Goal: Information Seeking & Learning: Get advice/opinions

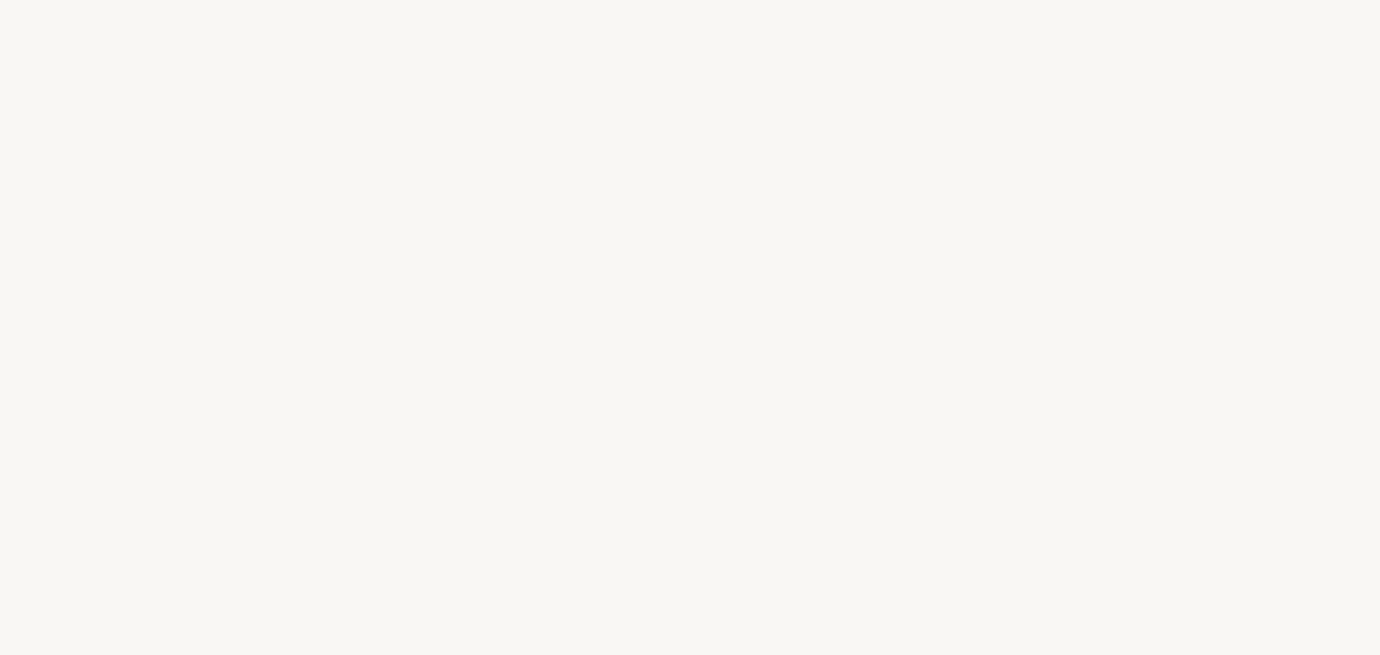
select select "US"
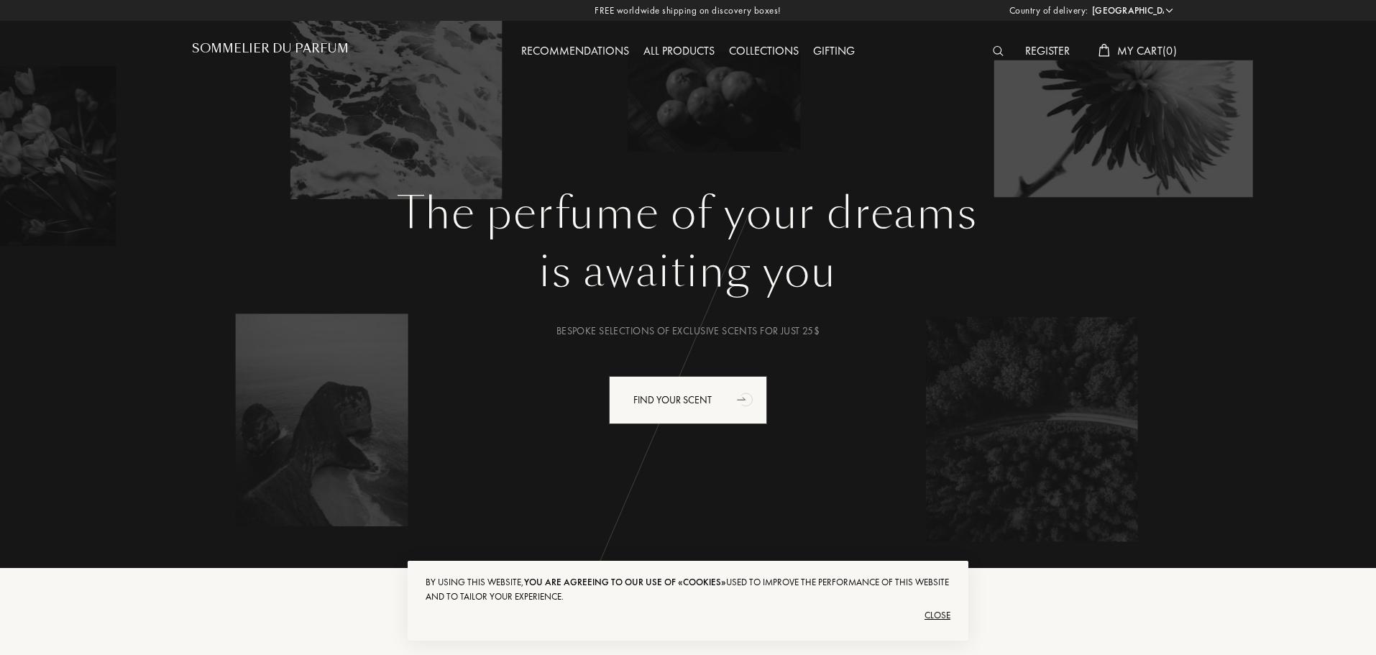
click at [596, 51] on div "Recommendations" at bounding box center [575, 51] width 122 height 19
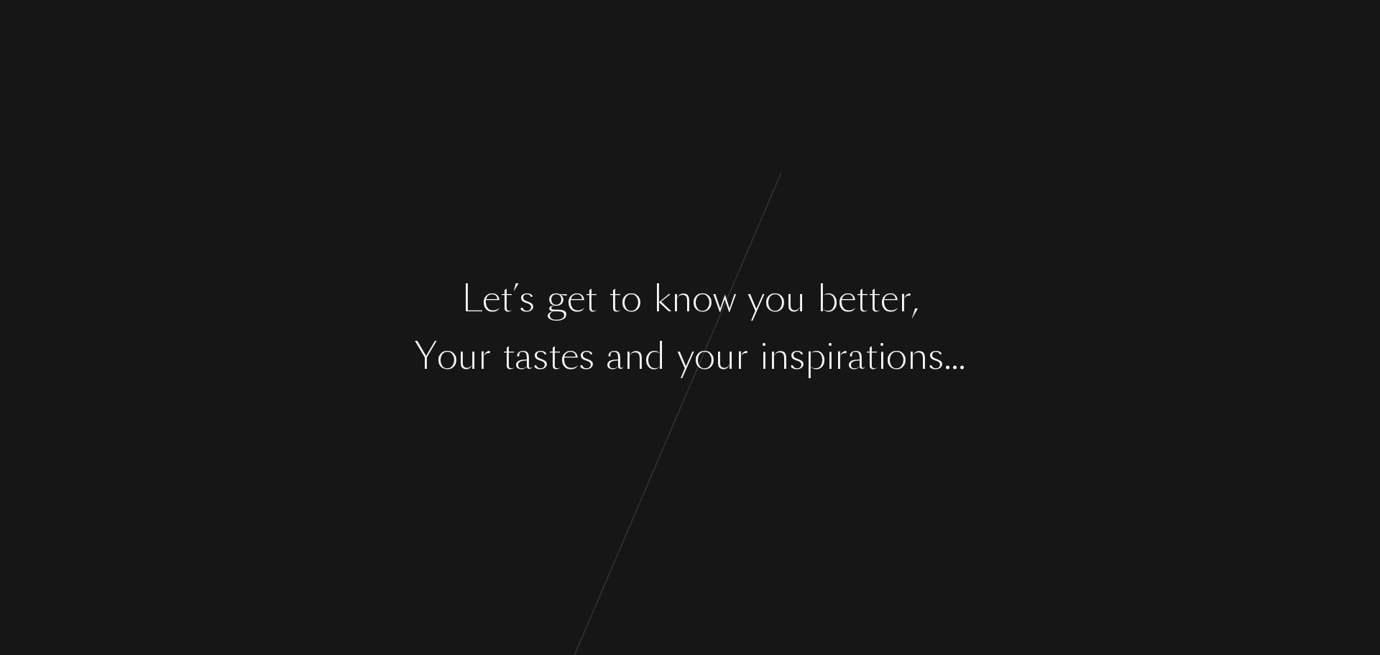
click at [865, 365] on div "a" at bounding box center [856, 356] width 18 height 54
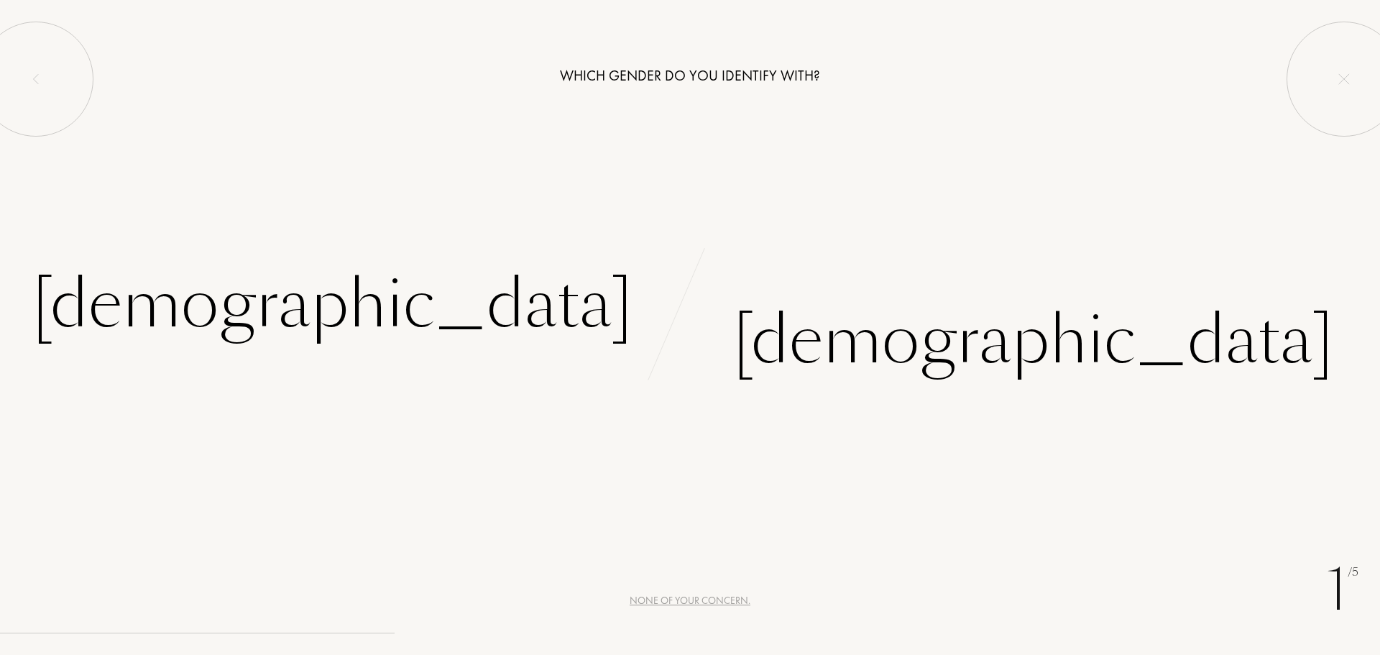
click at [694, 603] on div "None of your concern." at bounding box center [690, 600] width 121 height 15
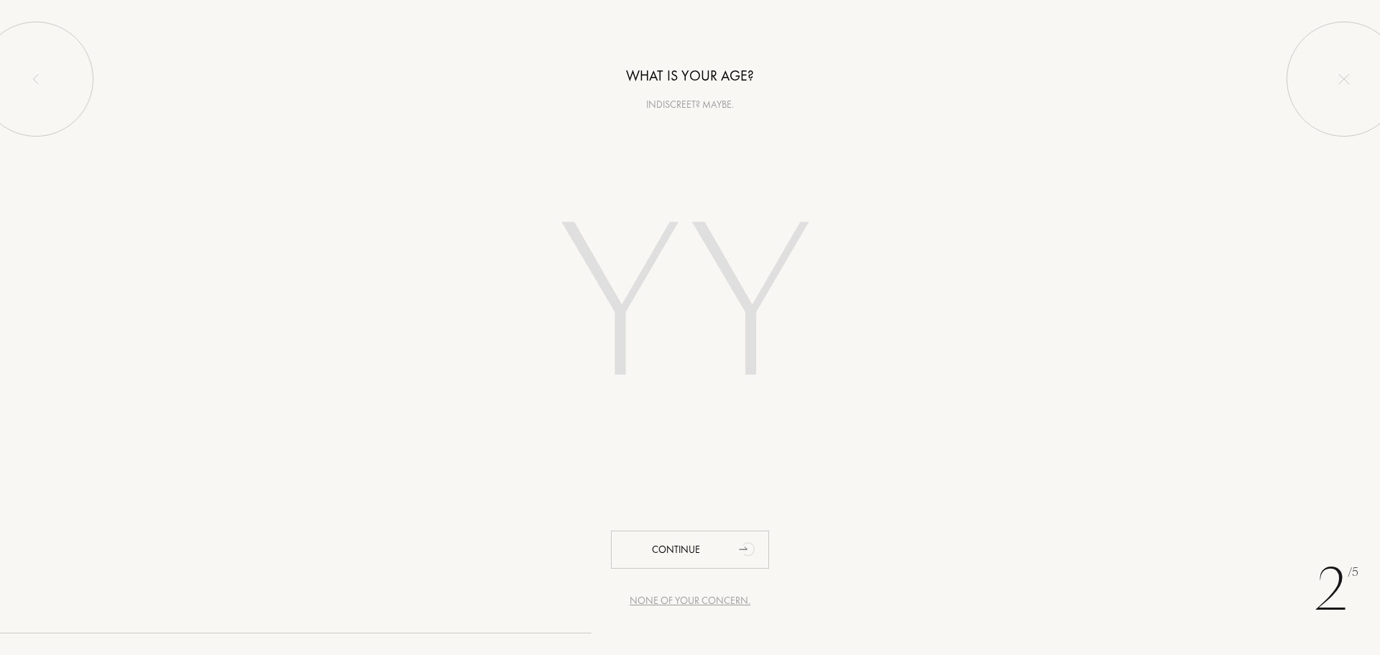
click at [571, 282] on input "number" at bounding box center [690, 307] width 410 height 291
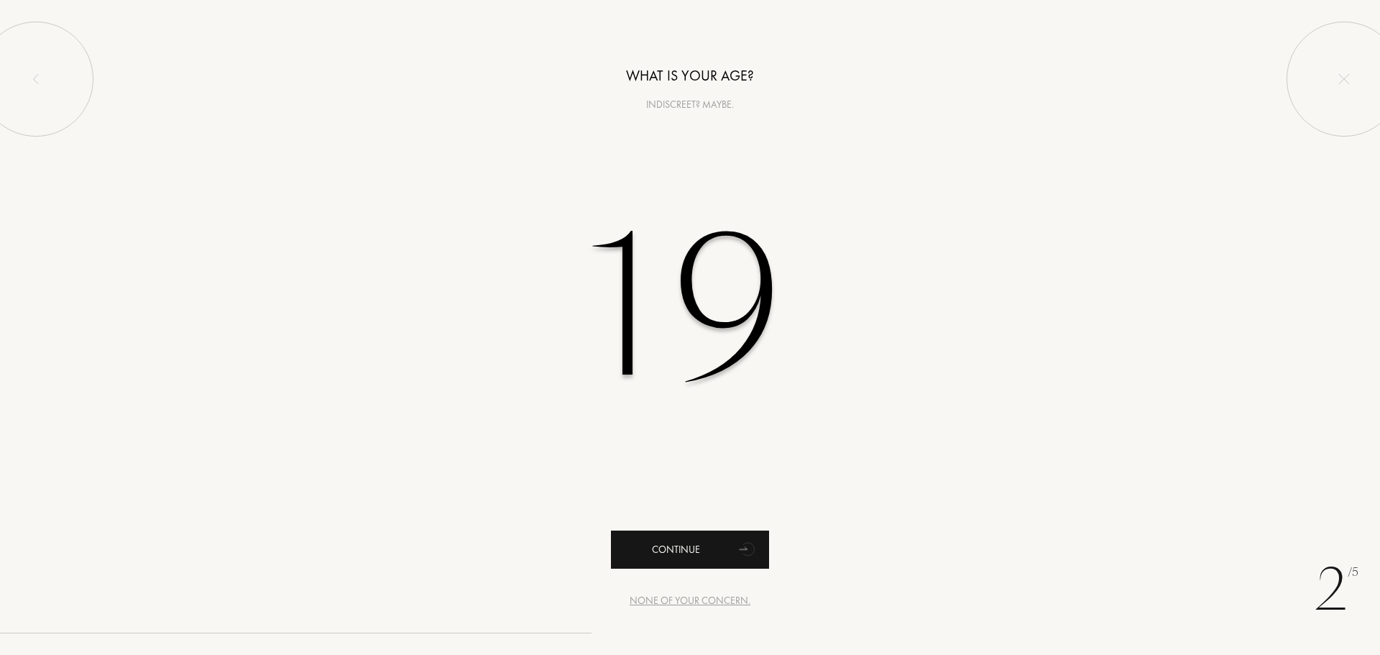
type input "19"
click at [716, 535] on div "Continue" at bounding box center [690, 549] width 158 height 38
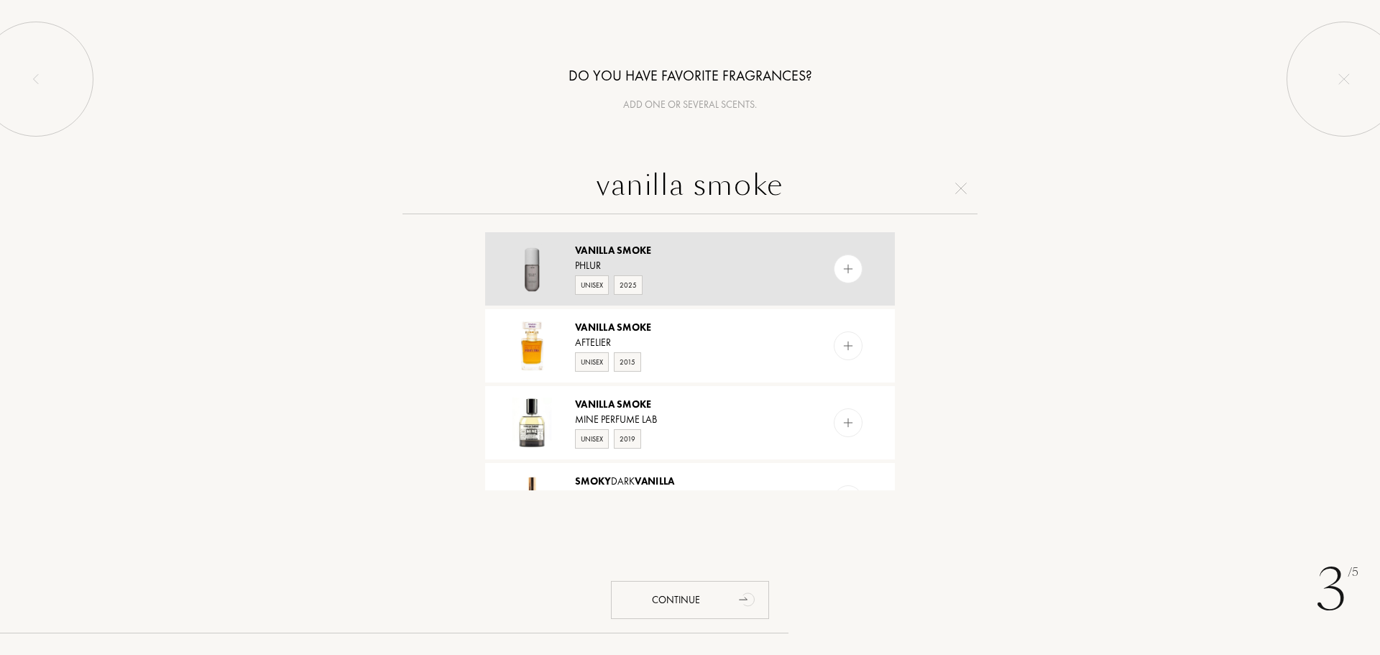
type input "vanilla smoke"
click at [847, 262] on img at bounding box center [849, 269] width 14 height 14
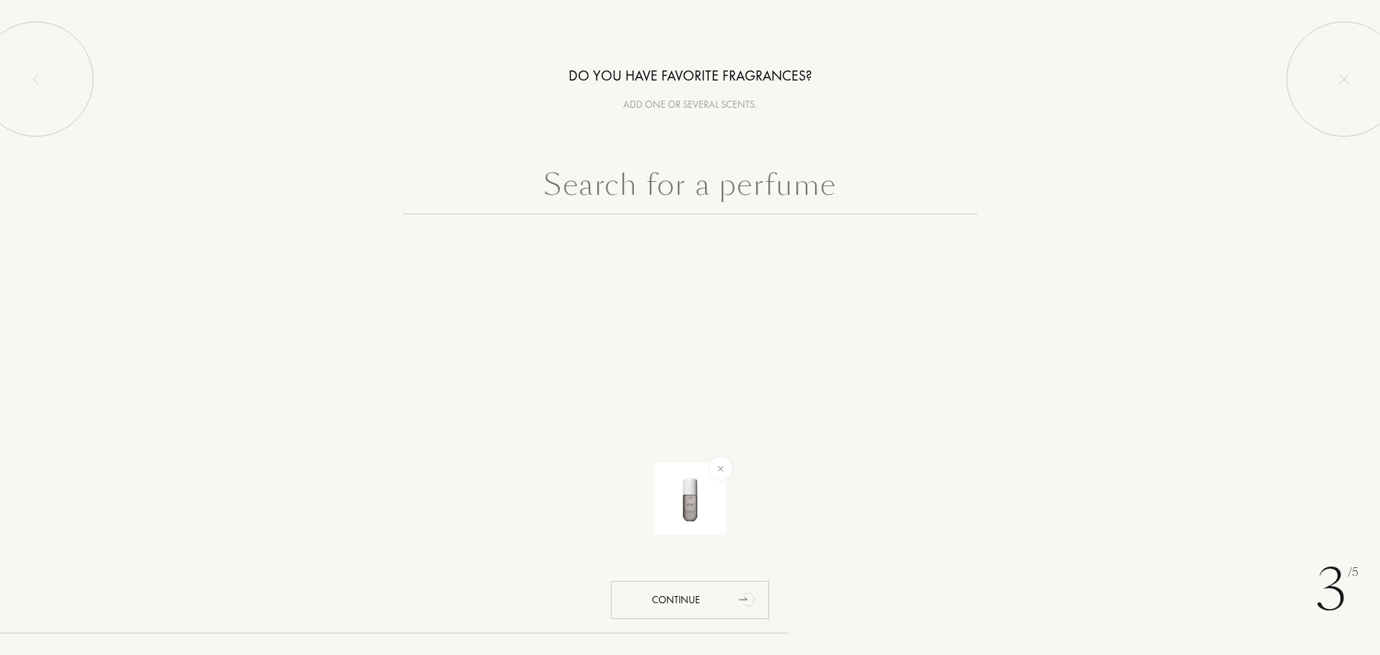
click at [686, 174] on input "text" at bounding box center [690, 188] width 575 height 52
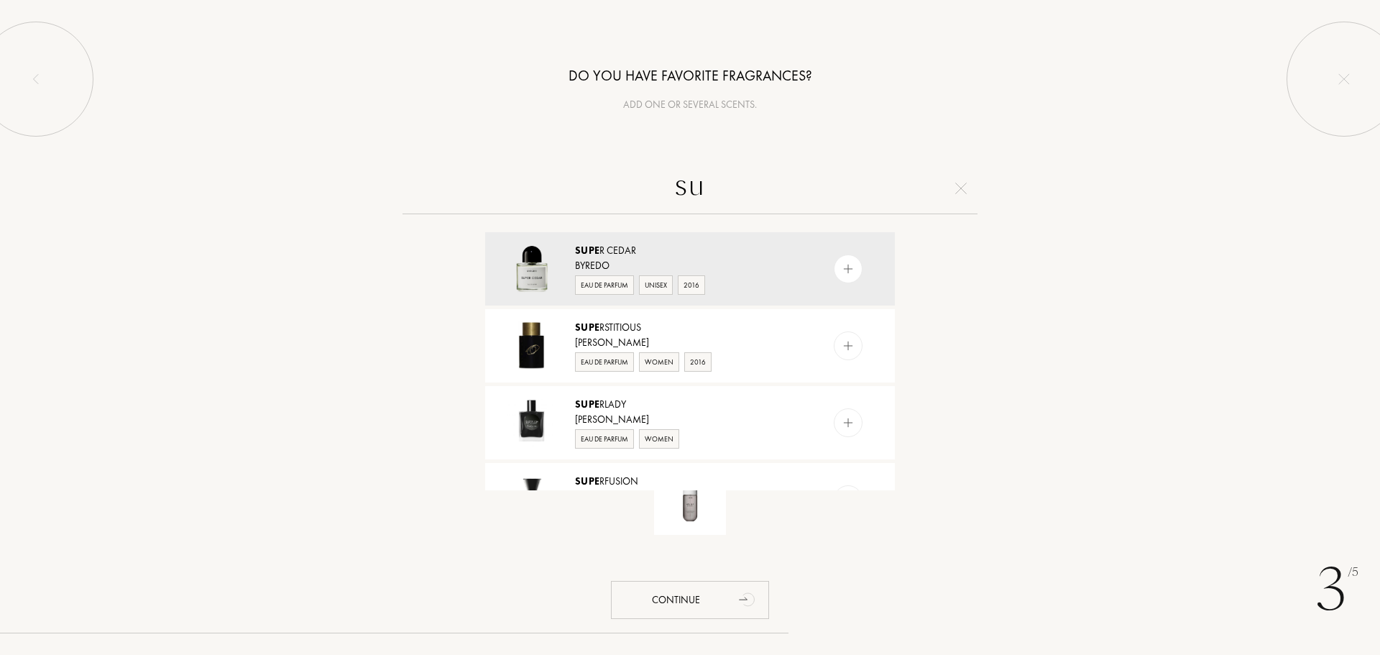
type input "s"
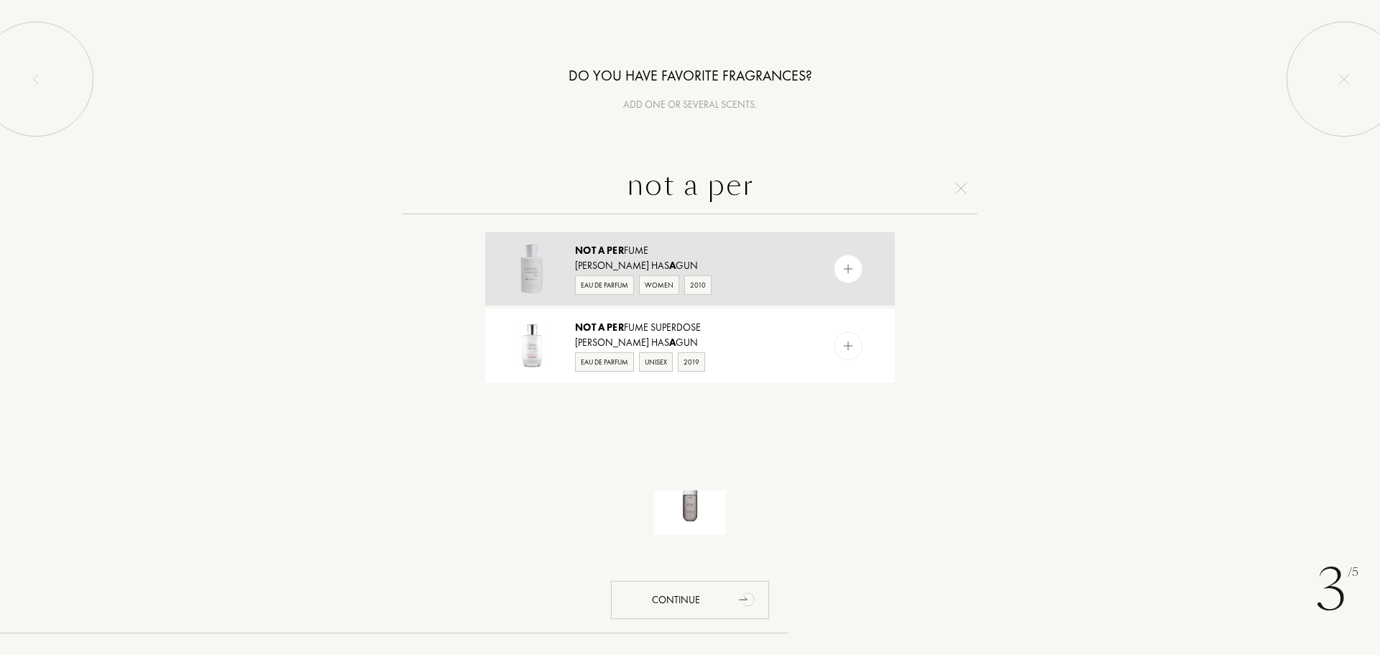
type input "not a per"
click at [873, 267] on div at bounding box center [877, 268] width 36 height 73
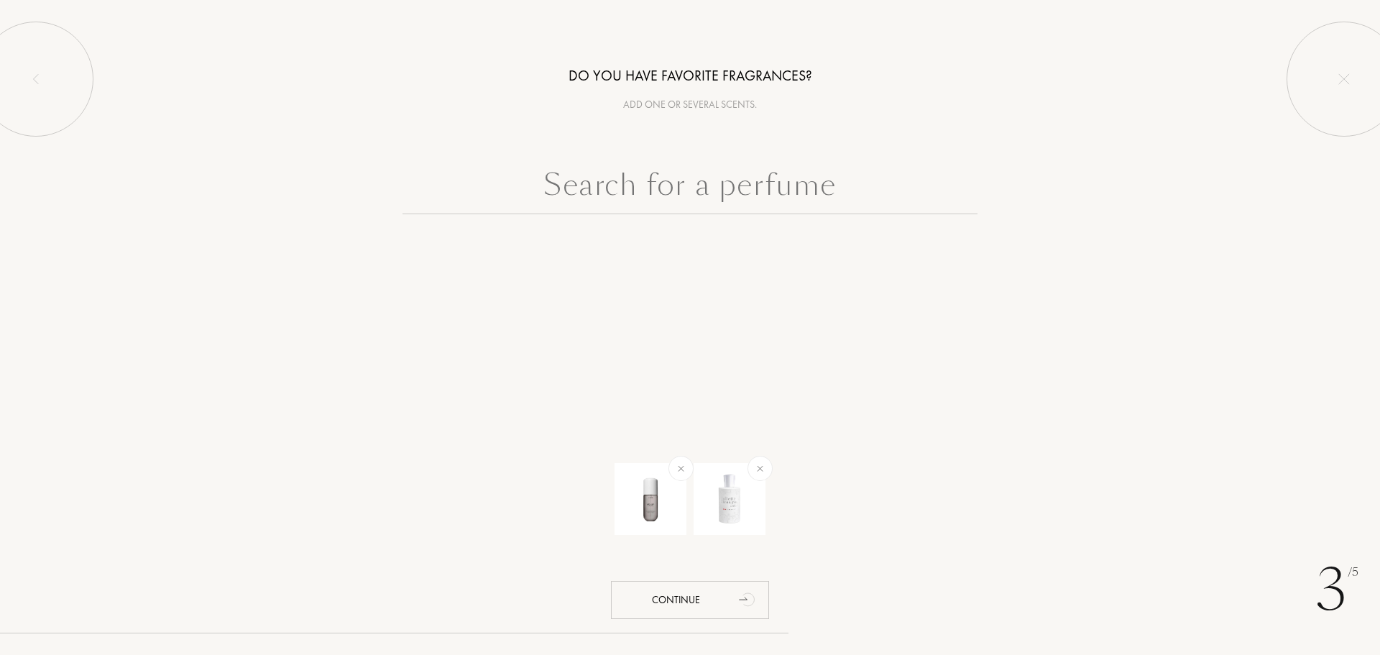
click at [759, 195] on input "text" at bounding box center [690, 188] width 575 height 52
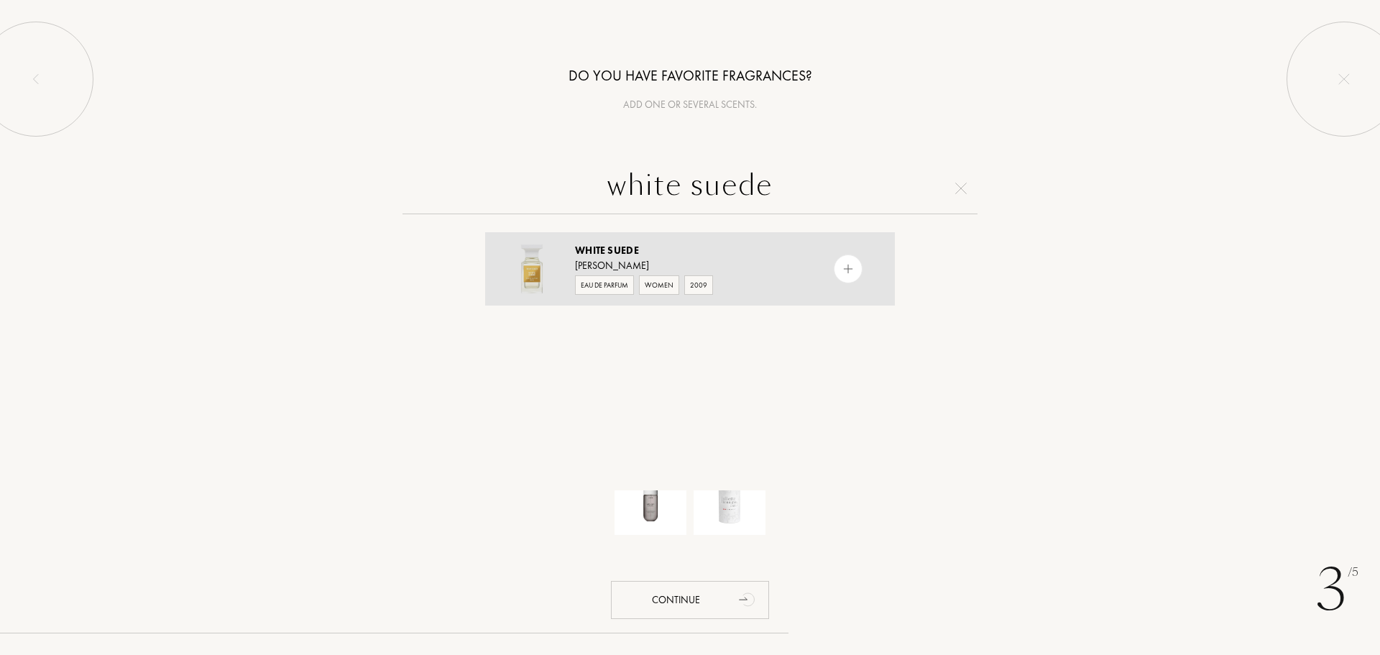
type input "white suede"
click at [850, 265] on img at bounding box center [849, 269] width 14 height 14
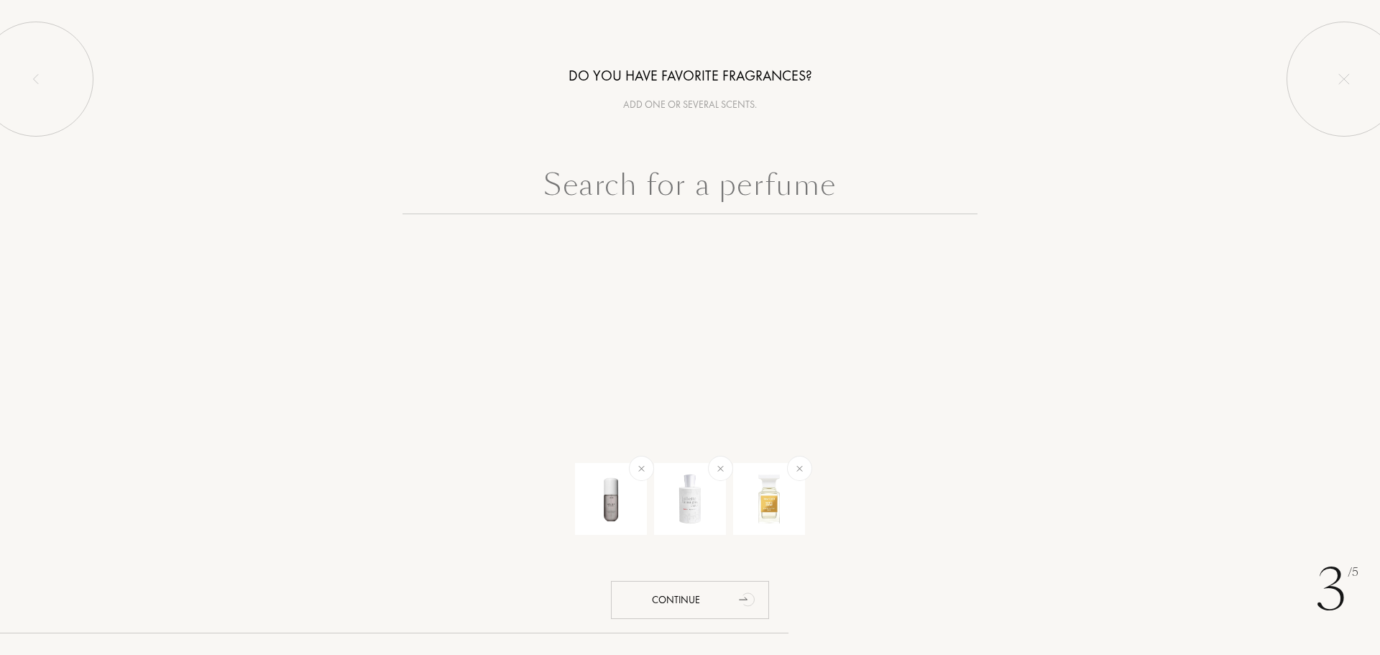
click at [790, 211] on input "text" at bounding box center [690, 188] width 575 height 52
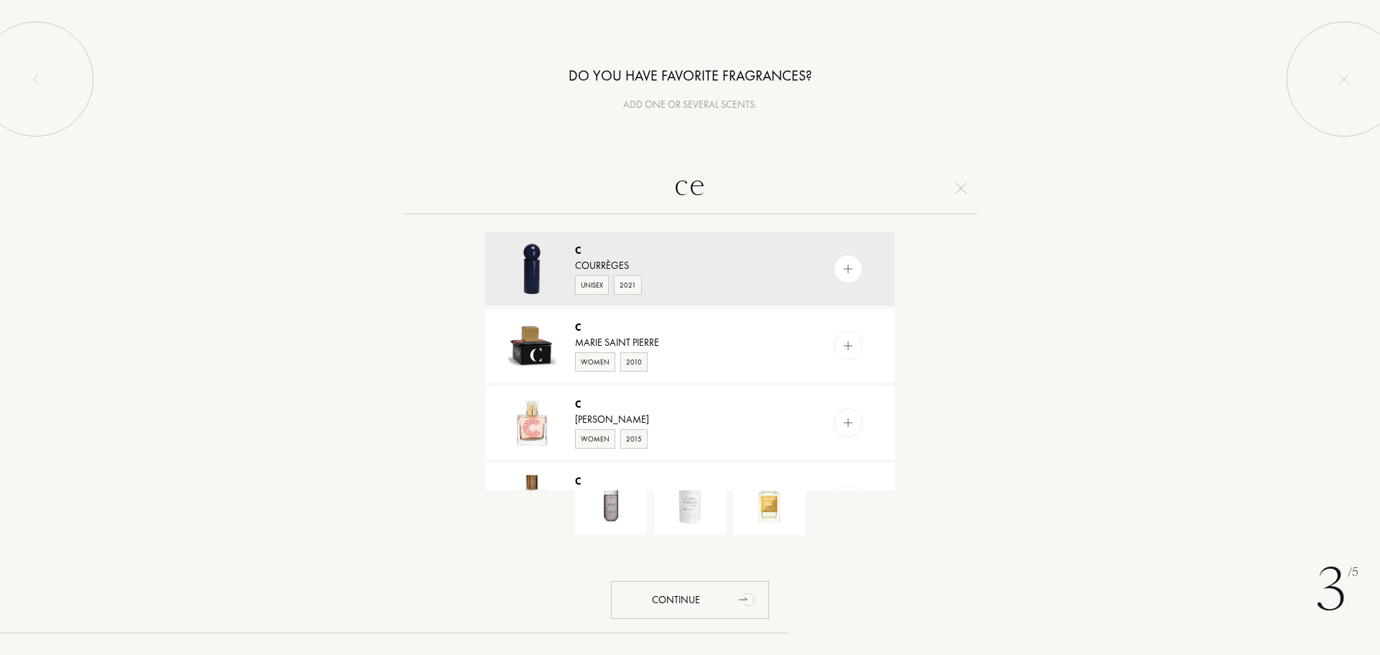
type input "c"
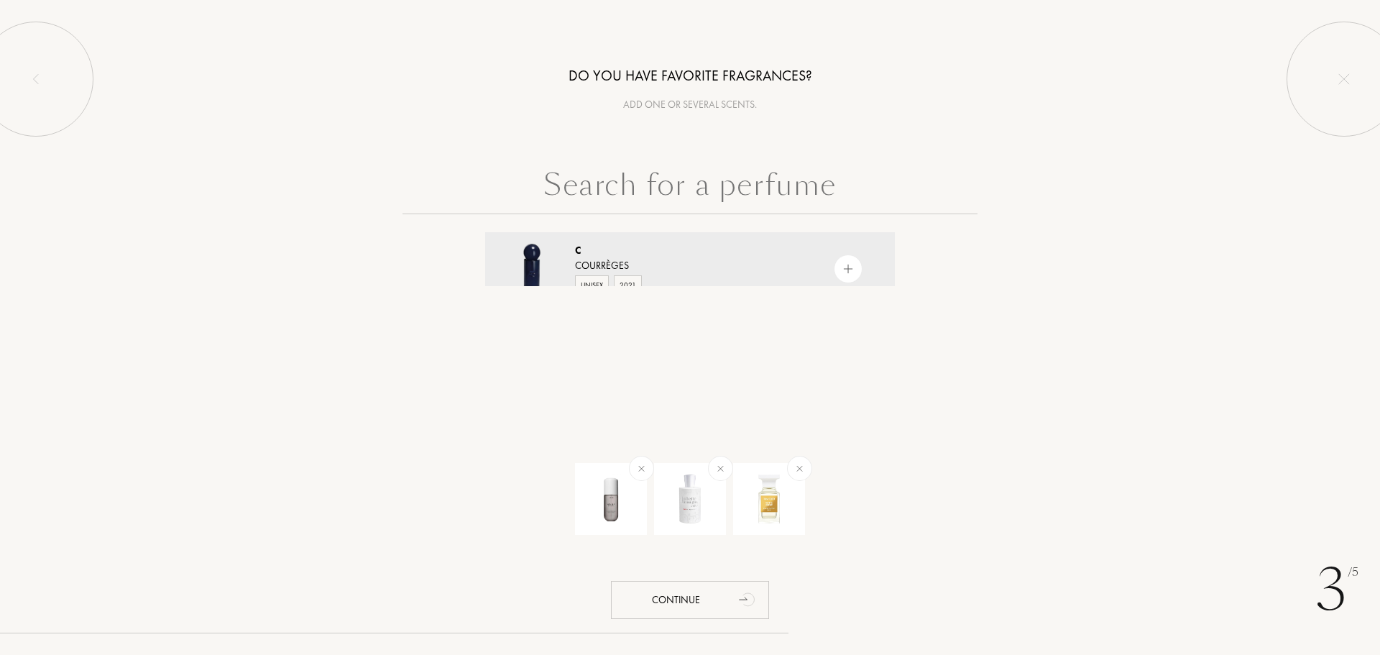
click at [1024, 244] on div "C Courrèges Unisex 2021 C Marie Saint Pierre Women 2010 C Karen Walker Women 20…" at bounding box center [690, 224] width 1380 height 124
click at [761, 165] on input "text" at bounding box center [690, 188] width 575 height 52
click at [674, 605] on div "Continue" at bounding box center [690, 600] width 158 height 38
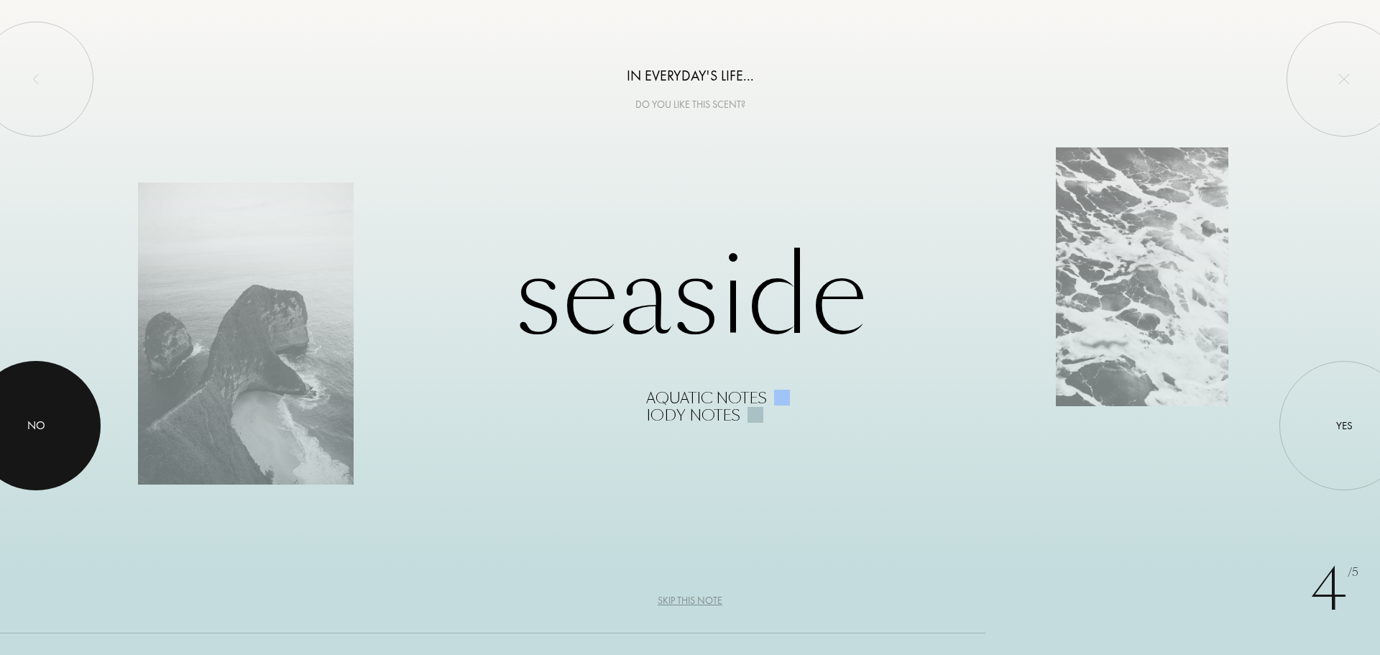
click at [2, 416] on div at bounding box center [35, 425] width 129 height 129
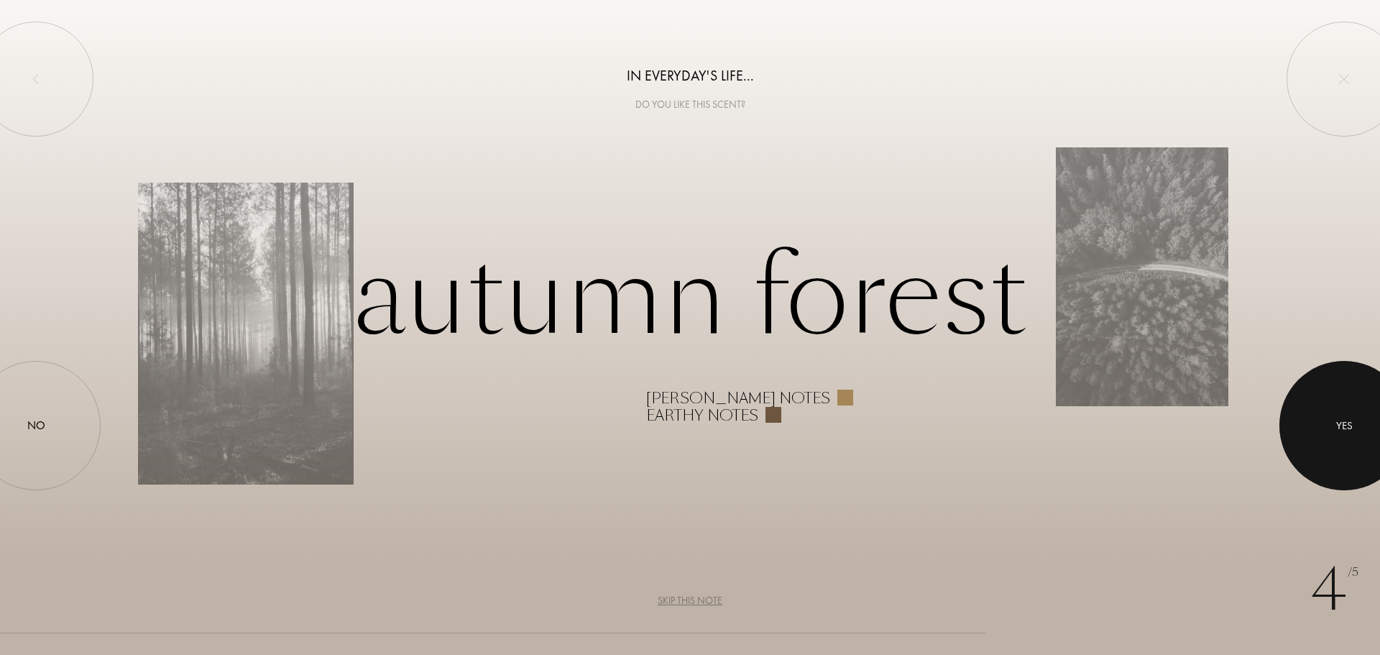
click at [1362, 459] on div at bounding box center [1343, 425] width 129 height 129
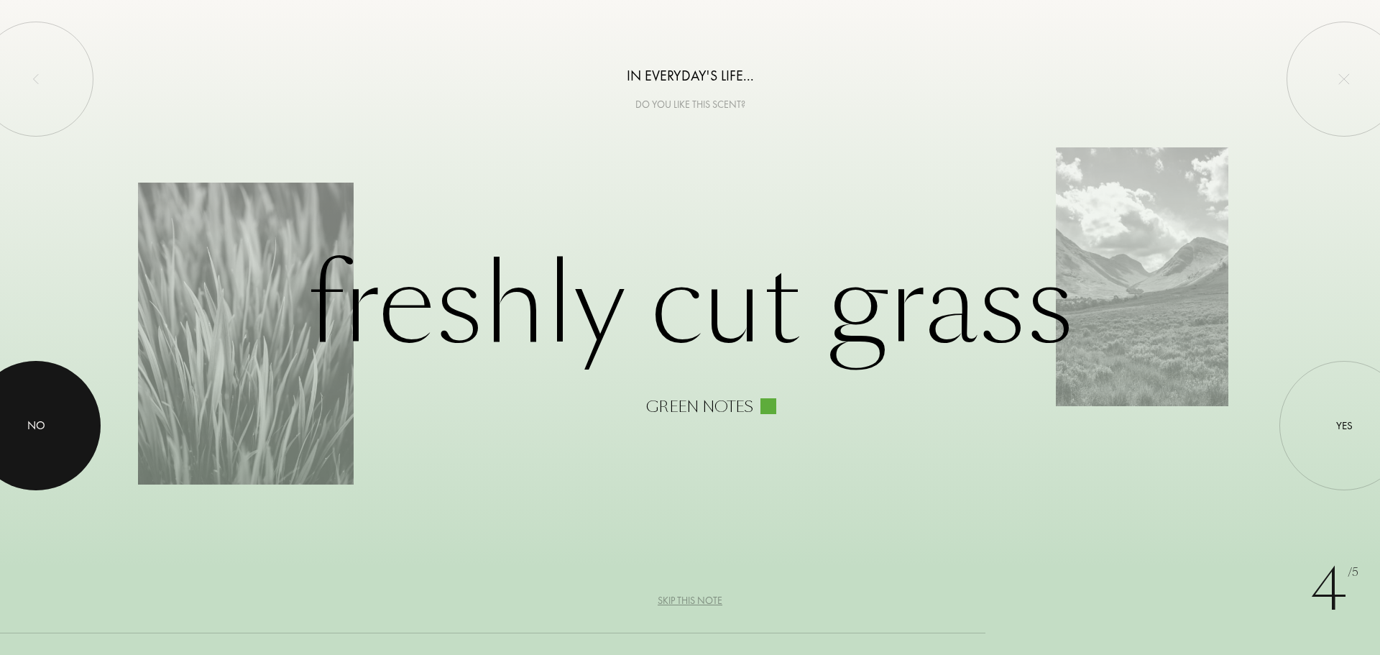
click at [23, 444] on div at bounding box center [35, 425] width 129 height 129
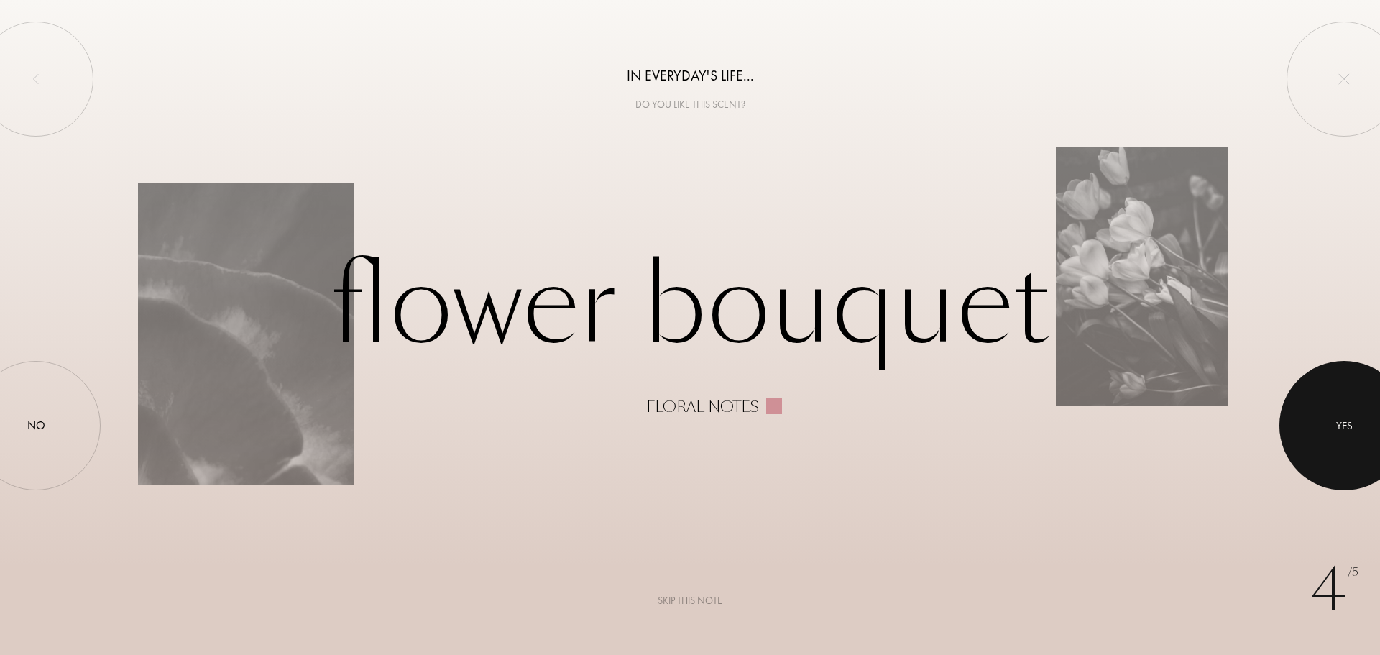
click at [1338, 441] on div at bounding box center [1343, 425] width 129 height 129
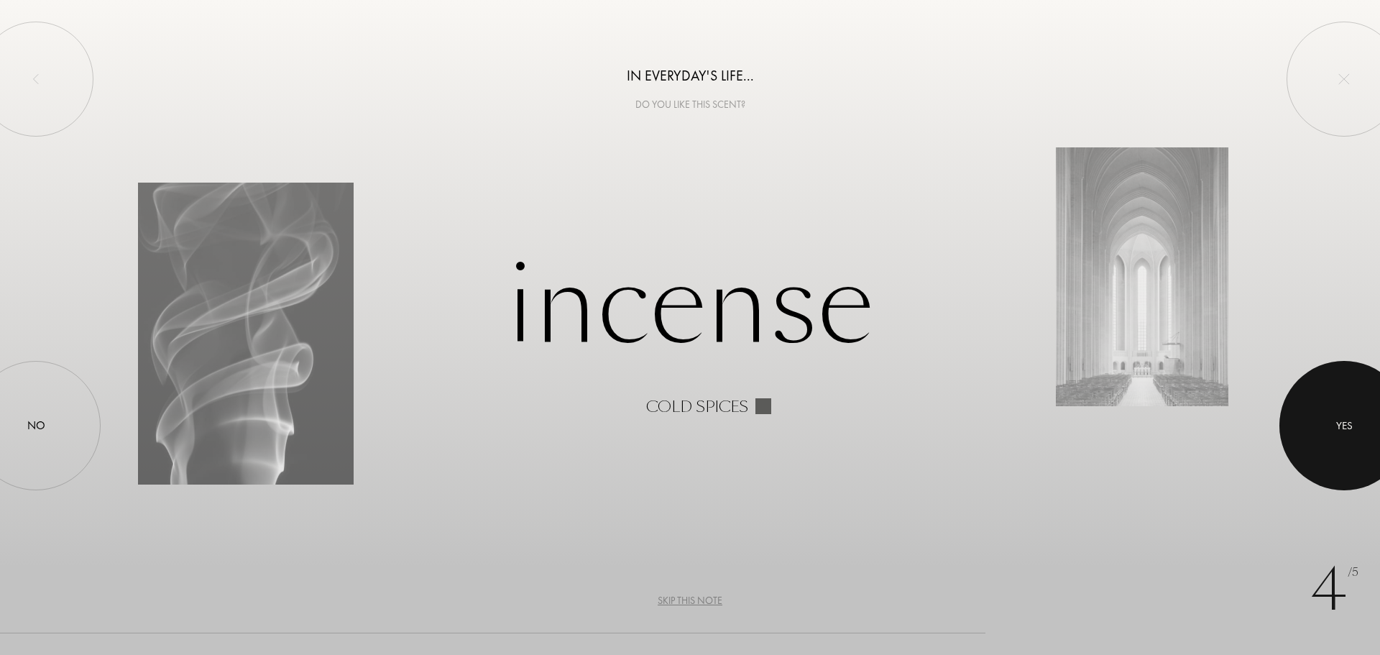
click at [1345, 404] on div at bounding box center [1343, 425] width 129 height 129
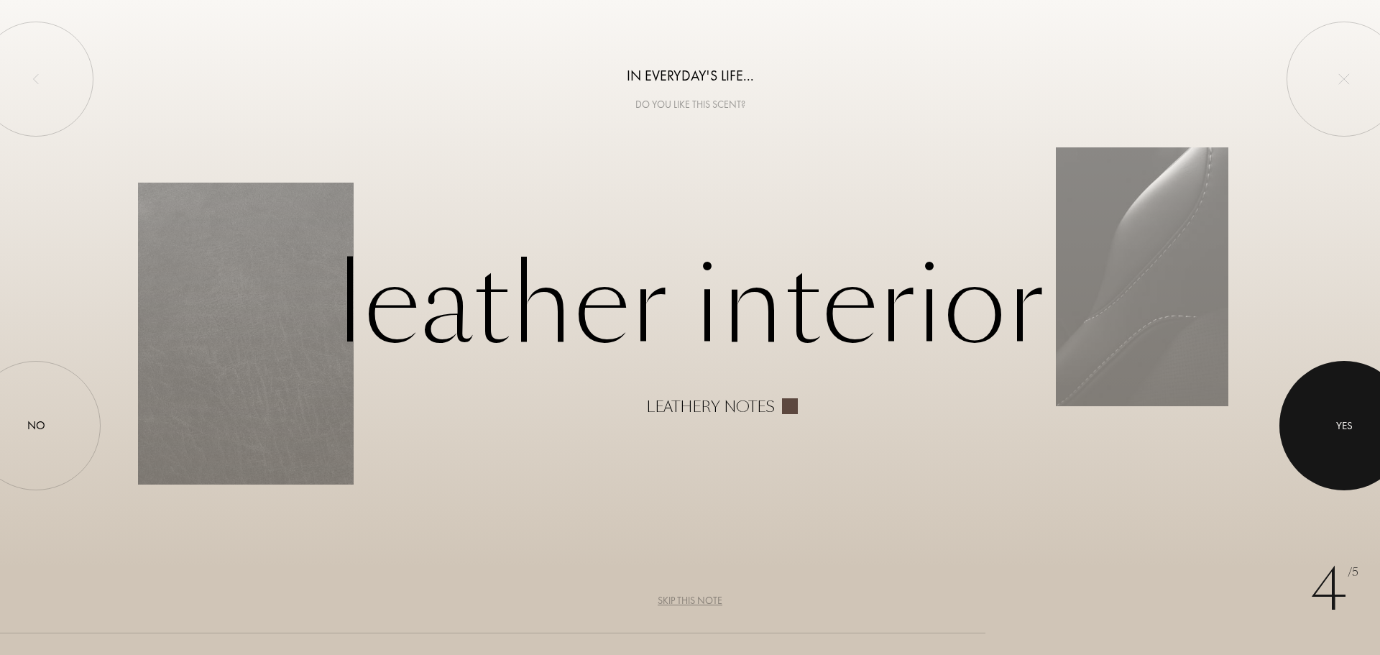
click at [1317, 416] on div at bounding box center [1343, 425] width 129 height 129
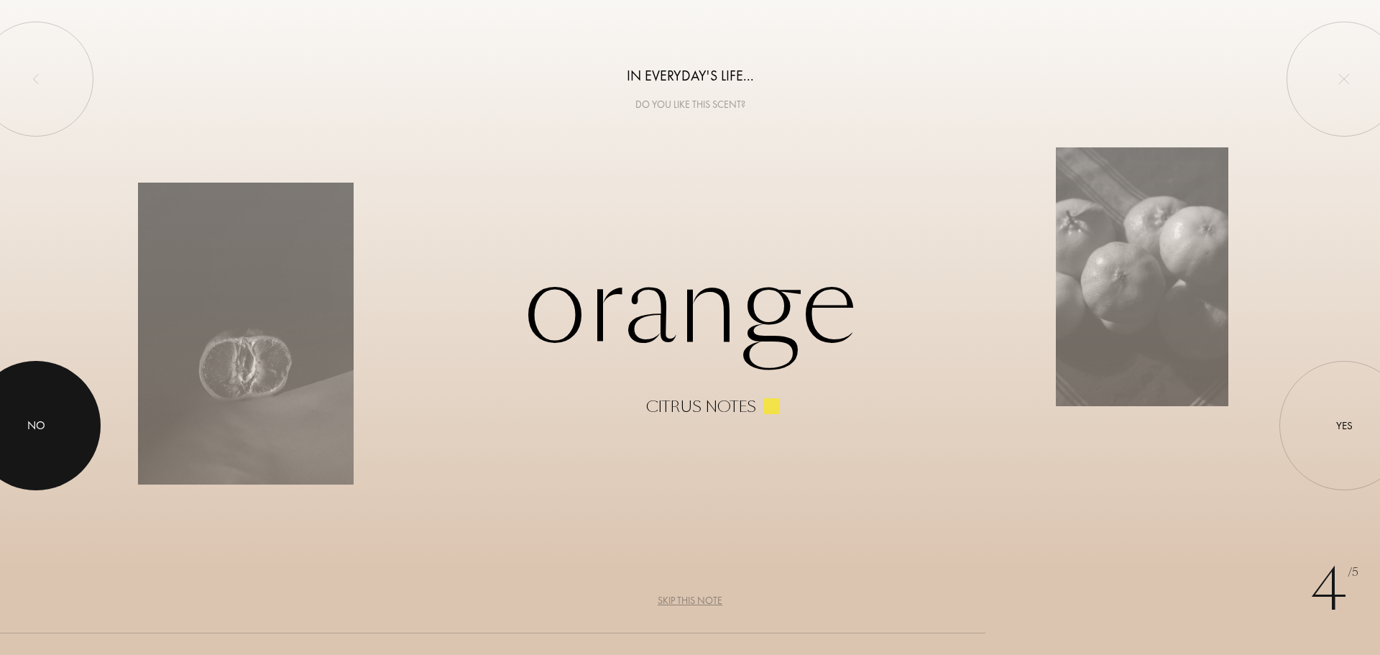
click at [55, 441] on div at bounding box center [35, 425] width 129 height 129
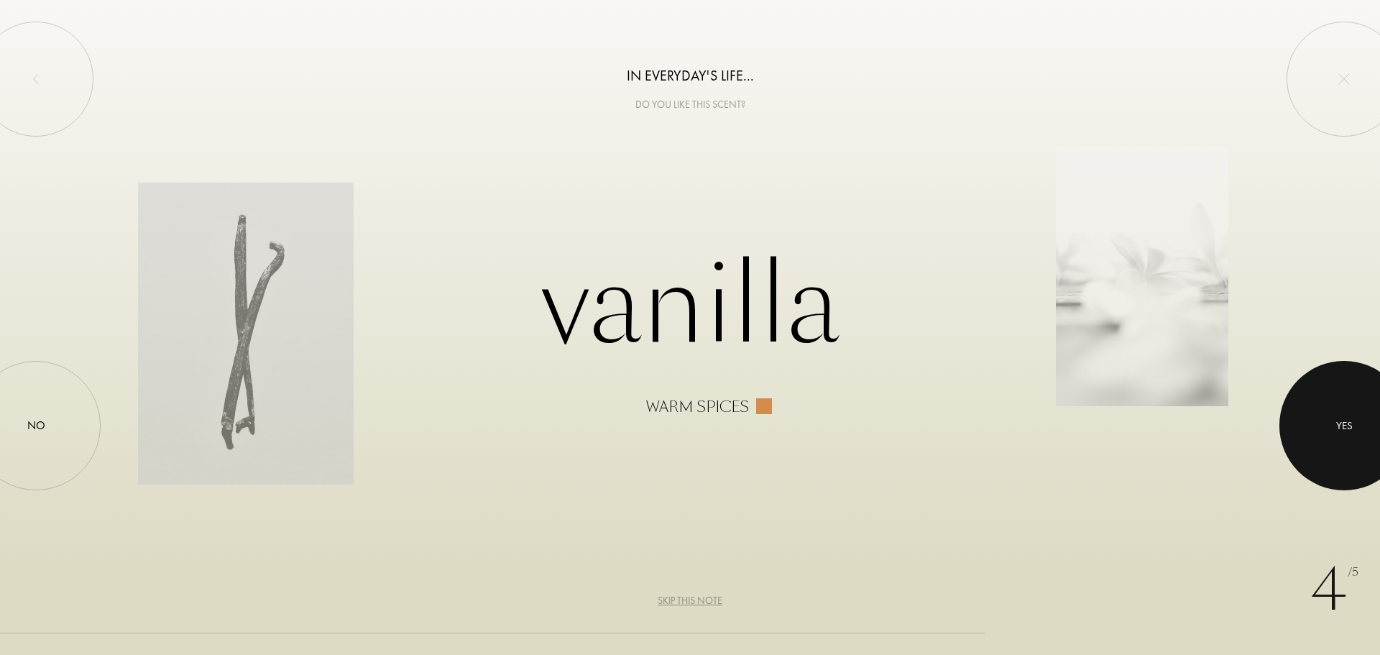
click at [1301, 410] on div at bounding box center [1343, 425] width 129 height 129
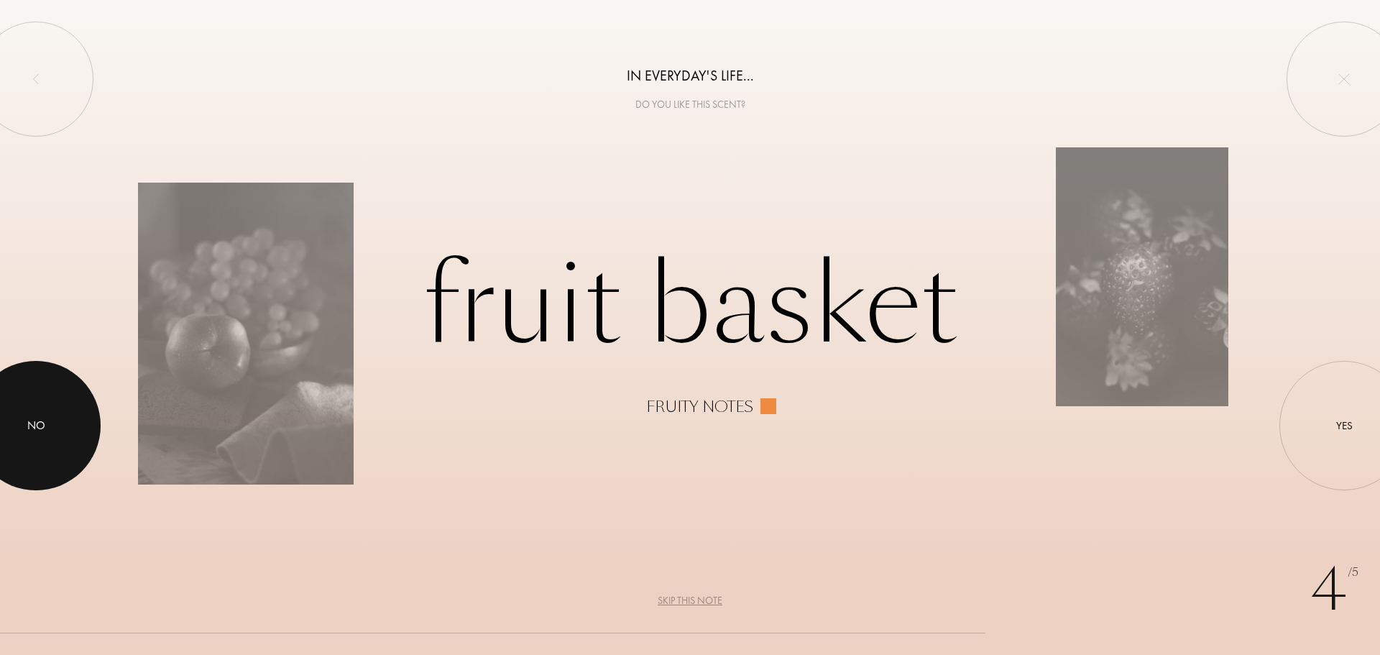
click at [31, 433] on div "No" at bounding box center [36, 425] width 18 height 17
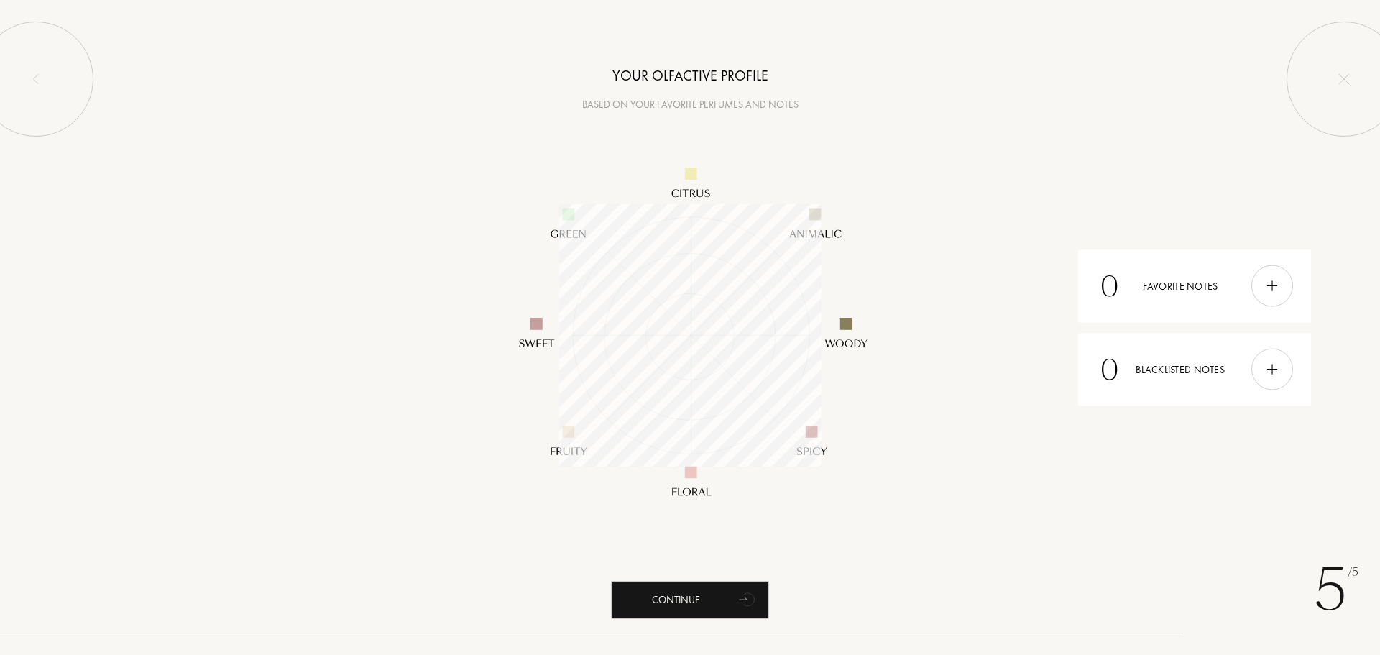
scroll to position [262, 262]
click at [702, 602] on div "Continue" at bounding box center [690, 600] width 158 height 38
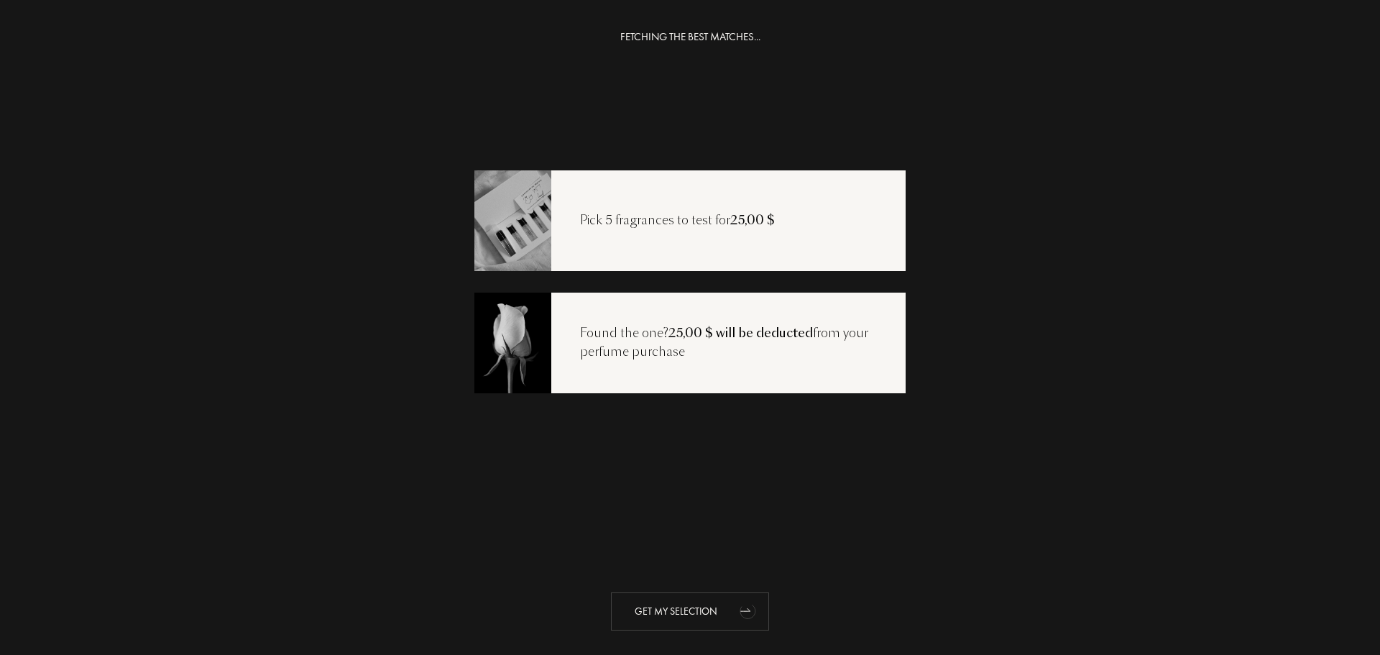
click at [722, 603] on div "Get my selection" at bounding box center [690, 611] width 158 height 38
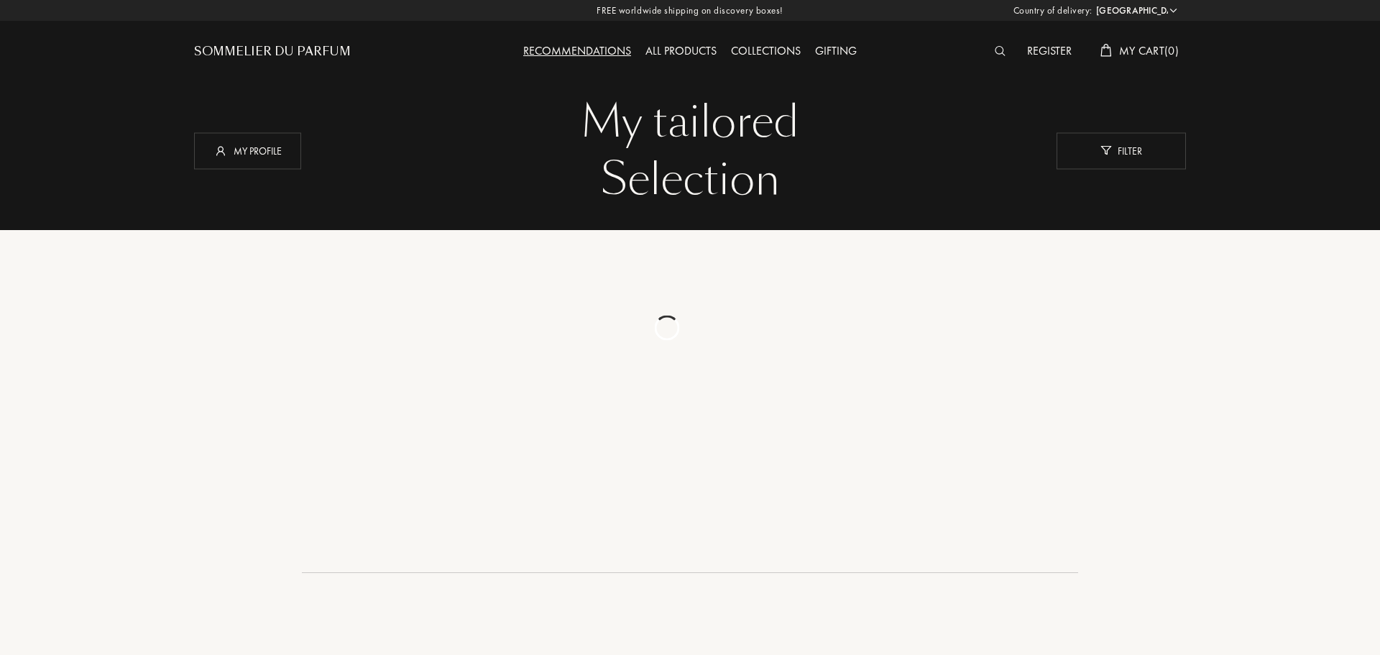
select select "US"
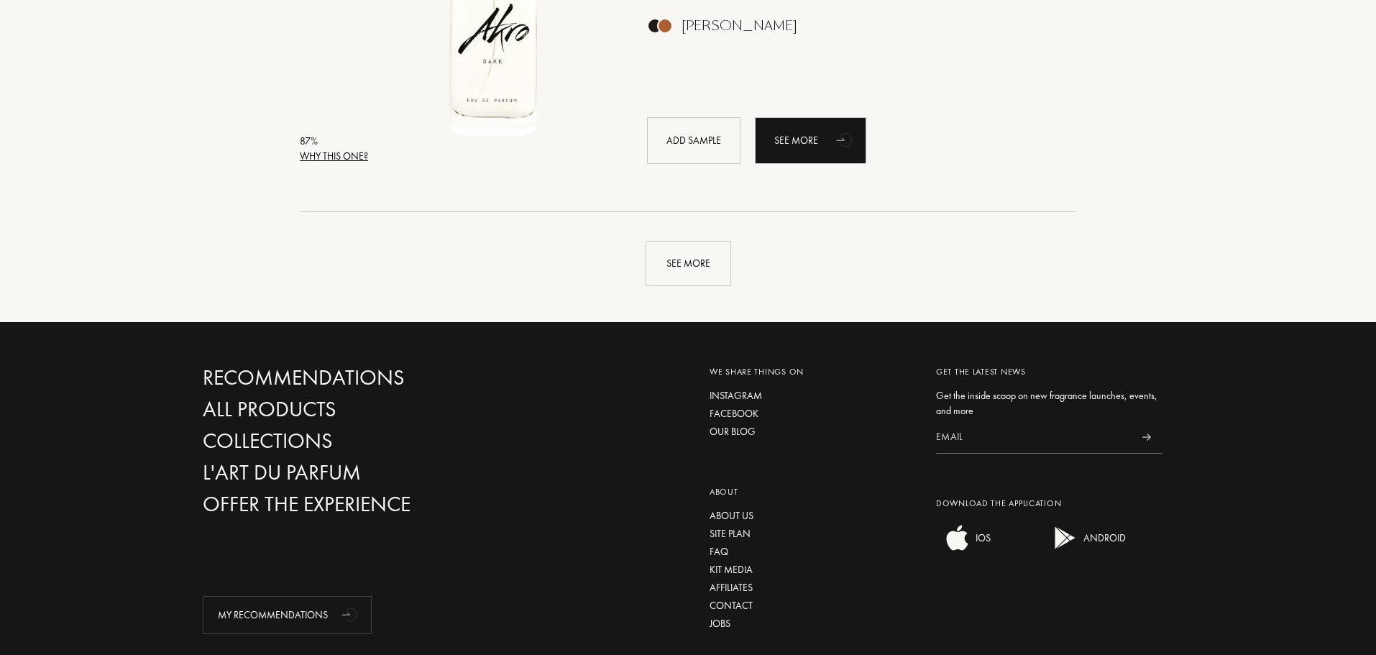
scroll to position [3091, 0]
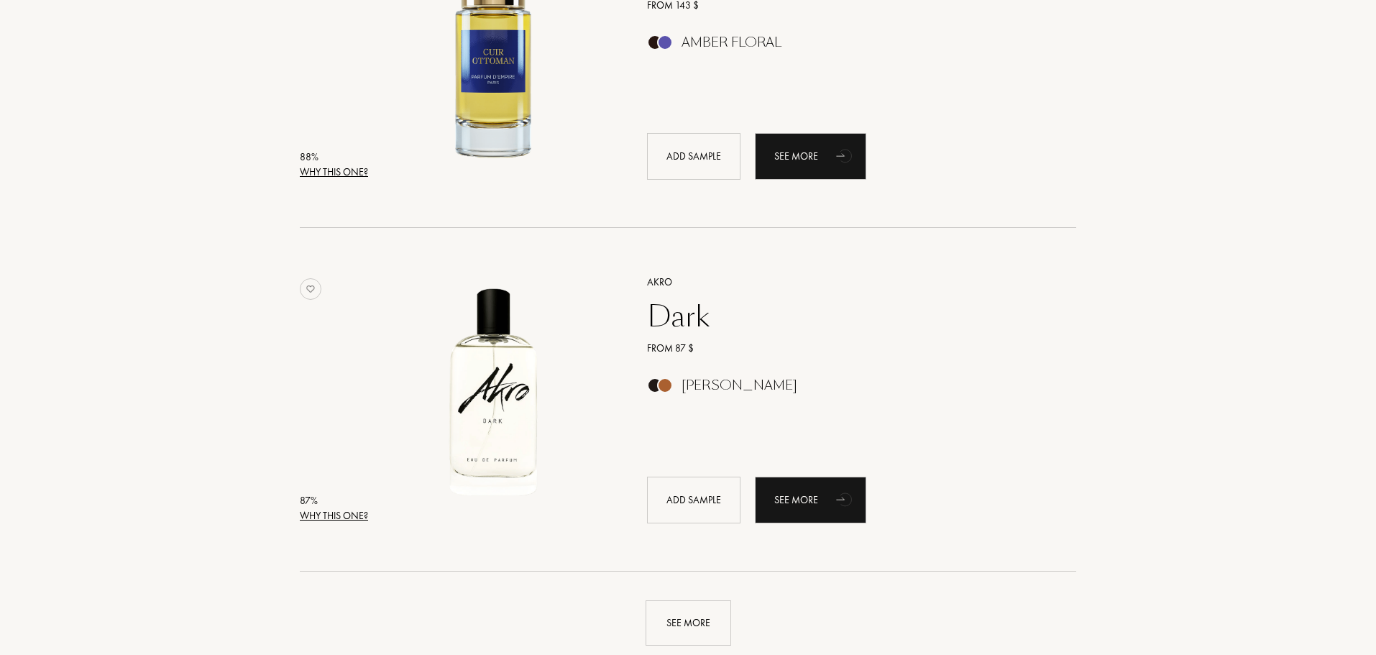
click at [658, 279] on div "Akro" at bounding box center [845, 282] width 419 height 15
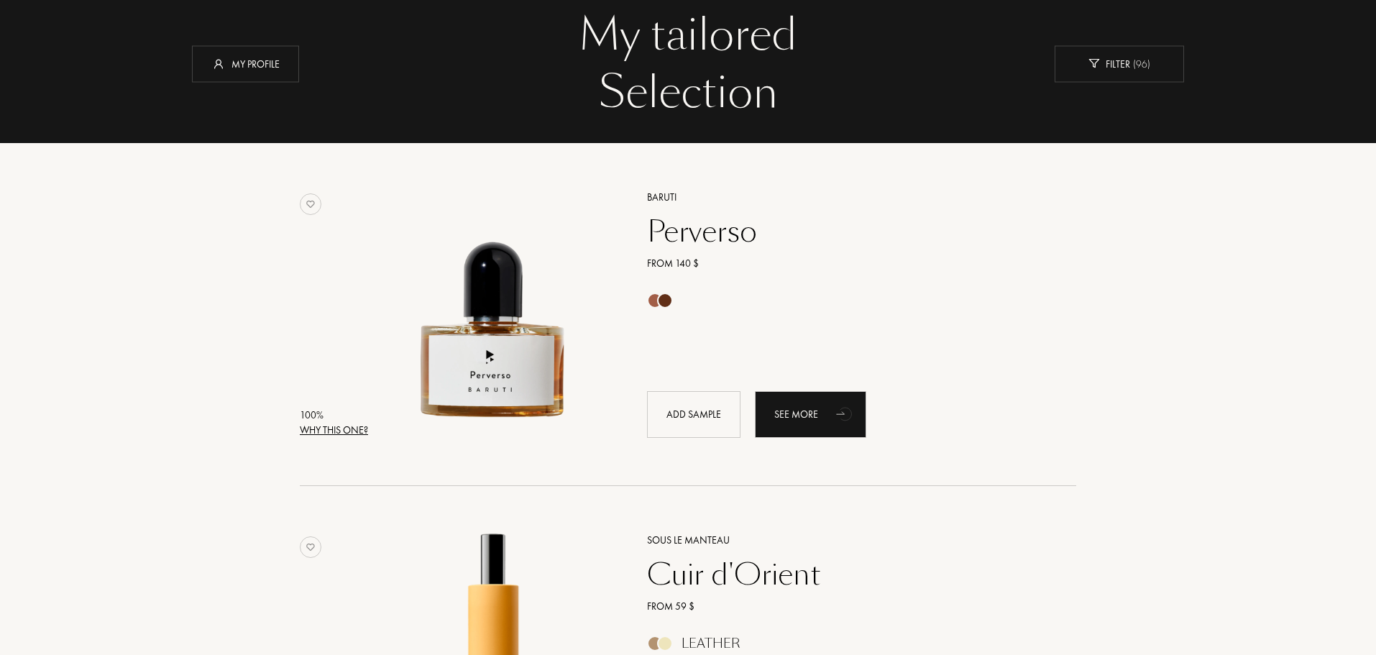
scroll to position [0, 0]
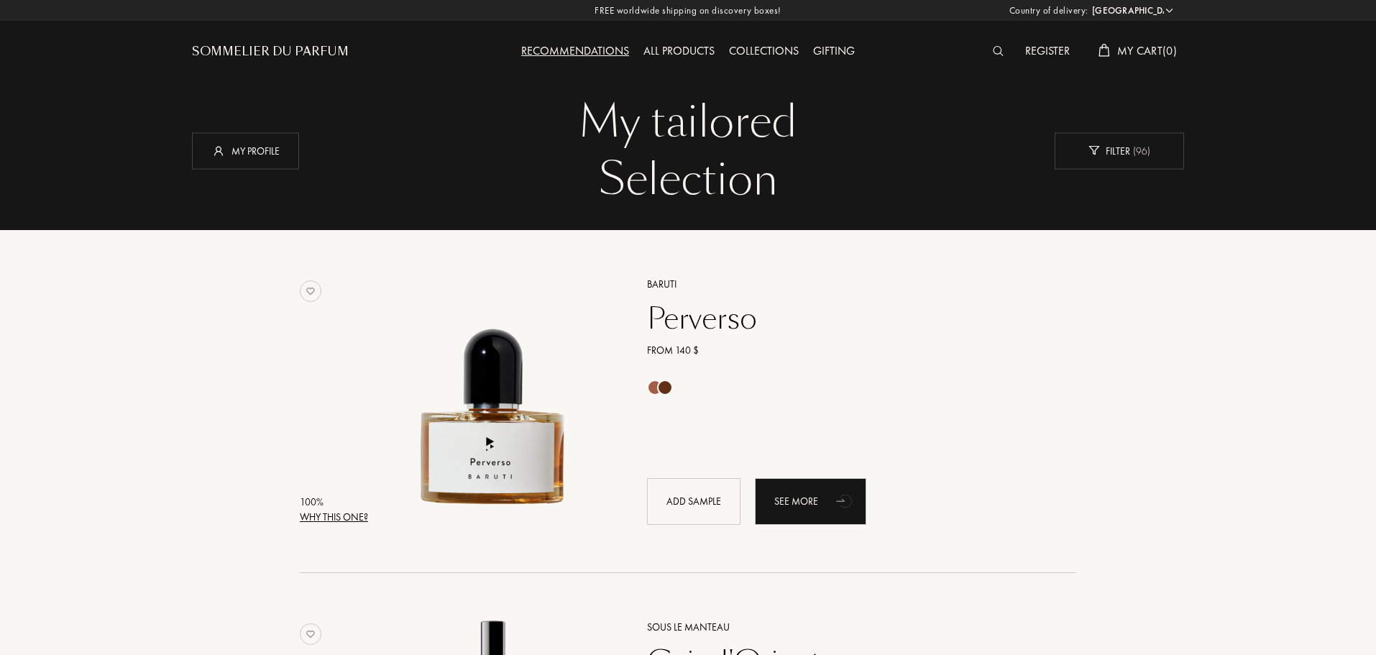
click at [681, 59] on div "All products" at bounding box center [679, 51] width 86 height 19
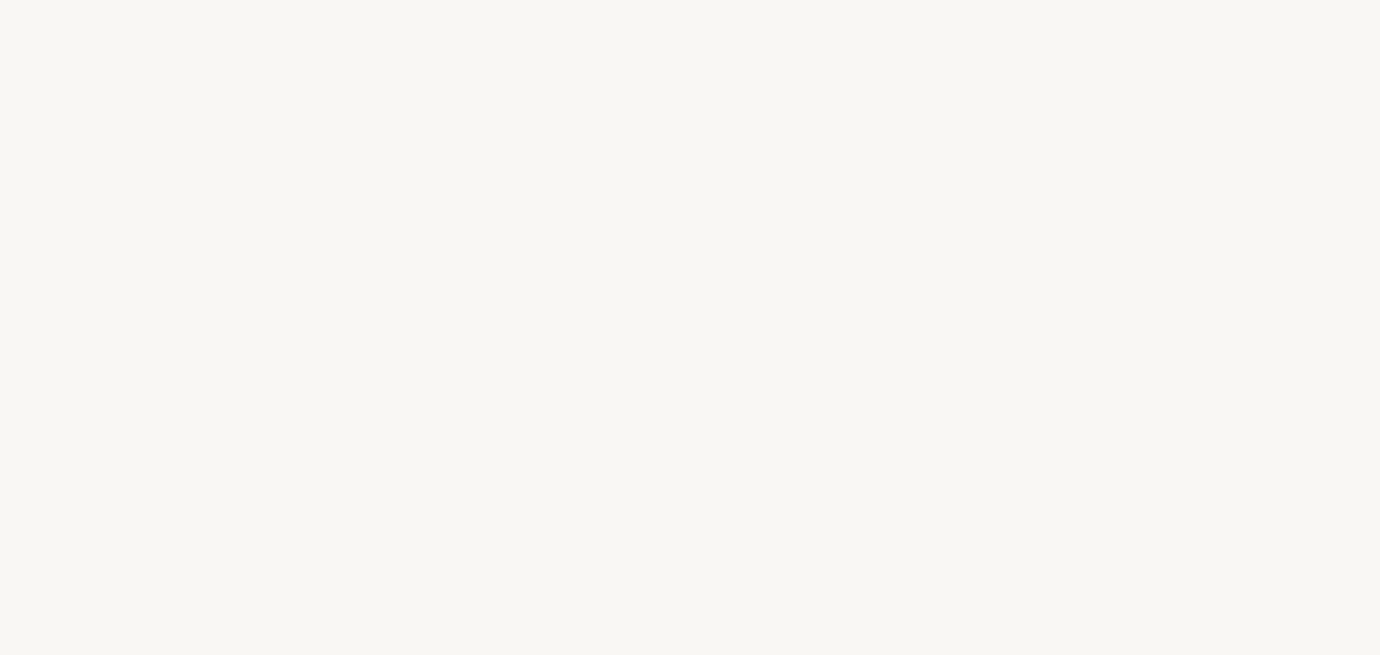
select select "US"
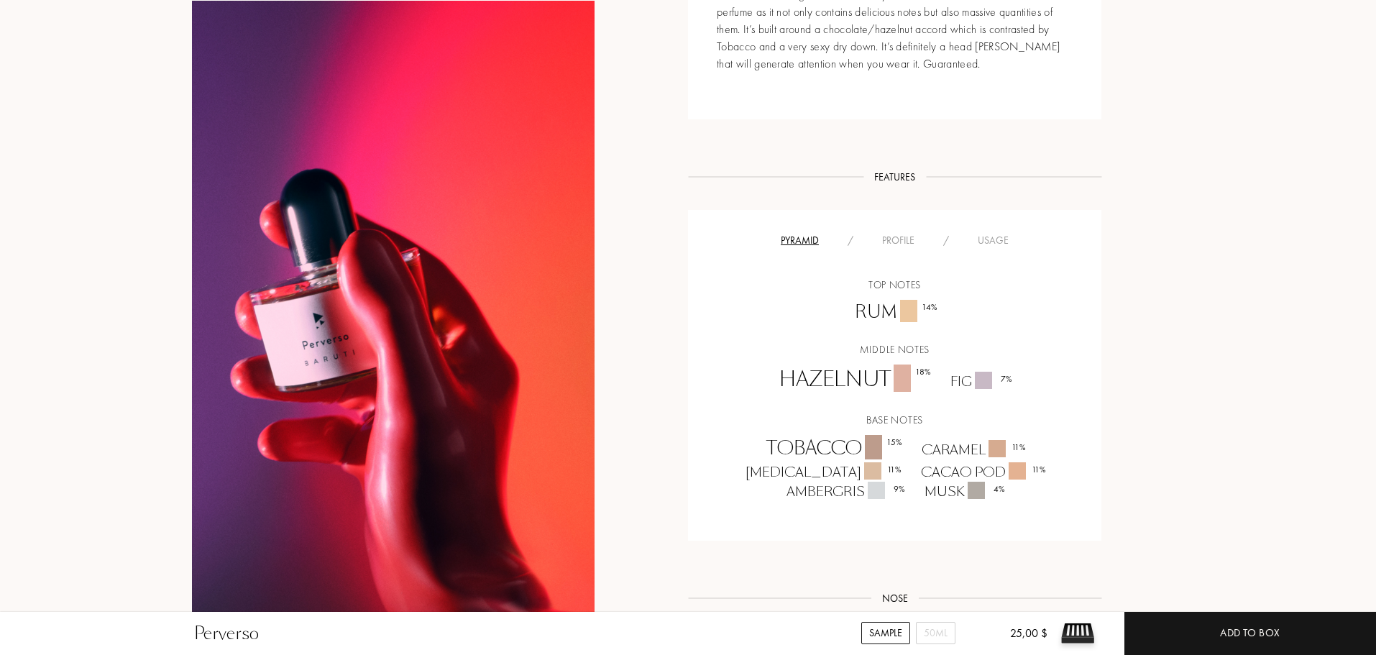
scroll to position [863, 0]
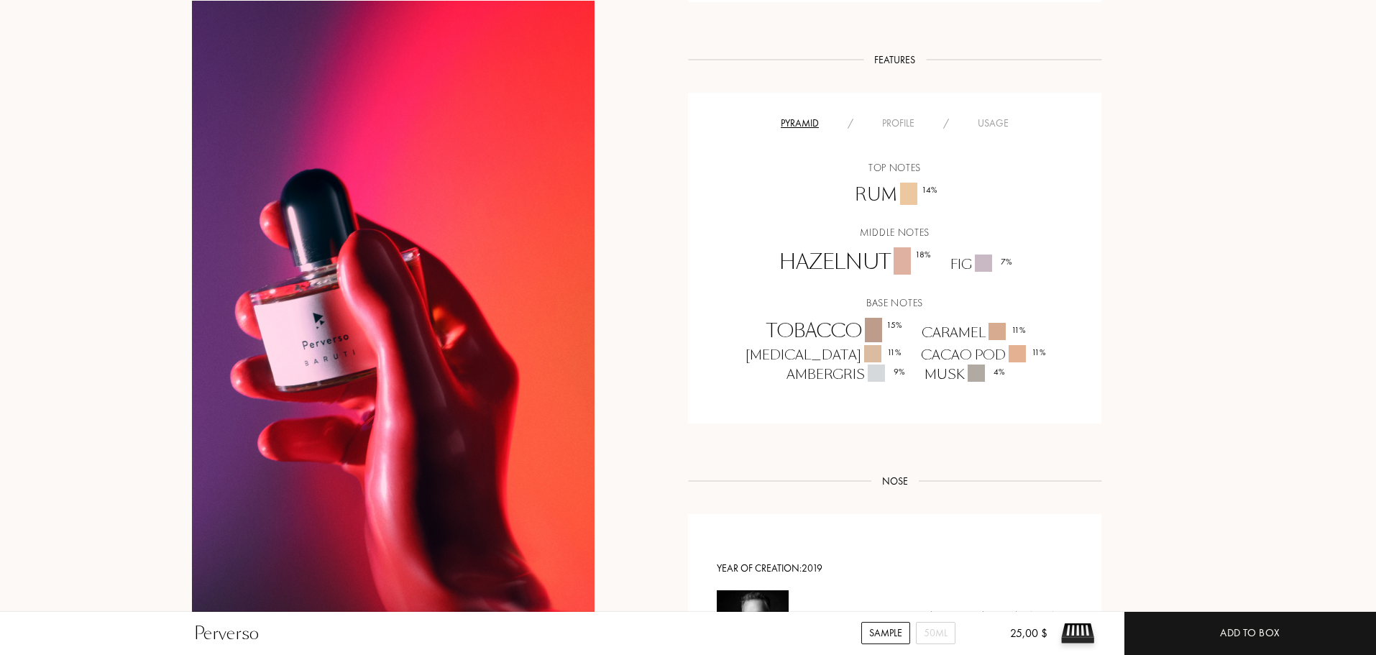
click at [906, 130] on div "Profile" at bounding box center [898, 123] width 61 height 15
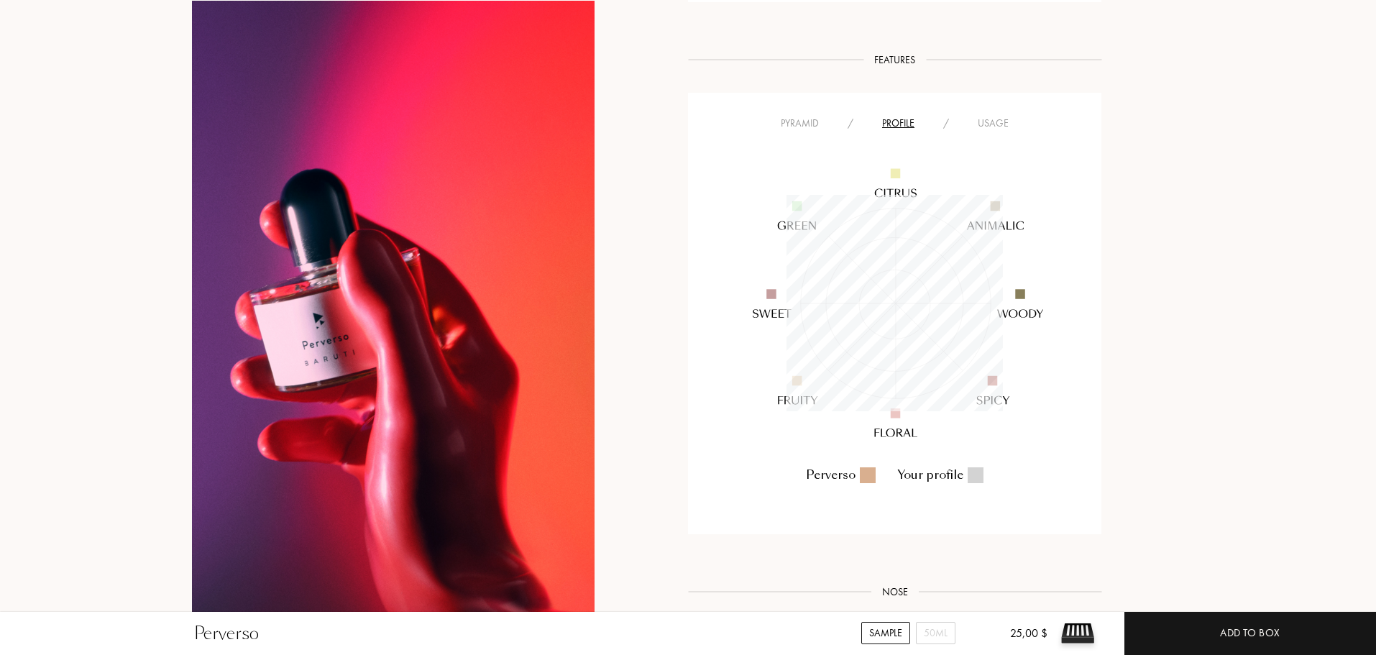
scroll to position [216, 216]
click at [990, 123] on div "Usage" at bounding box center [993, 123] width 60 height 15
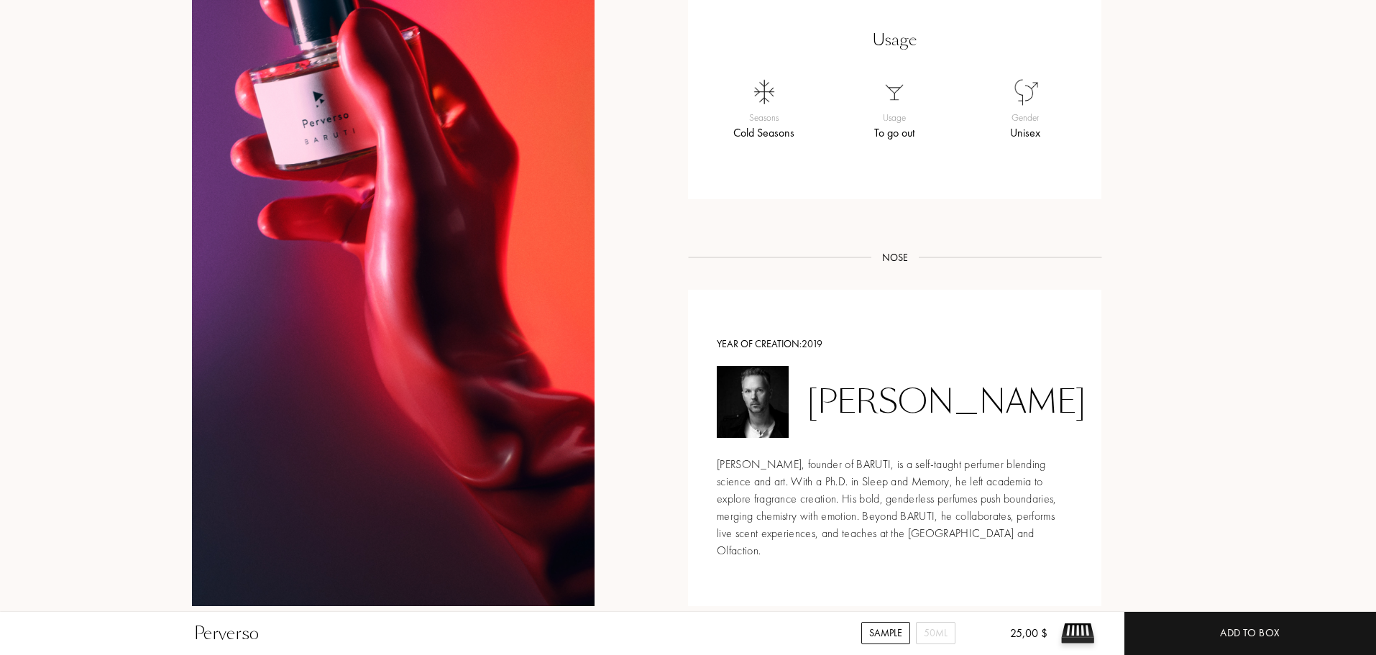
scroll to position [863, 0]
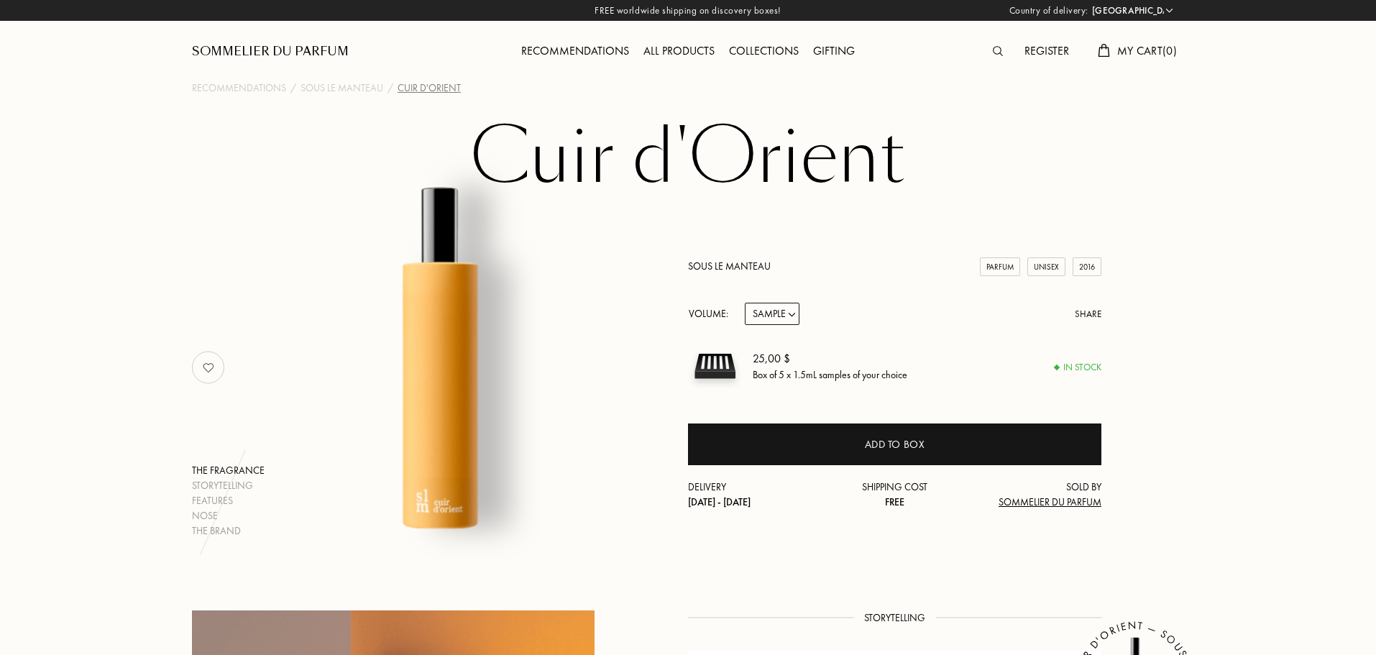
select select "US"
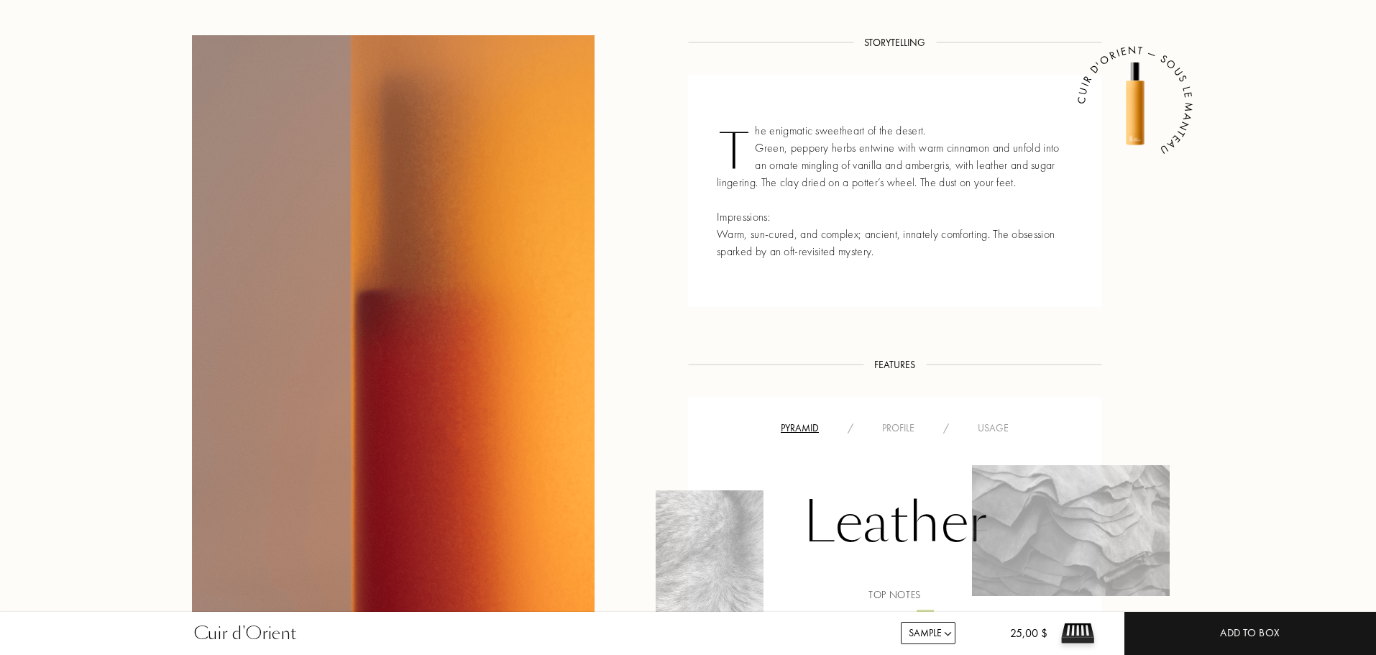
scroll to position [863, 0]
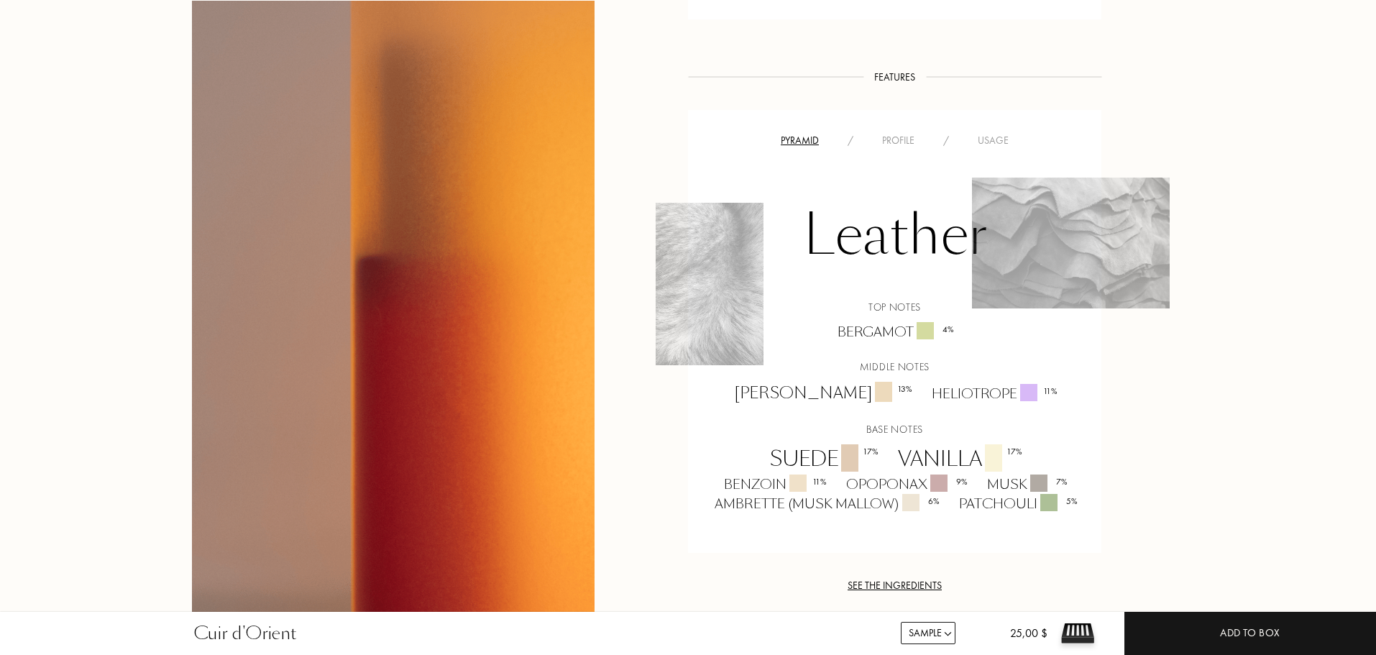
click at [891, 146] on div "Profile" at bounding box center [898, 140] width 61 height 15
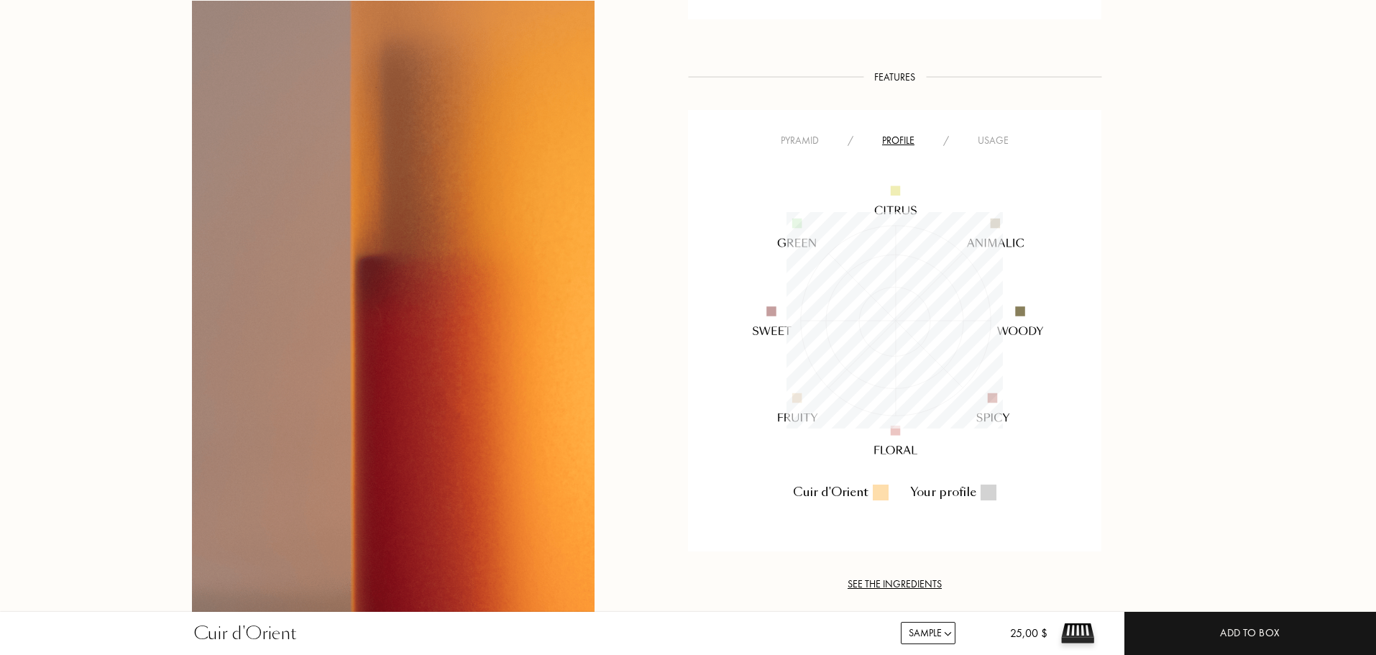
scroll to position [216, 216]
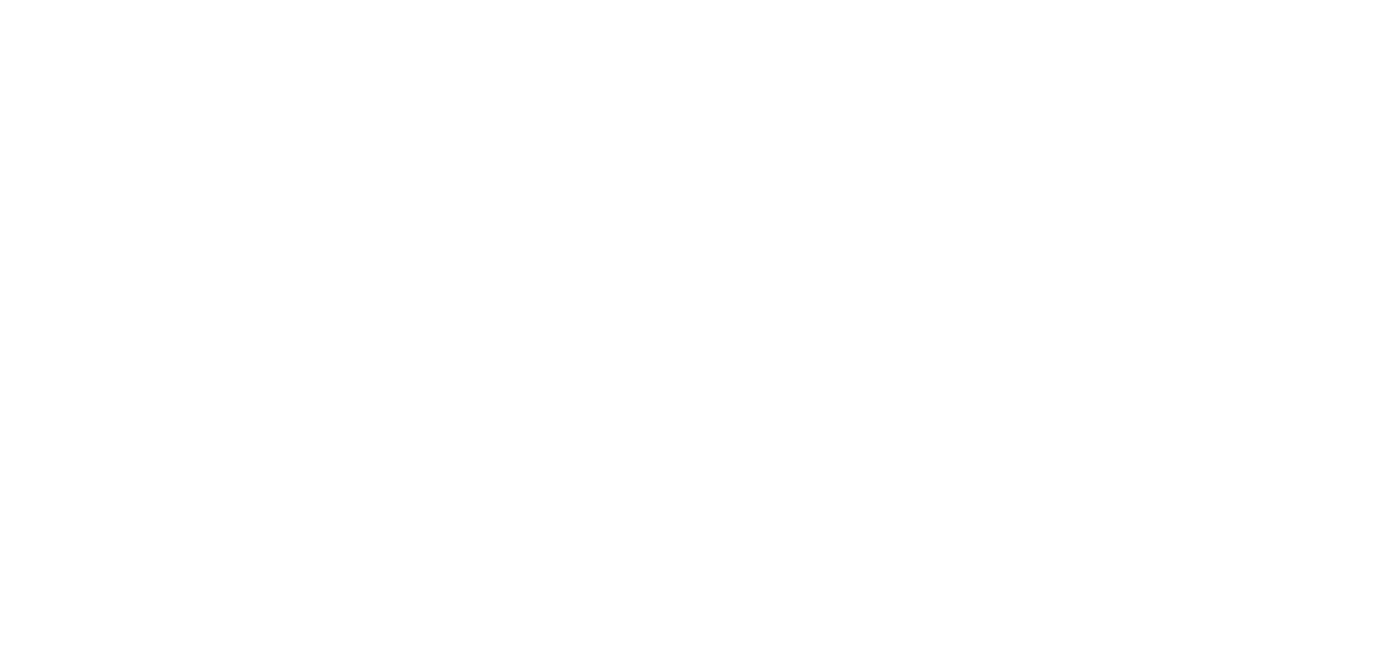
select select "US"
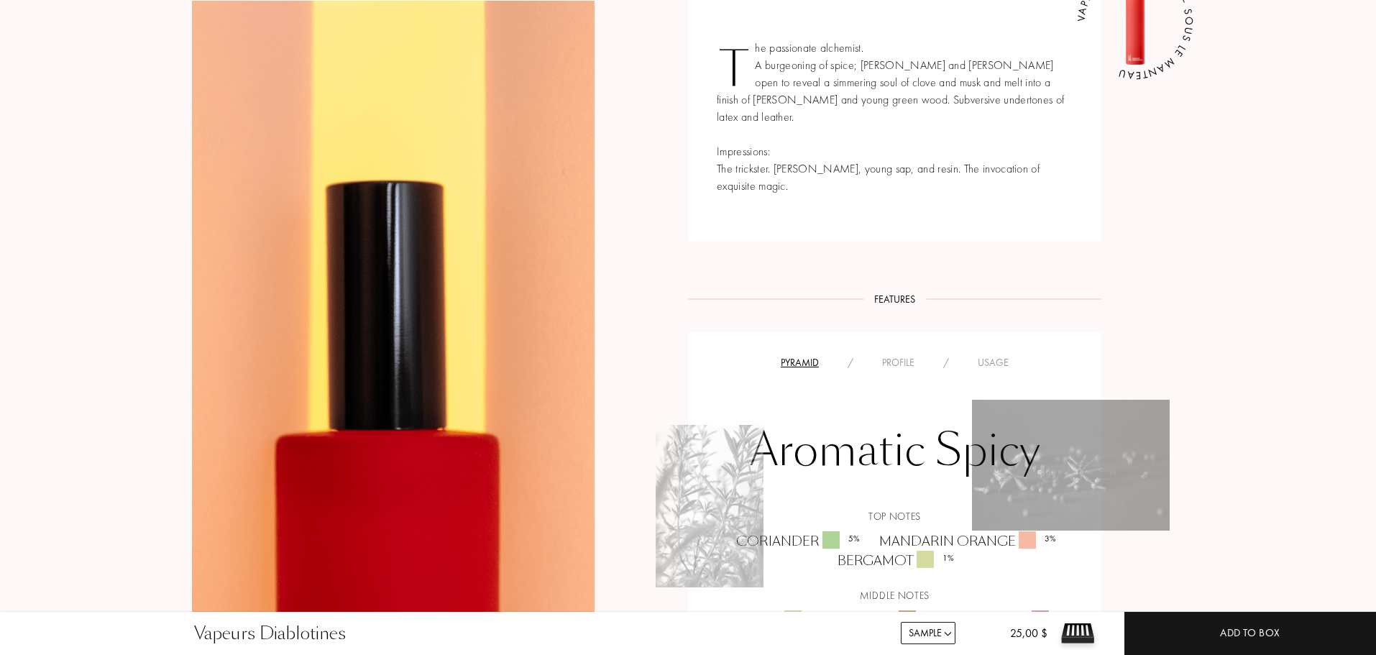
scroll to position [647, 0]
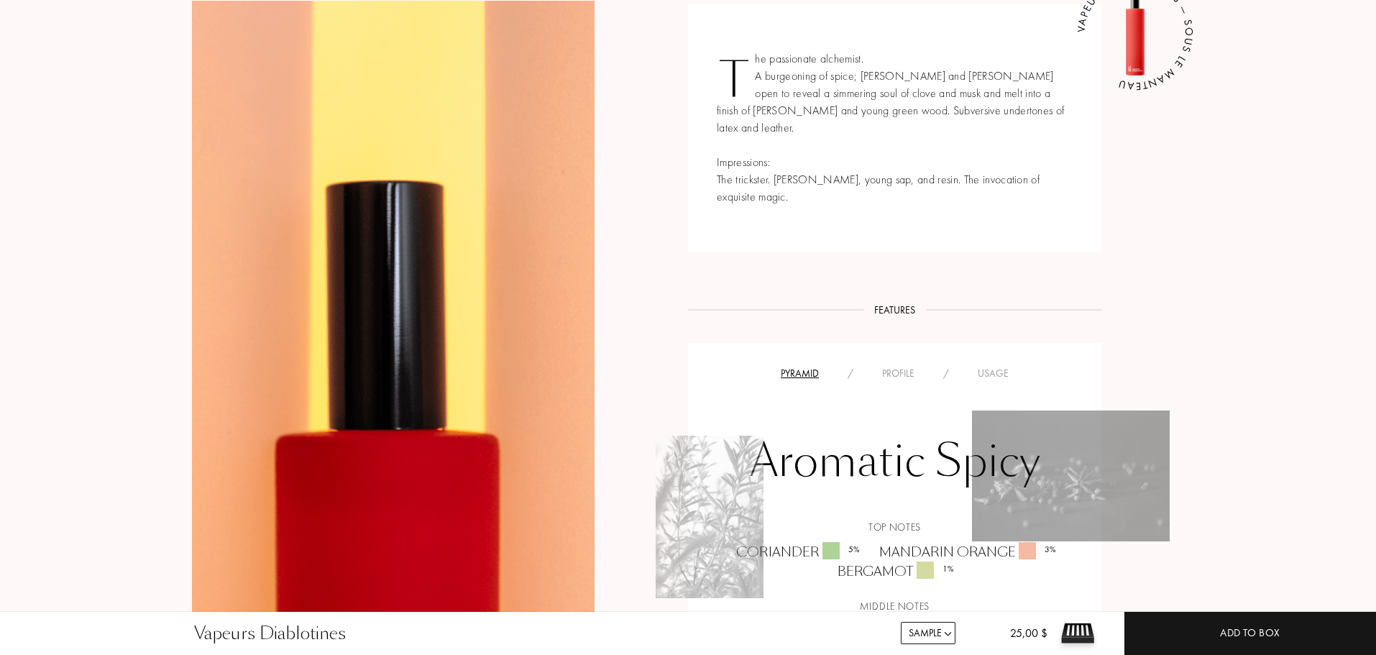
click at [898, 382] on div "Aromatic Spicy Top notes Coriander 5 % Mandarin Orange 3 % Bergamot 1 % Middle …" at bounding box center [895, 589] width 392 height 415
click at [906, 366] on div "Profile" at bounding box center [898, 373] width 61 height 15
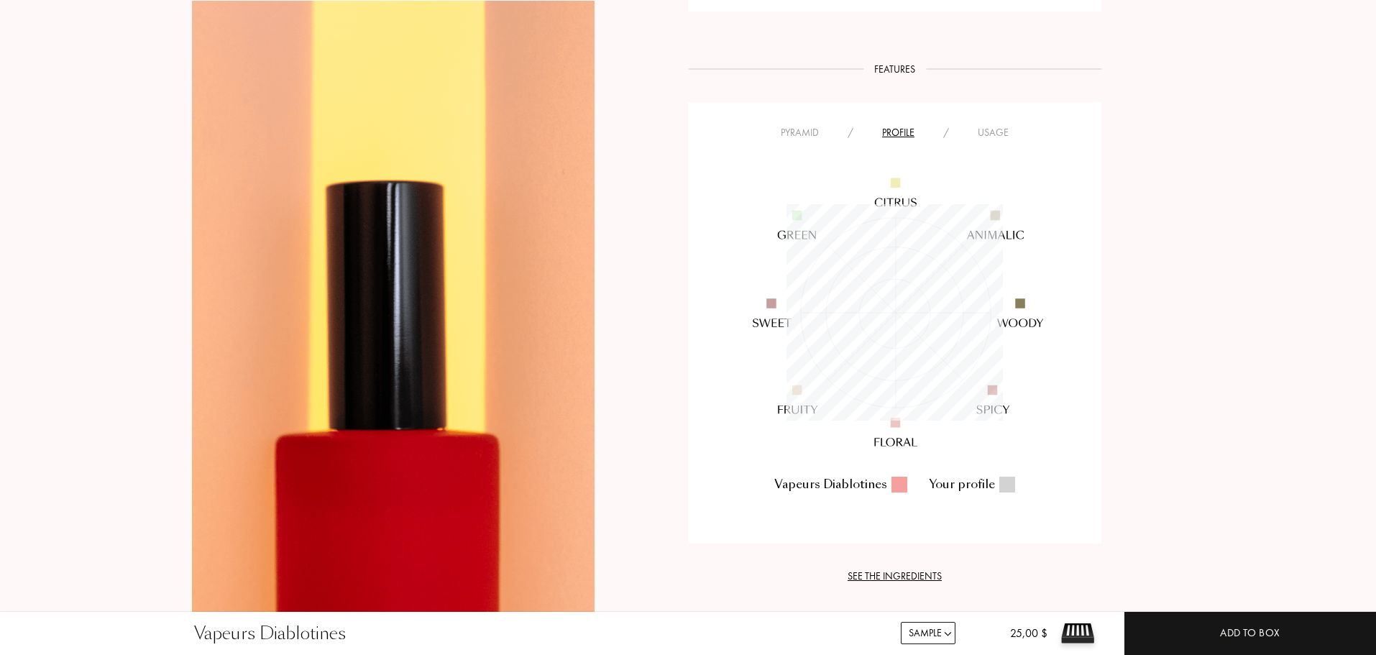
scroll to position [863, 0]
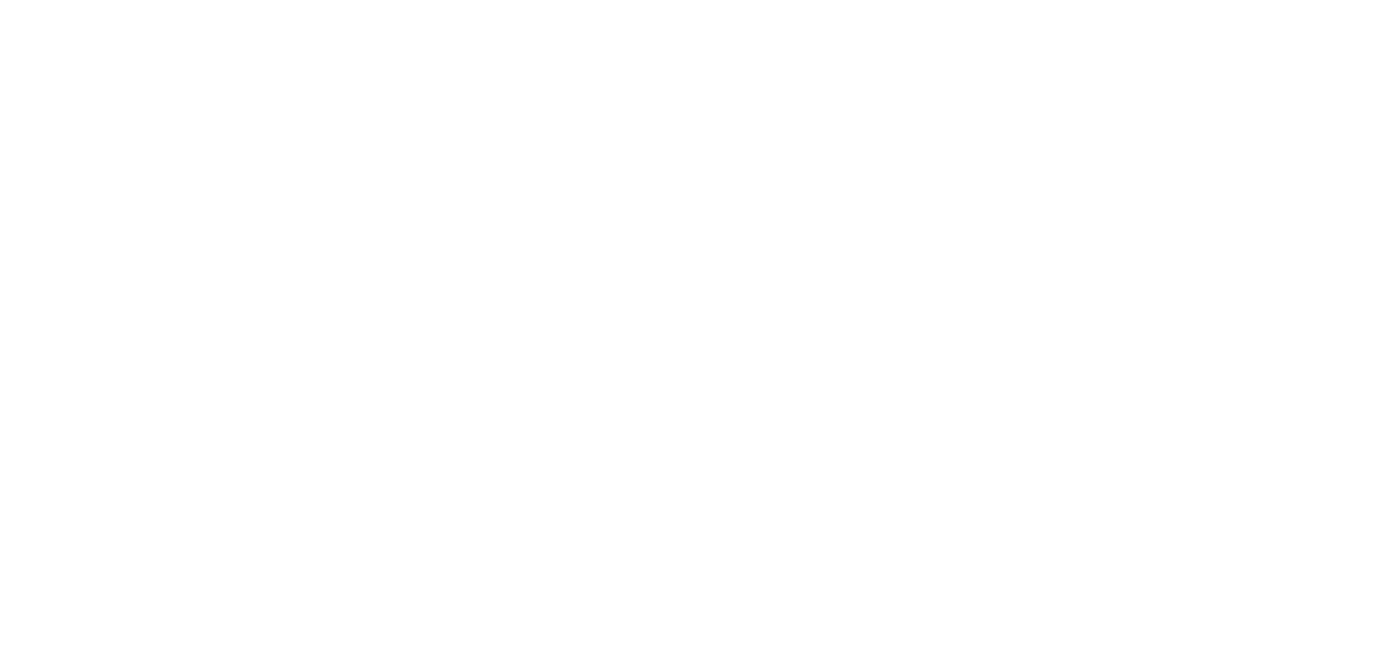
select select "US"
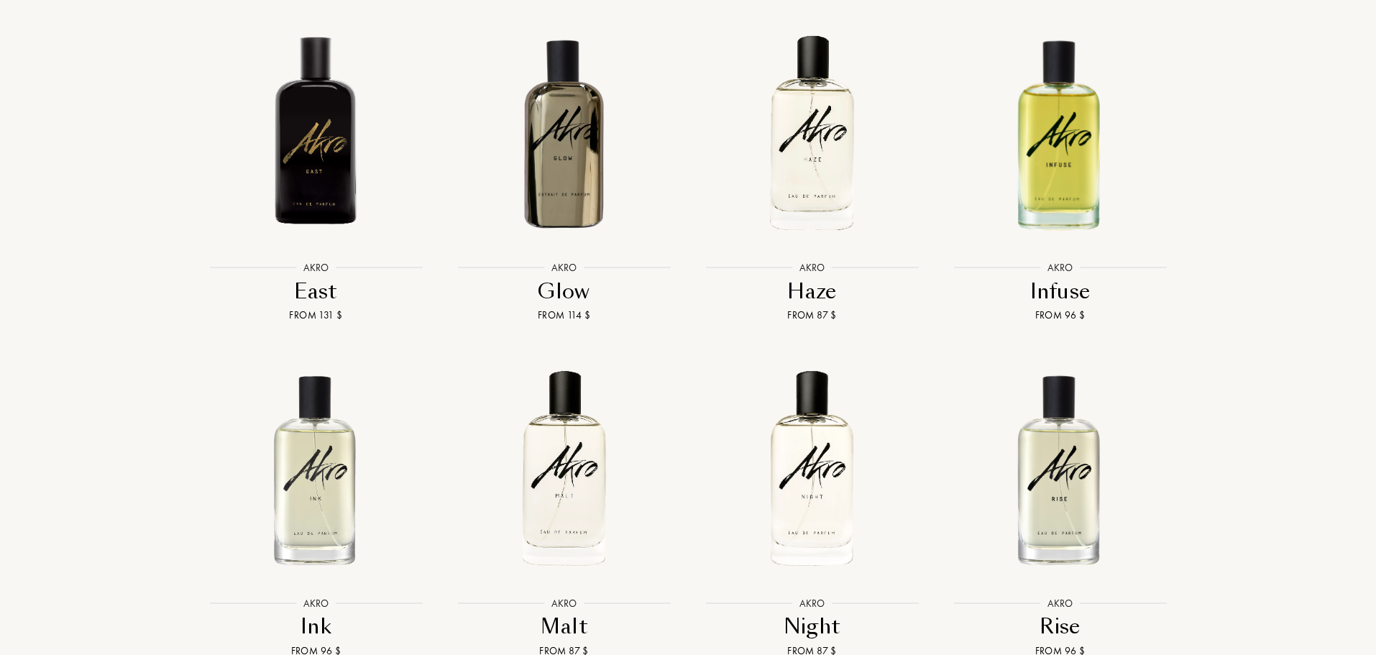
scroll to position [1941, 0]
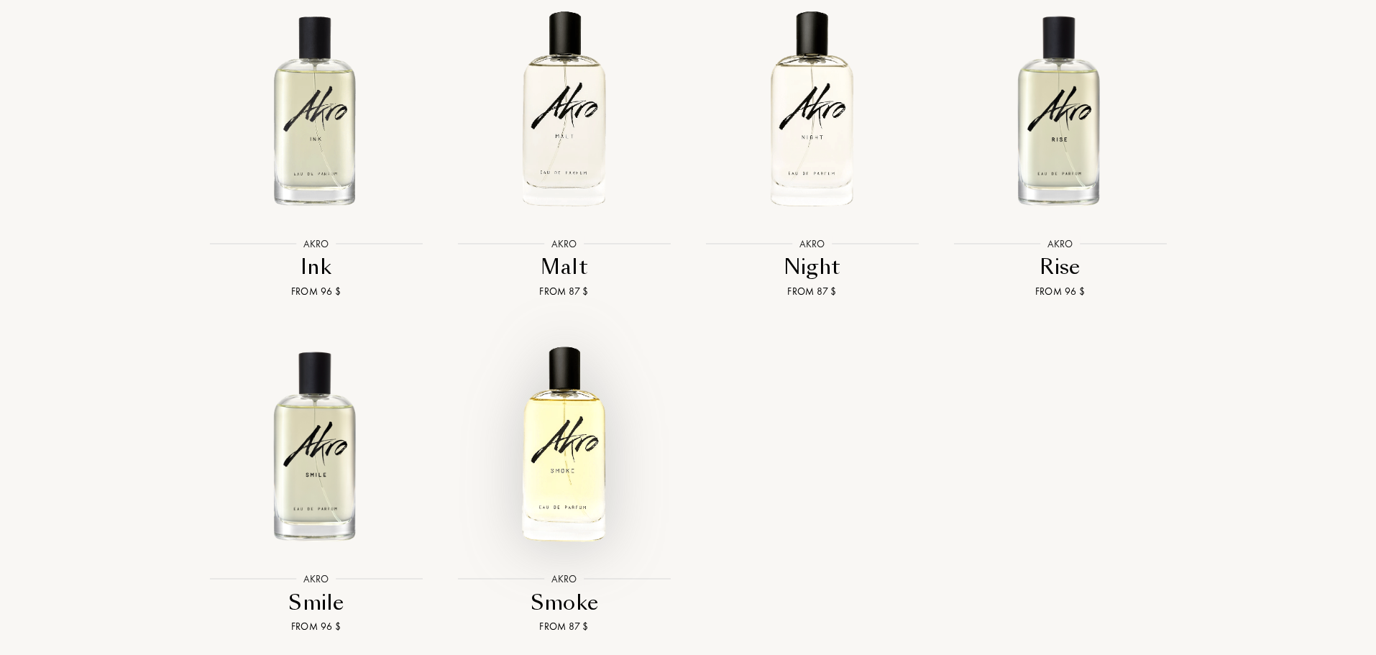
drag, startPoint x: 574, startPoint y: 470, endPoint x: 574, endPoint y: 329, distance: 140.9
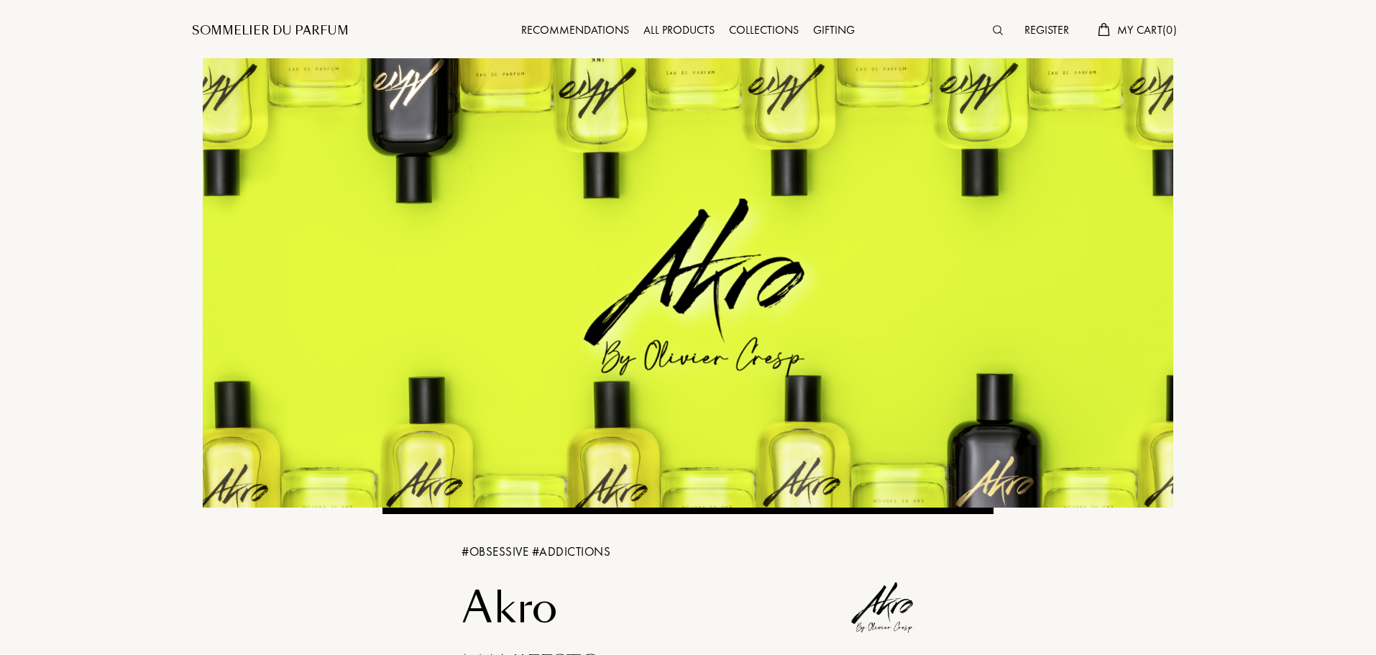
scroll to position [0, 0]
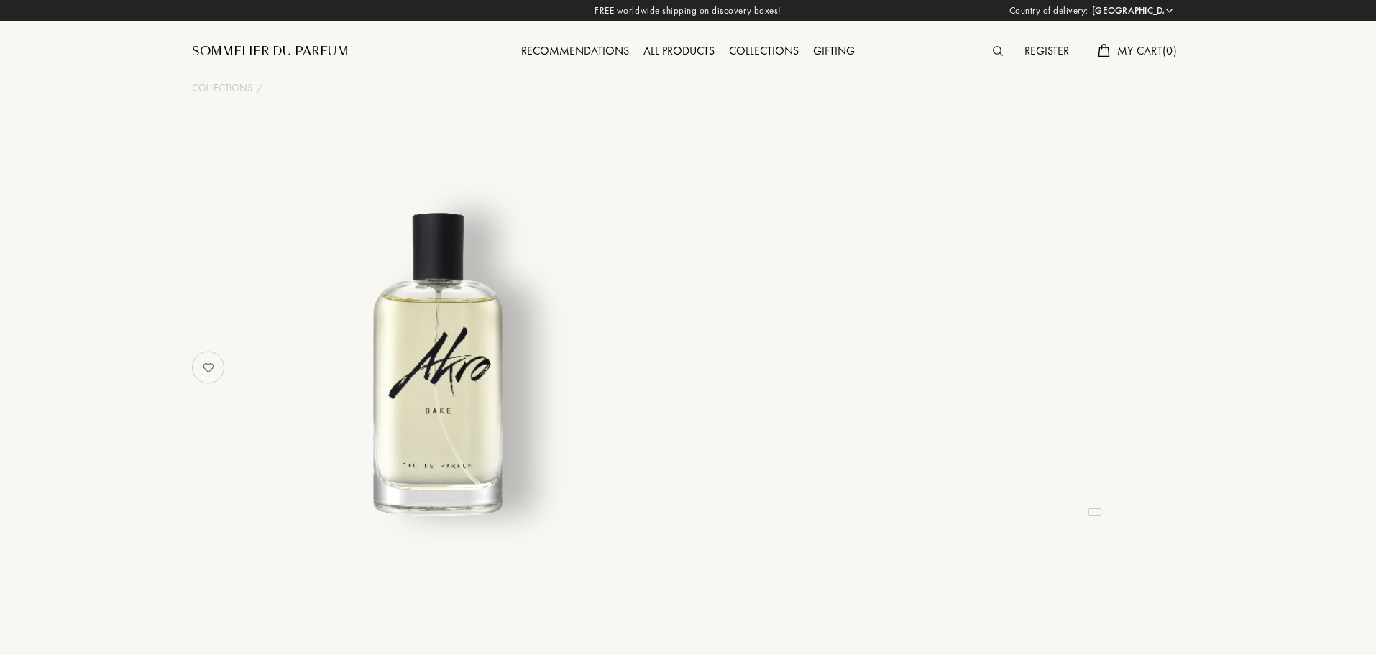
select select "US"
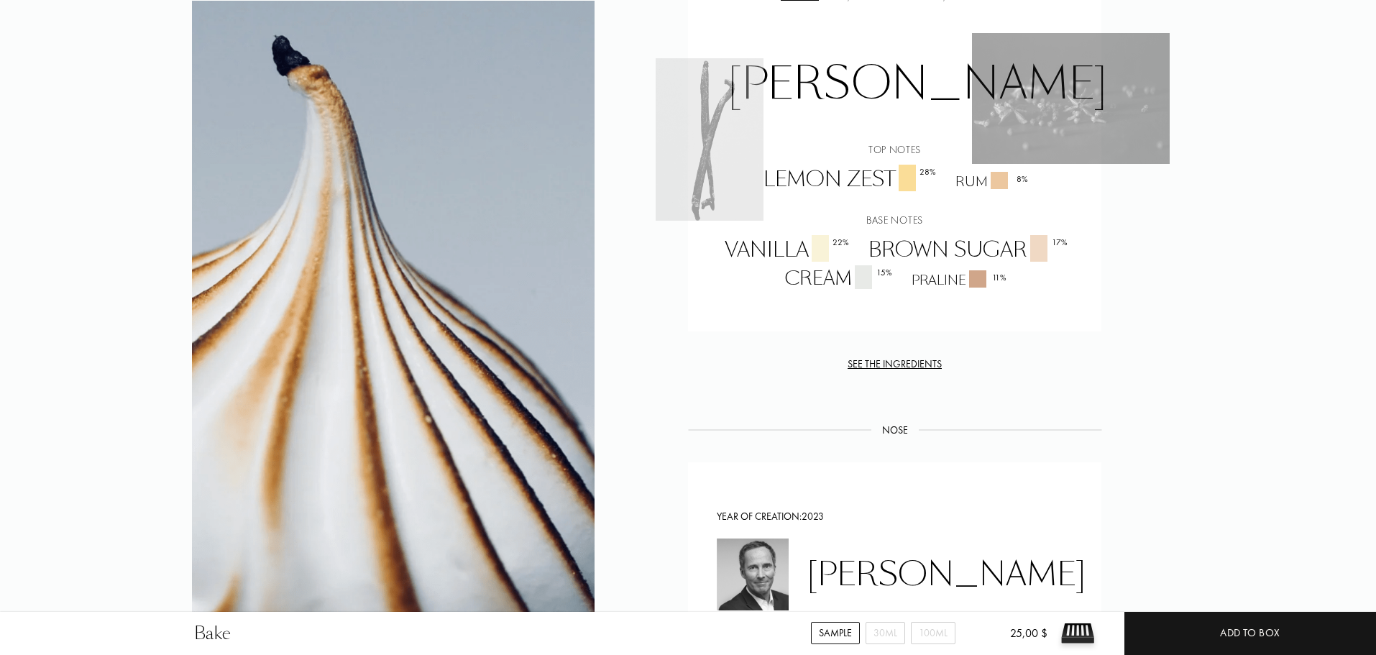
scroll to position [1006, 0]
click at [911, 366] on div "See the ingredients" at bounding box center [894, 364] width 413 height 15
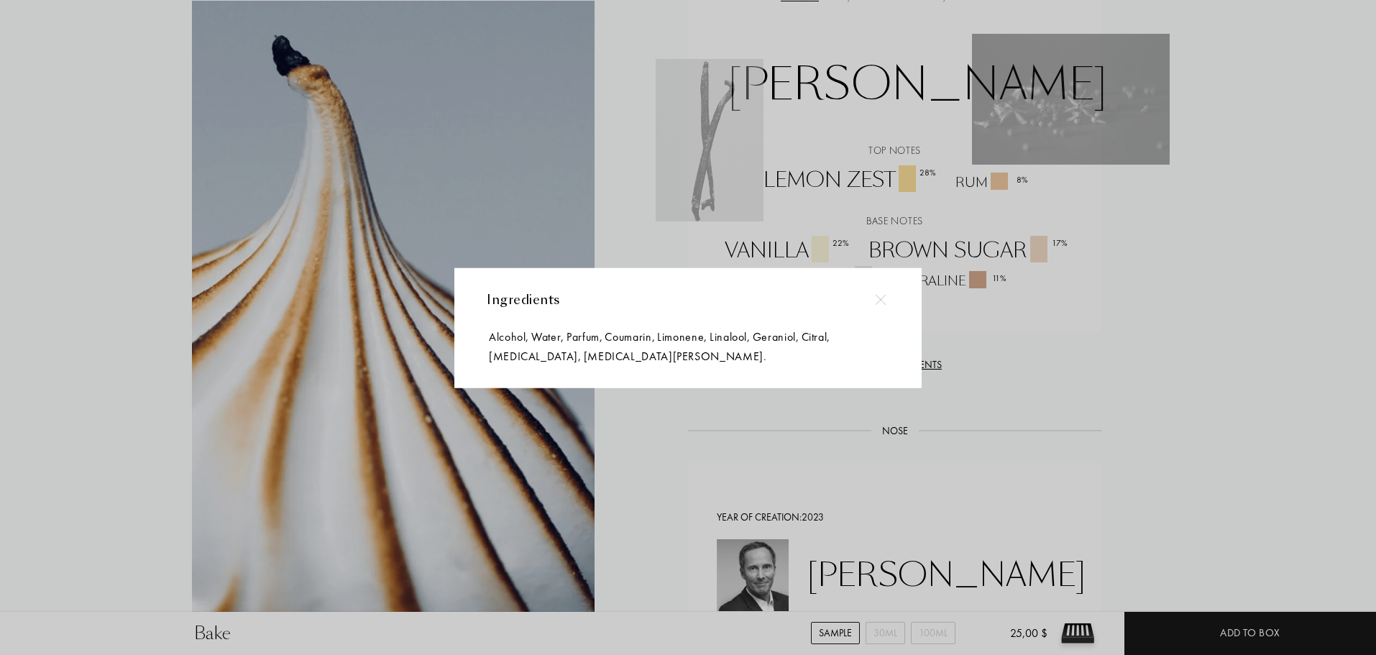
click at [878, 298] on img at bounding box center [880, 299] width 11 height 11
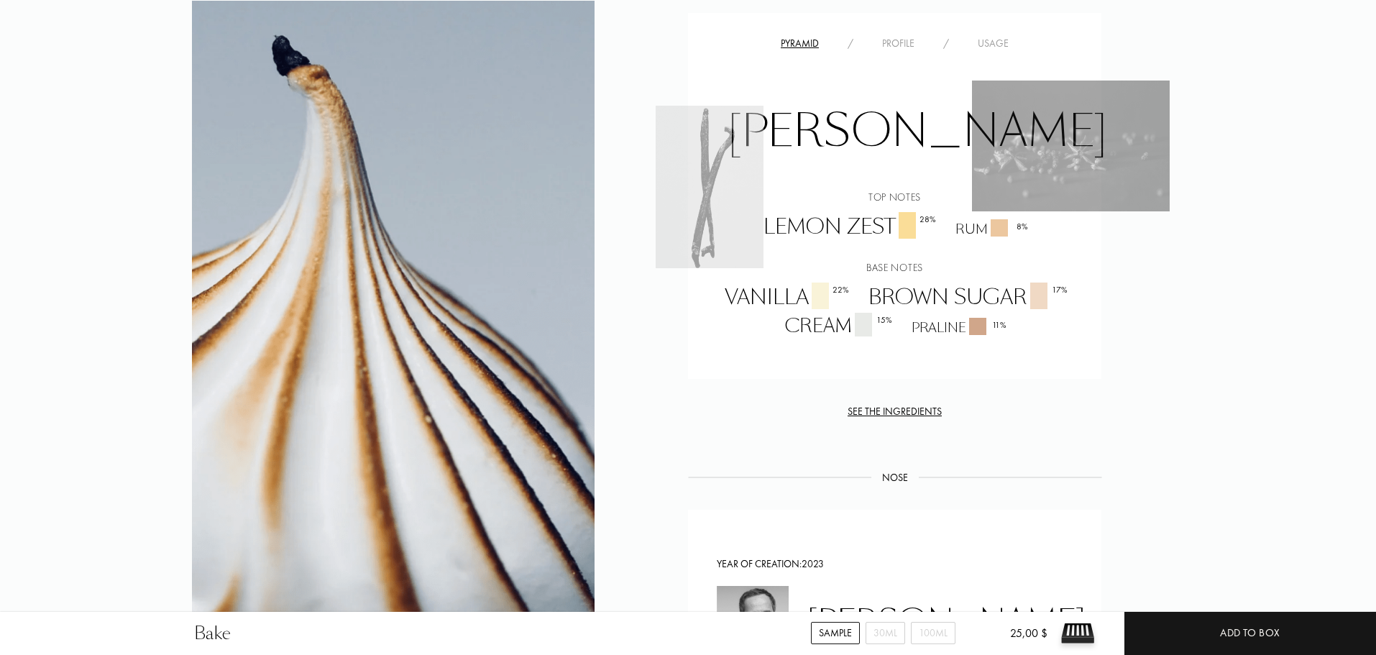
scroll to position [934, 0]
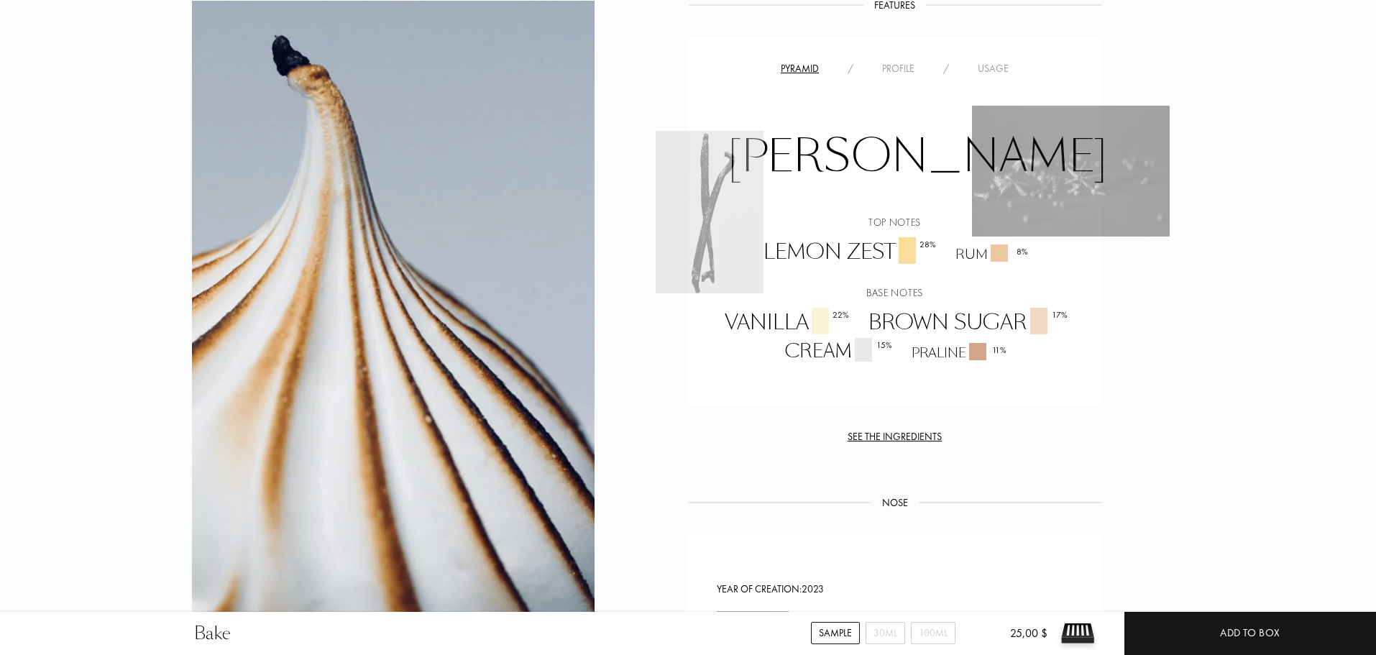
click at [906, 57] on div "Pyramid / Profile / Usage Amber Vanilla Top notes Lemon Zest 28 % Rum 8 % Base …" at bounding box center [894, 221] width 413 height 367
click at [893, 65] on div "Profile" at bounding box center [898, 68] width 61 height 15
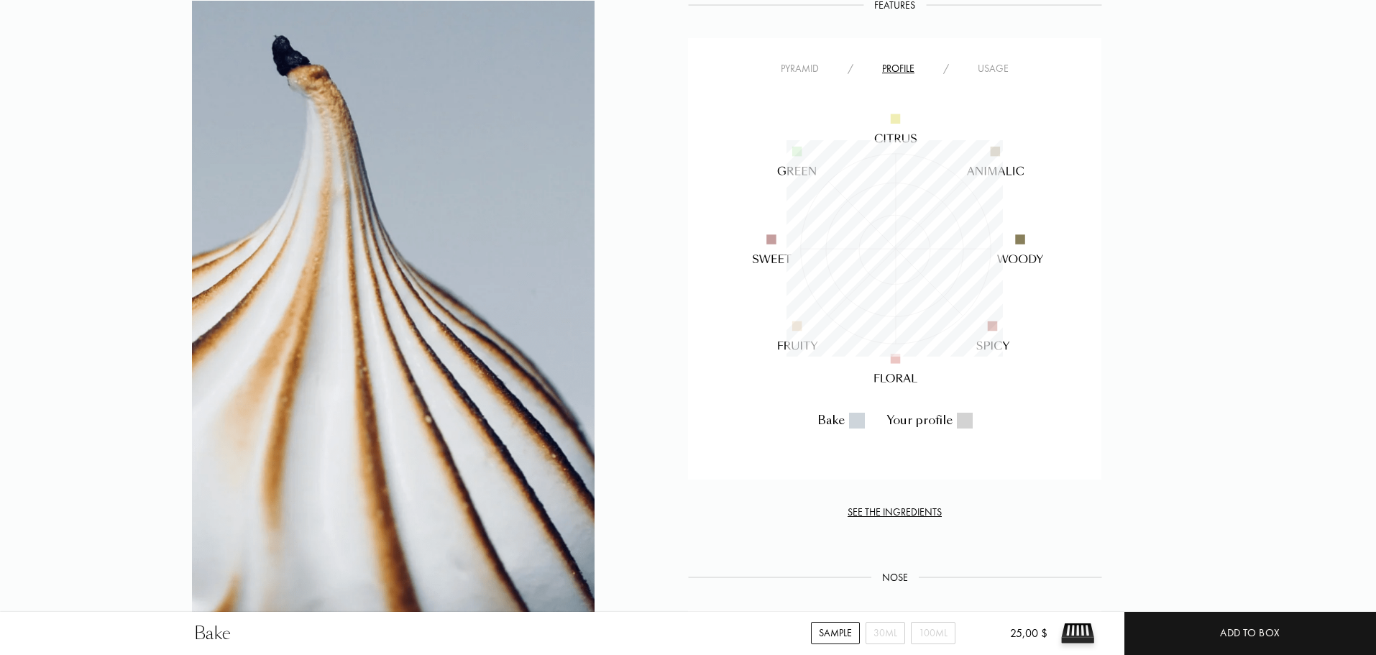
scroll to position [216, 216]
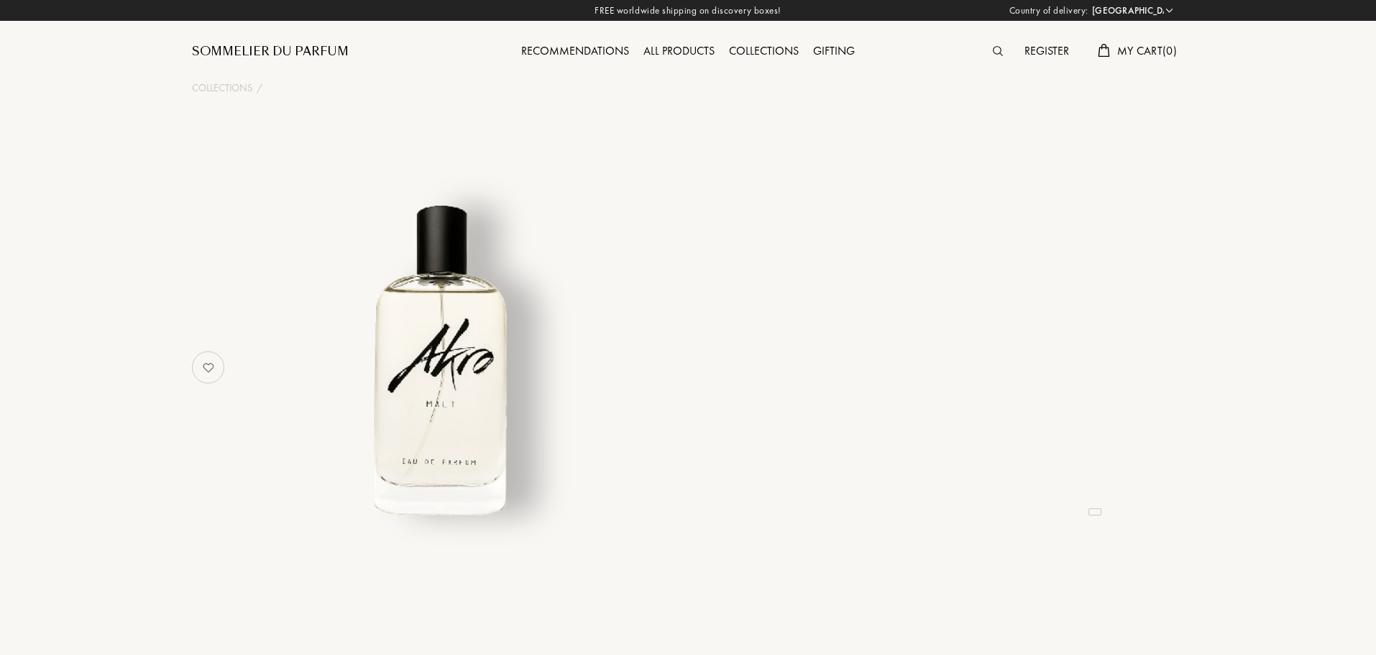
select select "US"
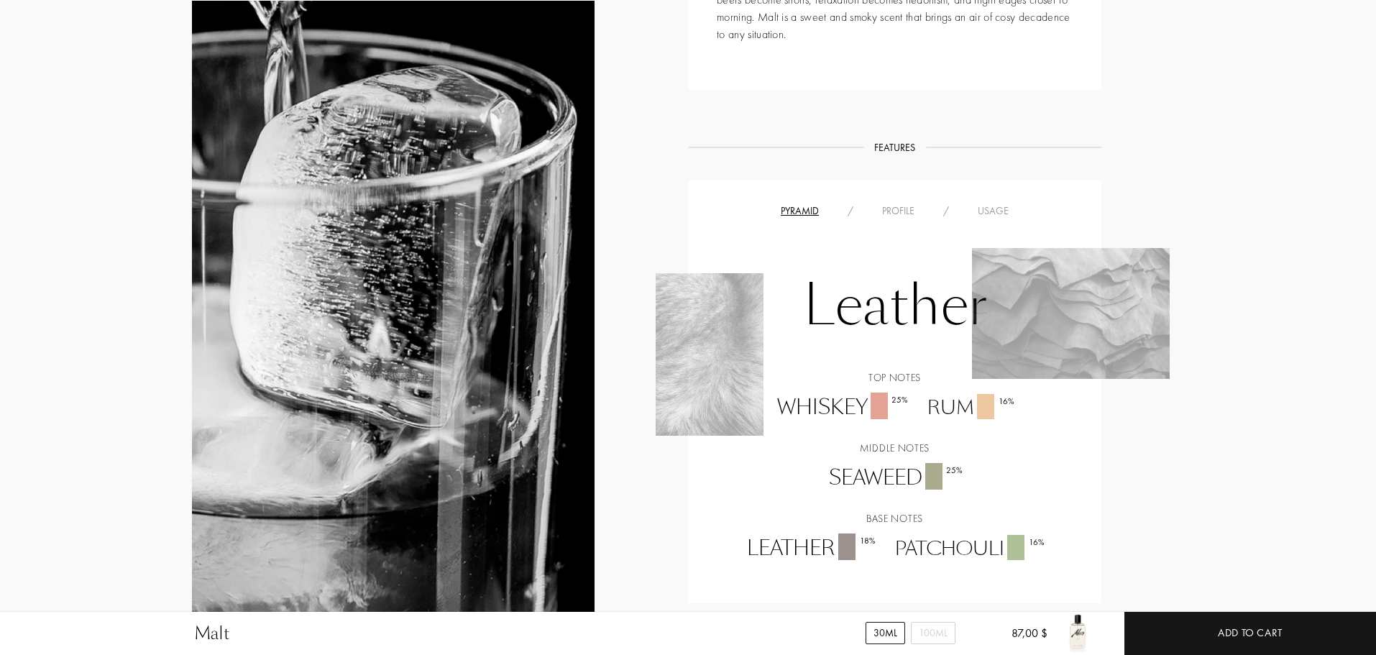
scroll to position [863, 0]
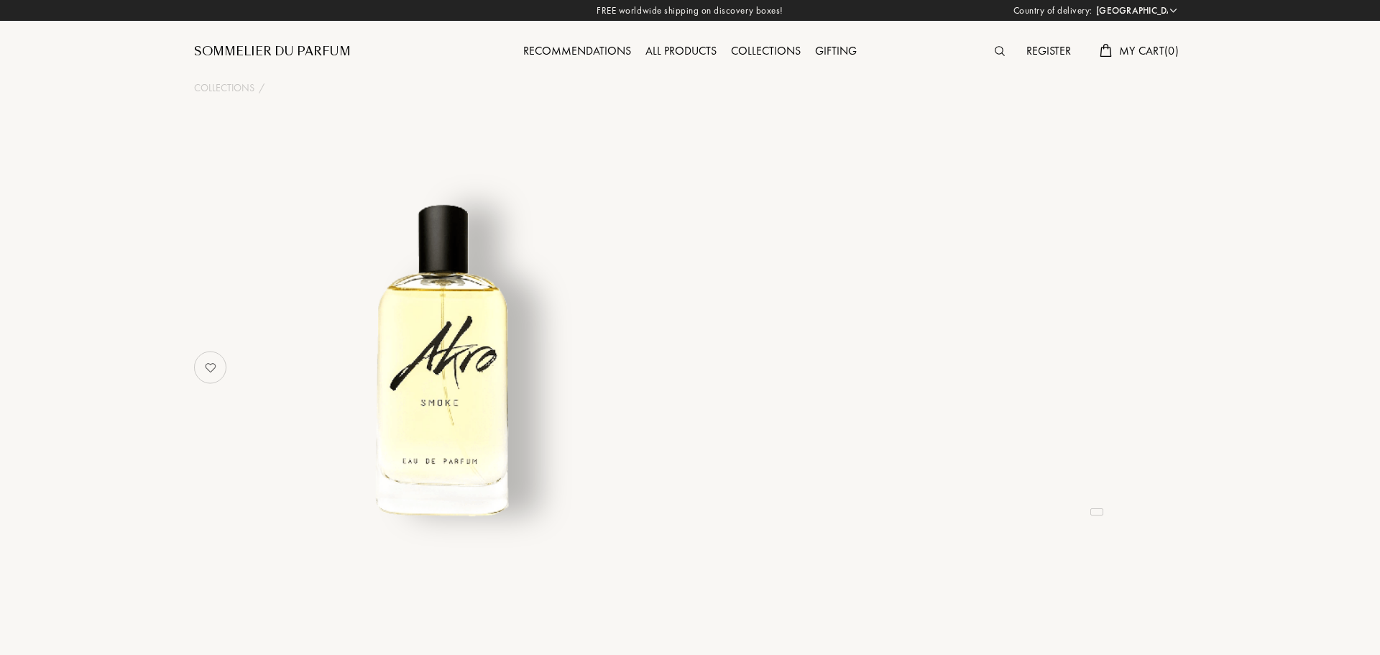
select select "US"
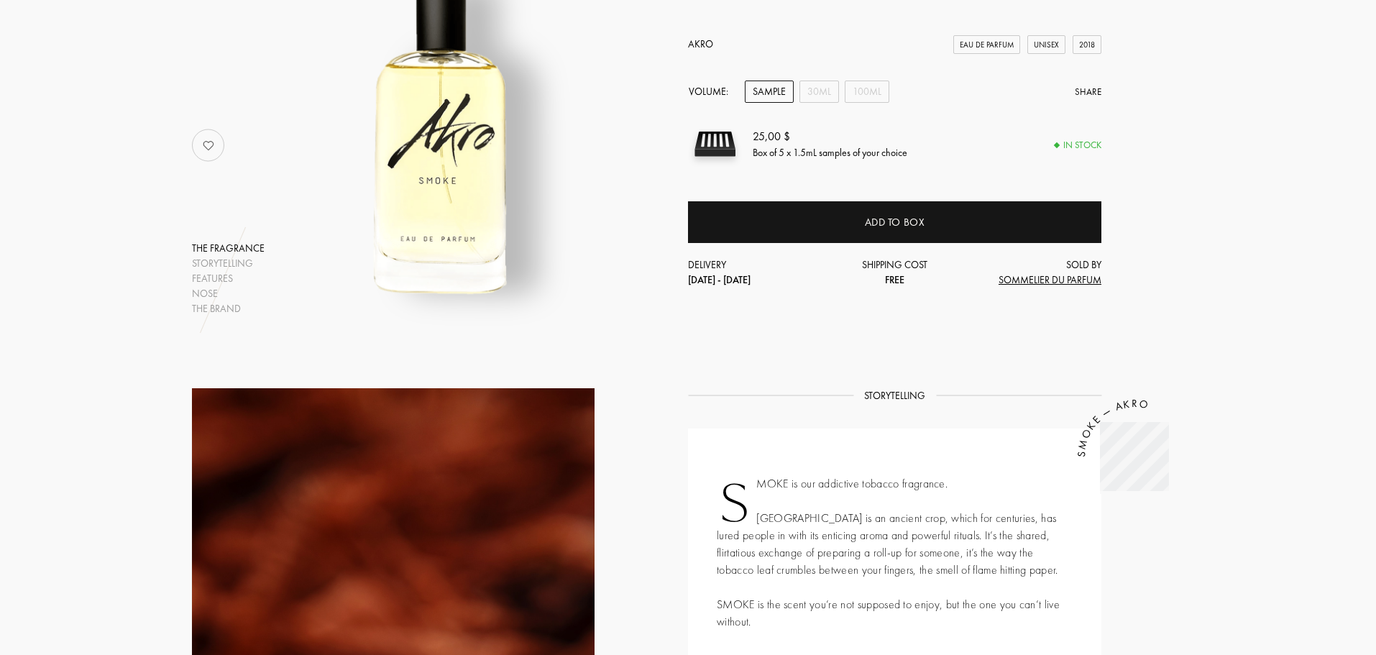
scroll to position [288, 0]
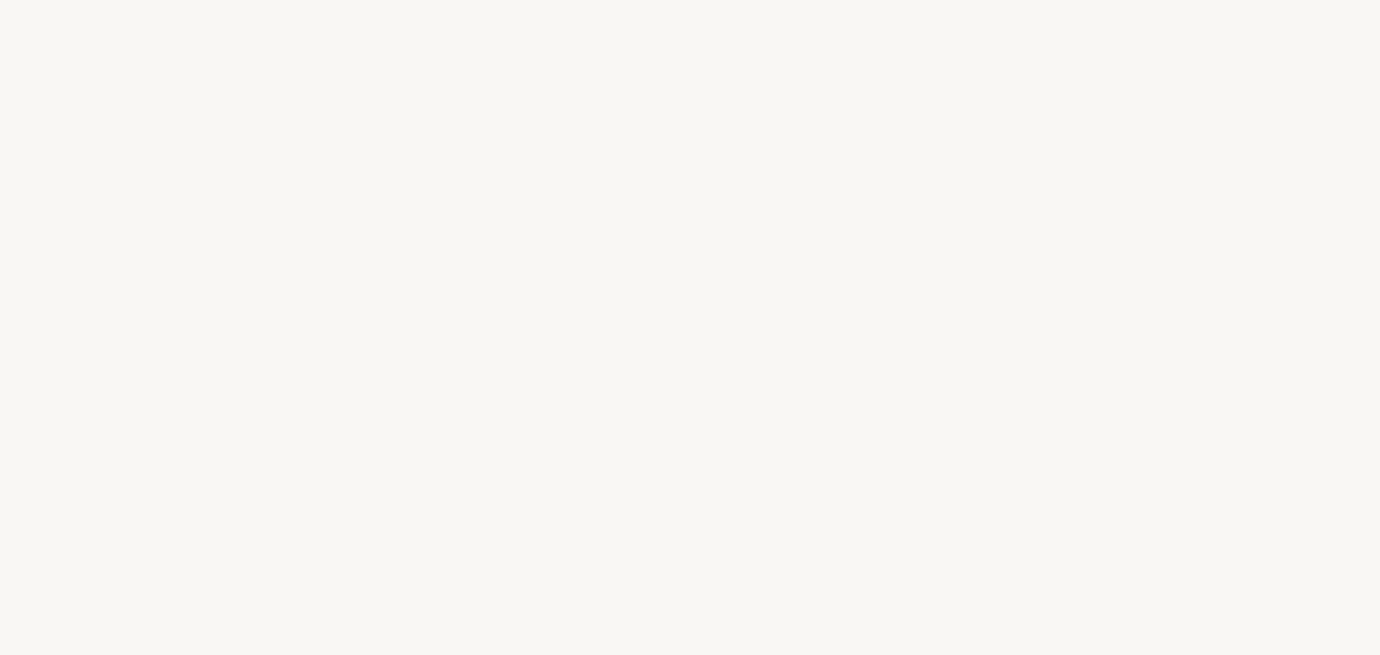
select select "US"
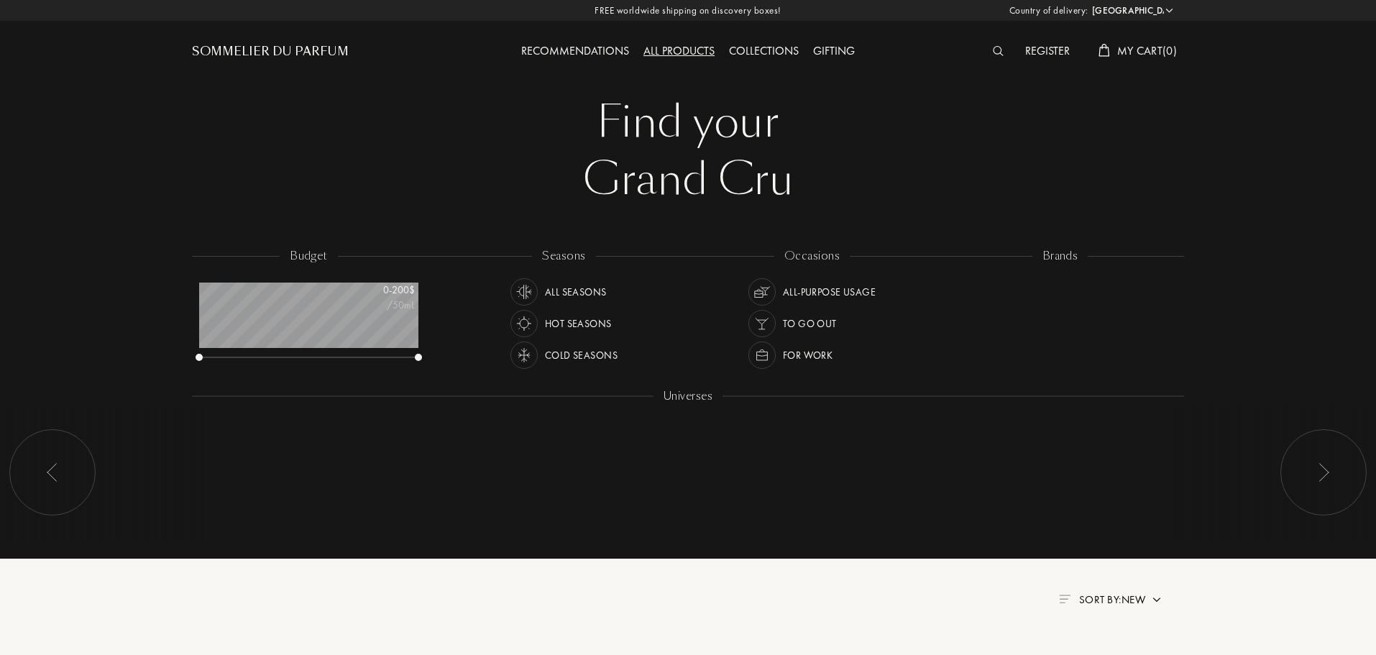
scroll to position [72, 219]
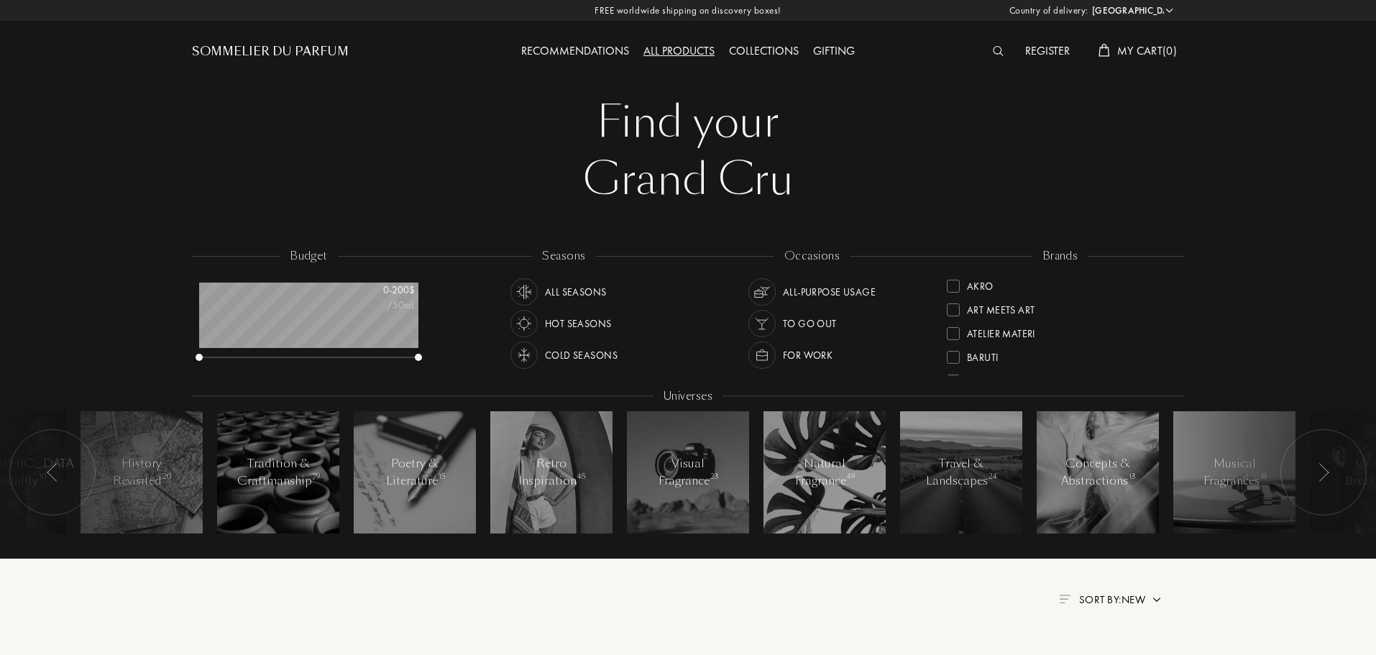
click at [1323, 470] on img at bounding box center [1323, 472] width 12 height 19
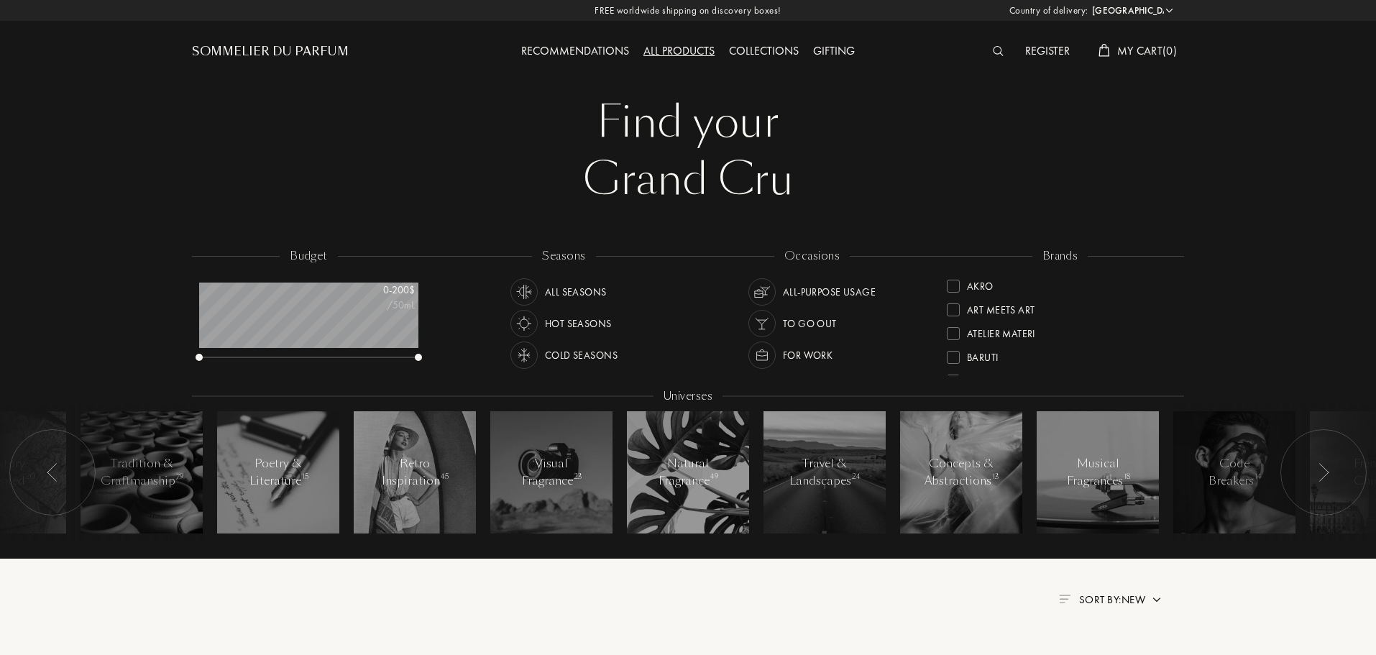
click at [1323, 470] on img at bounding box center [1323, 472] width 12 height 19
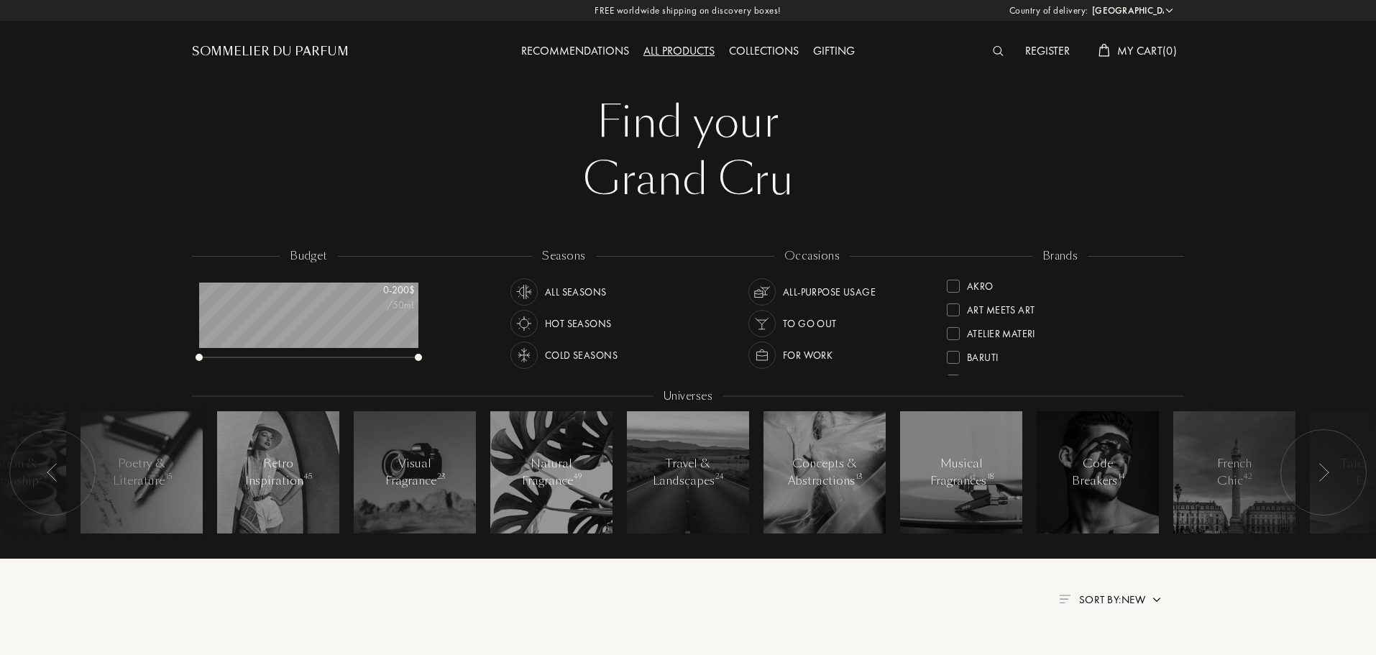
click at [780, 363] on div "For Work" at bounding box center [790, 354] width 84 height 27
click at [526, 322] on img at bounding box center [524, 323] width 20 height 20
click at [526, 299] on img at bounding box center [524, 292] width 20 height 20
click at [525, 333] on img at bounding box center [524, 323] width 20 height 20
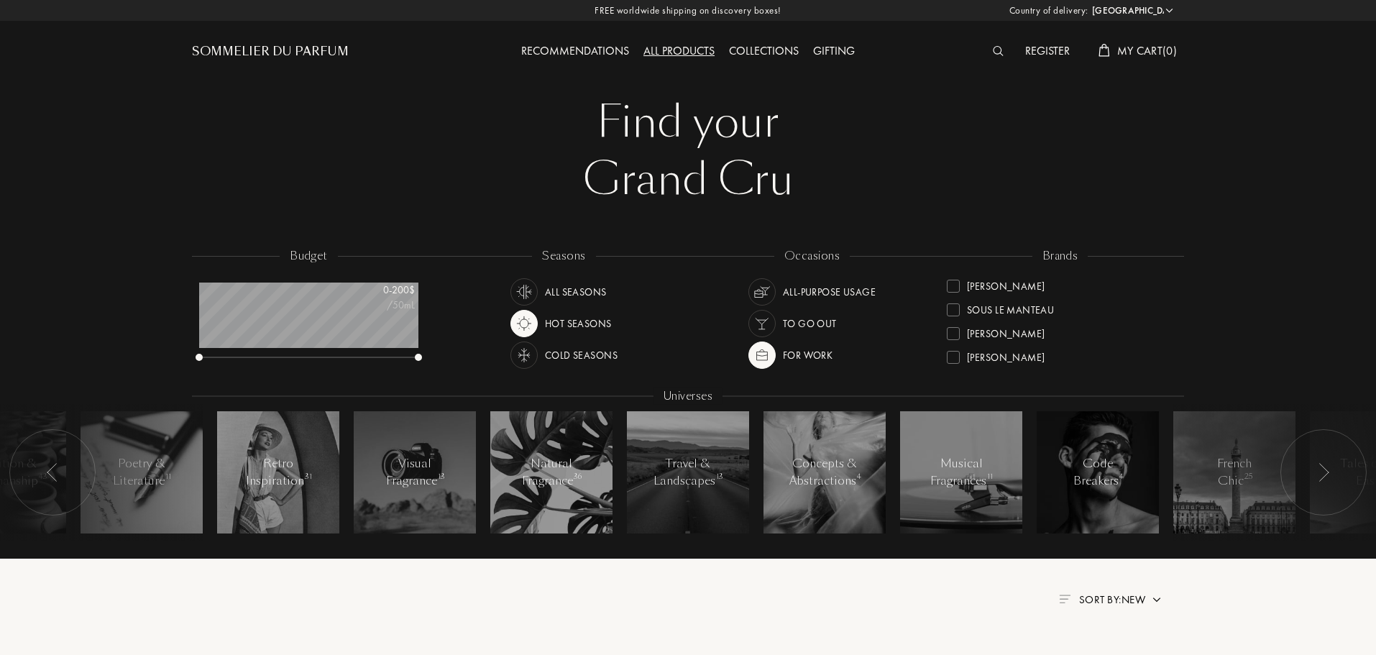
click at [1311, 487] on div at bounding box center [1323, 472] width 86 height 86
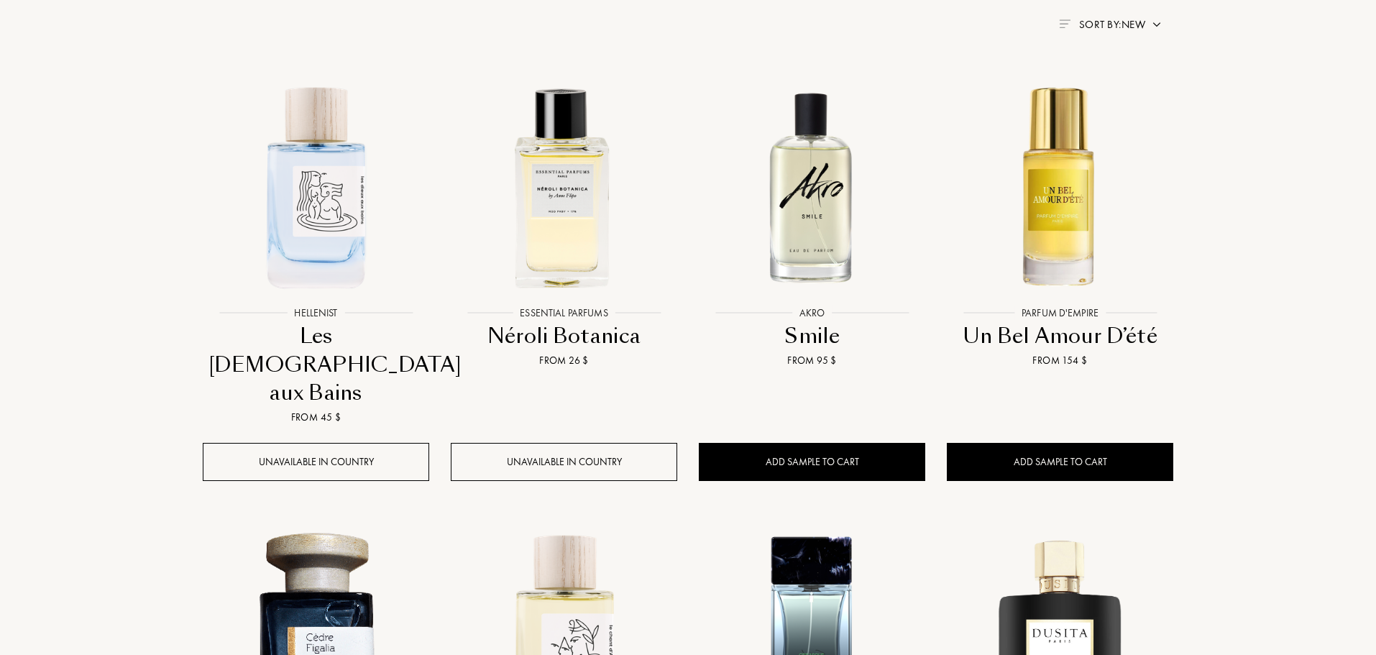
scroll to position [863, 0]
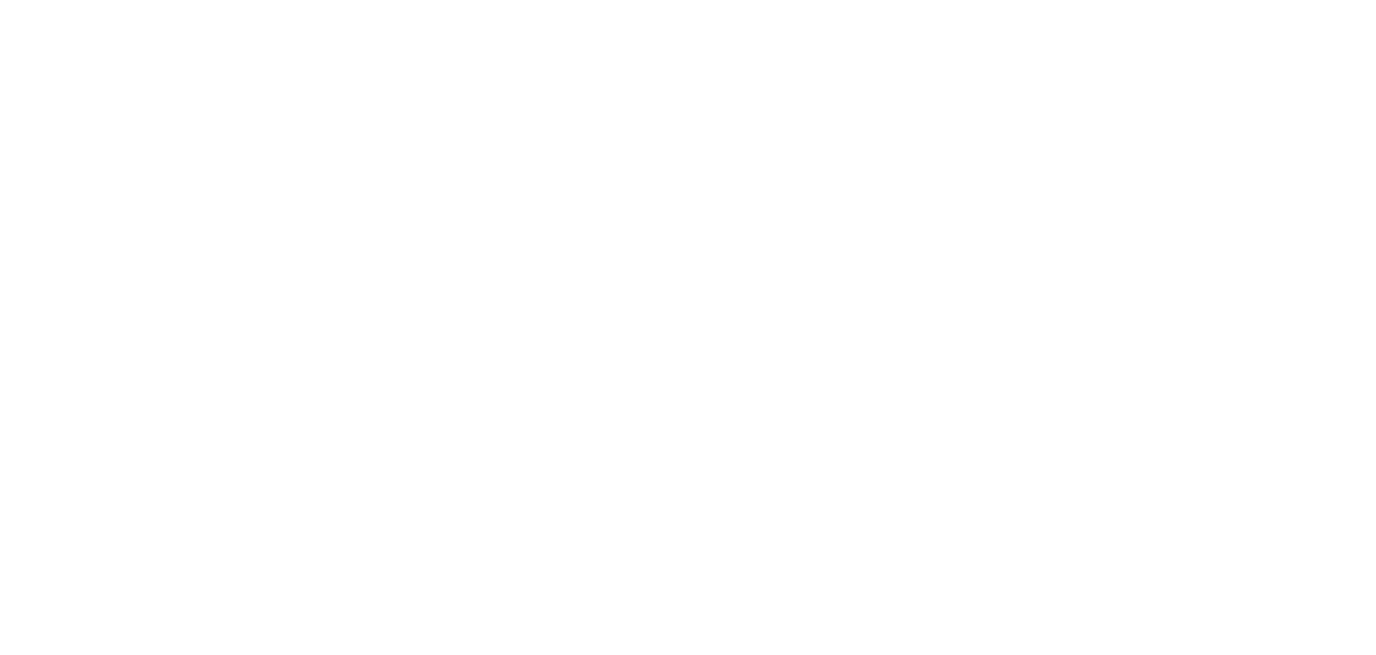
select select "US"
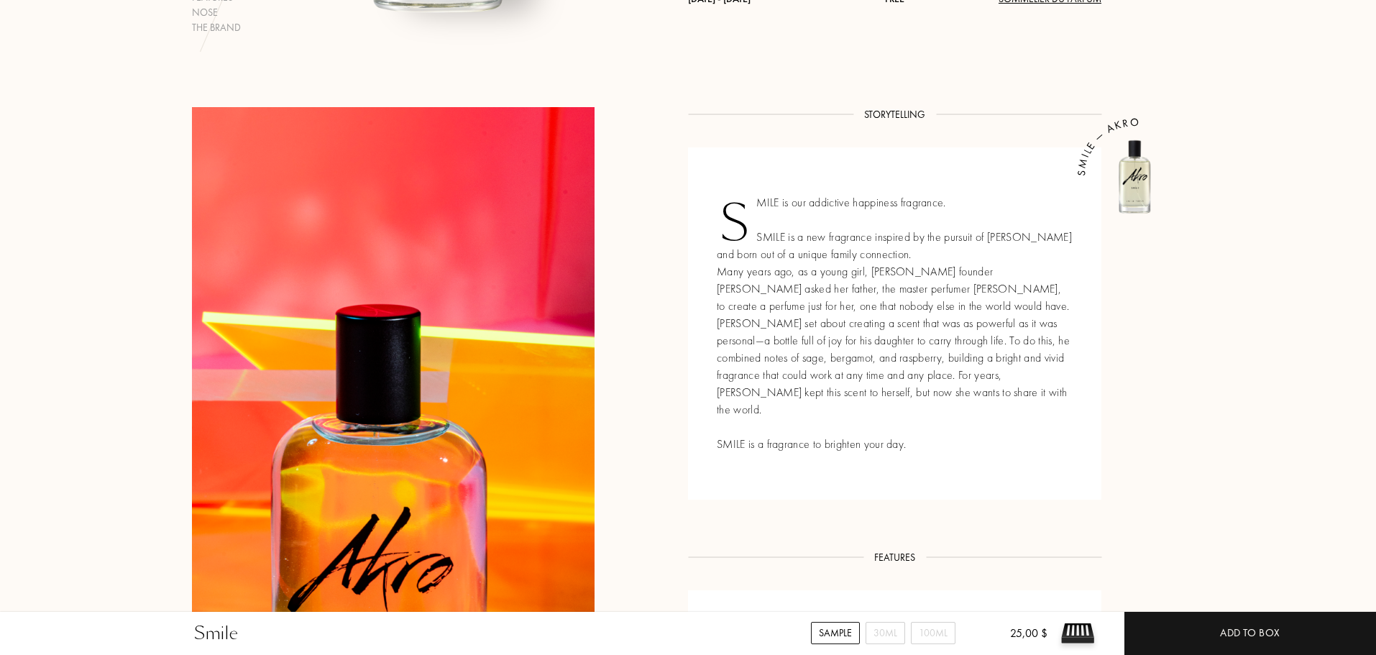
scroll to position [1006, 0]
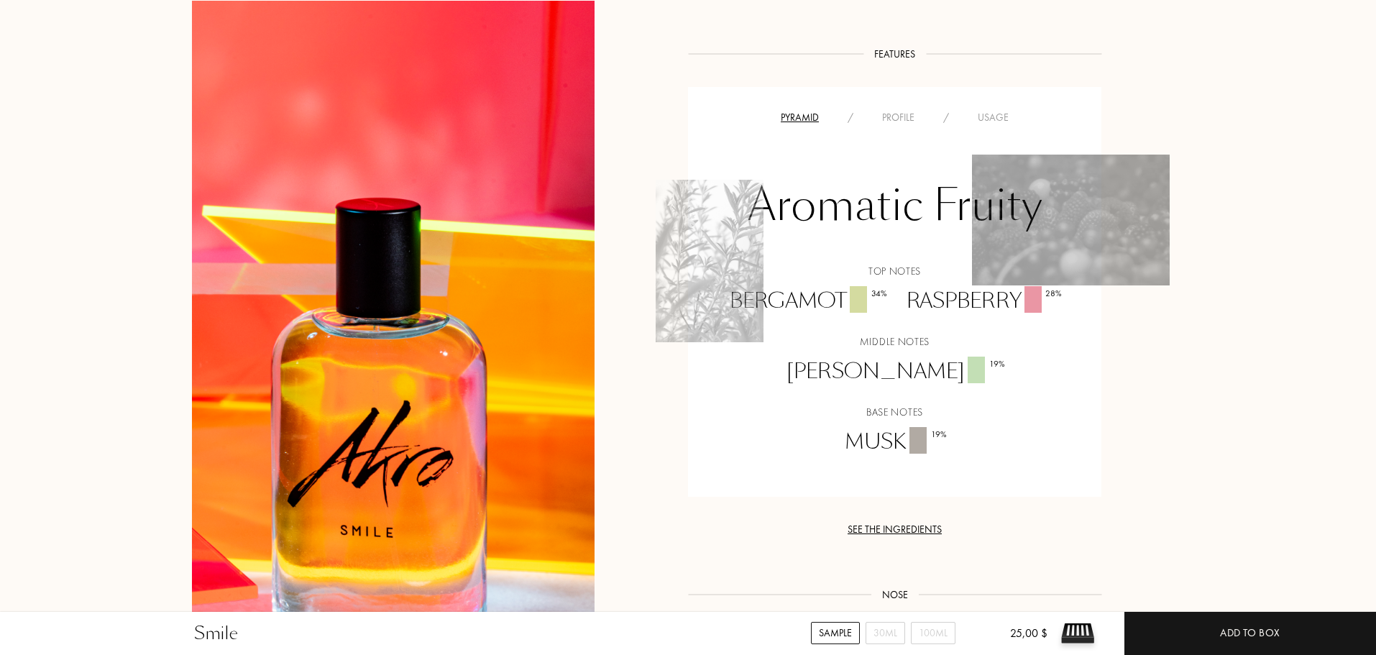
click at [885, 110] on div "Profile" at bounding box center [898, 117] width 61 height 15
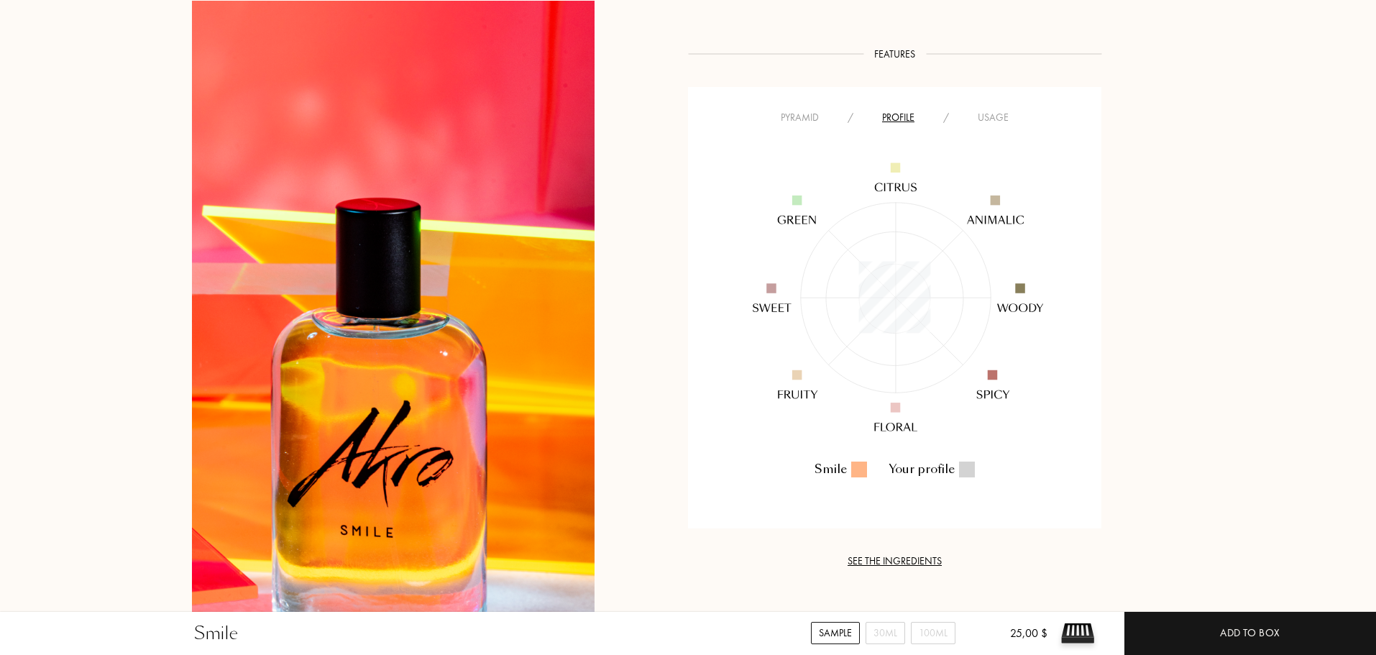
click at [985, 110] on div "Usage" at bounding box center [993, 117] width 60 height 15
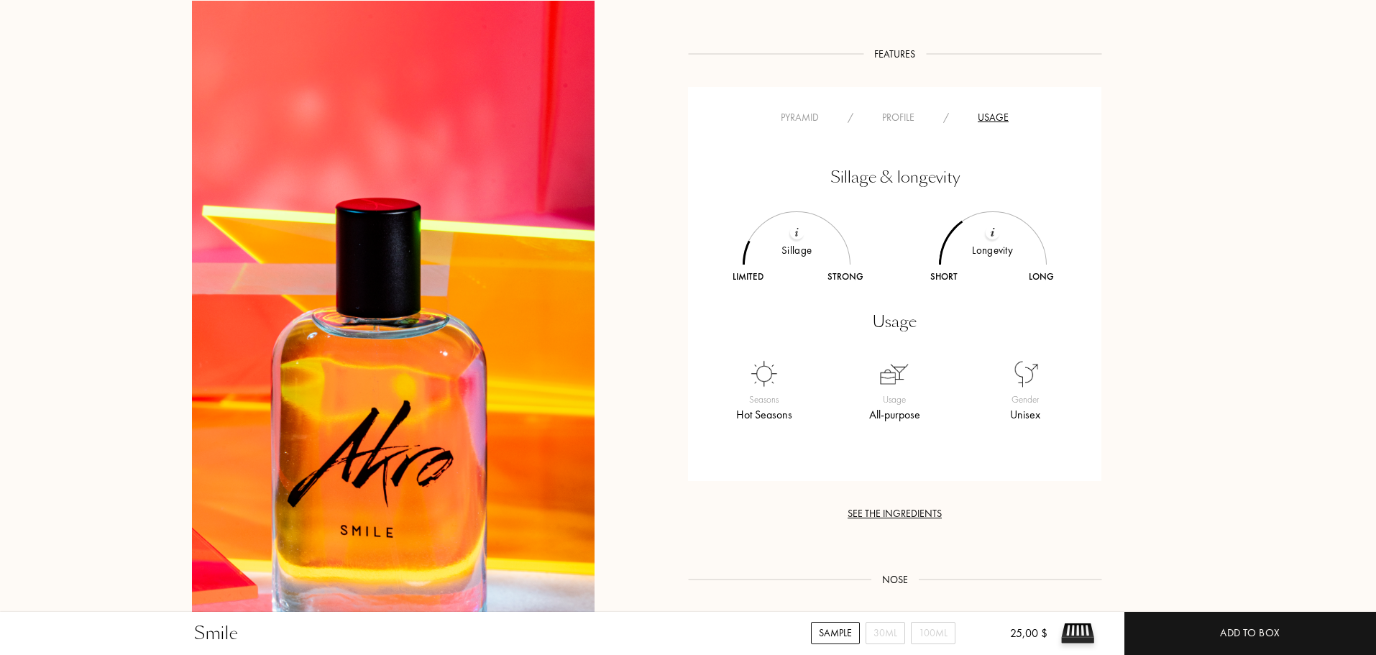
click at [932, 110] on div "/" at bounding box center [946, 117] width 35 height 15
click at [894, 110] on div "Profile" at bounding box center [898, 117] width 61 height 15
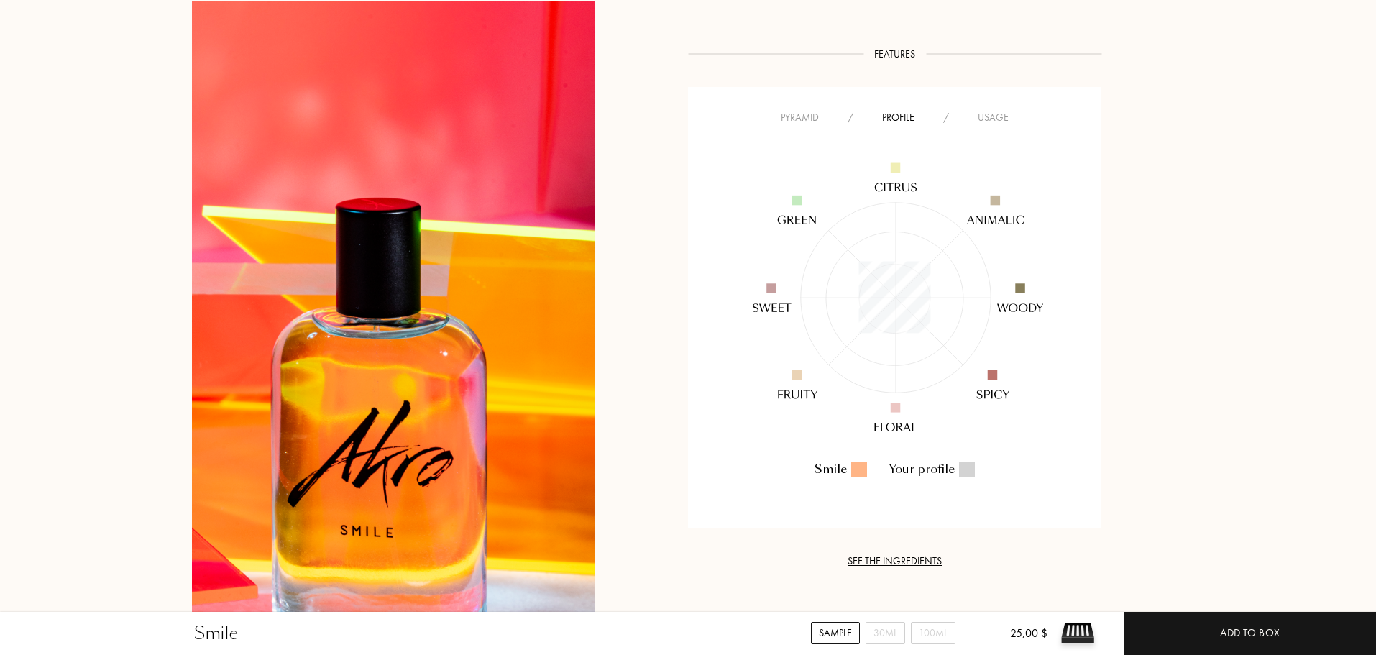
click at [978, 110] on div "Usage" at bounding box center [993, 117] width 60 height 15
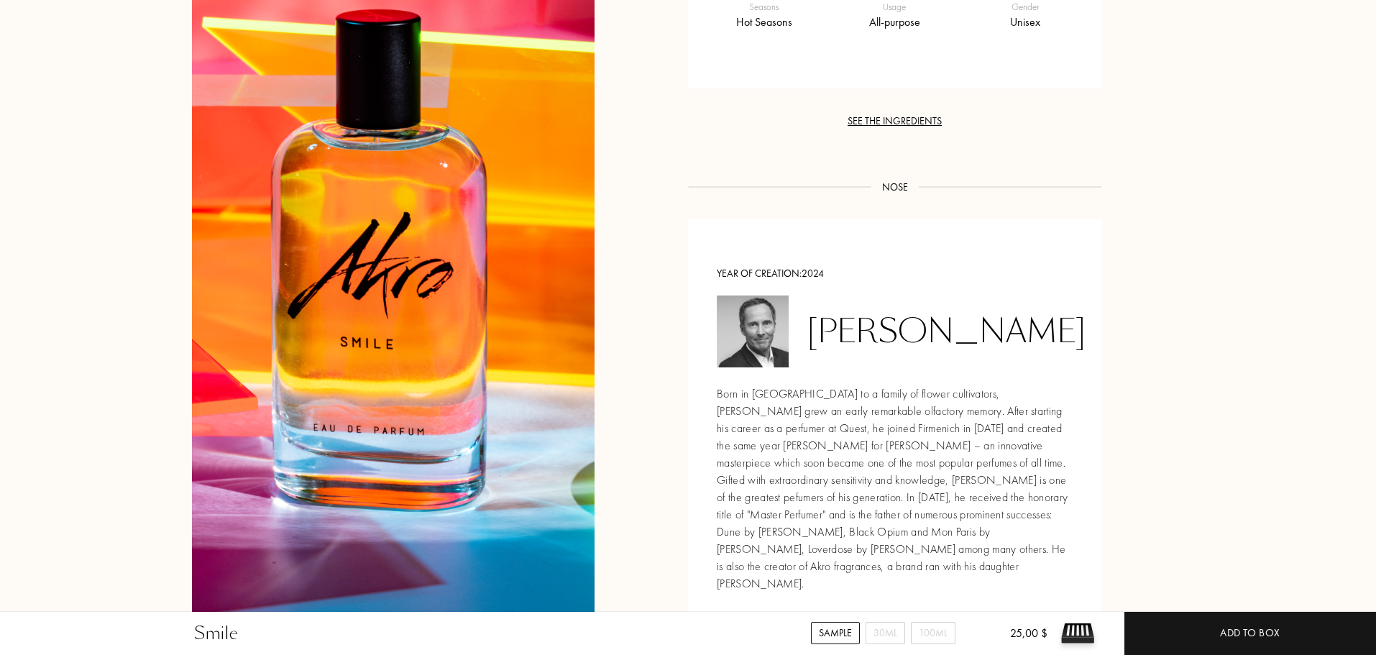
scroll to position [1222, 0]
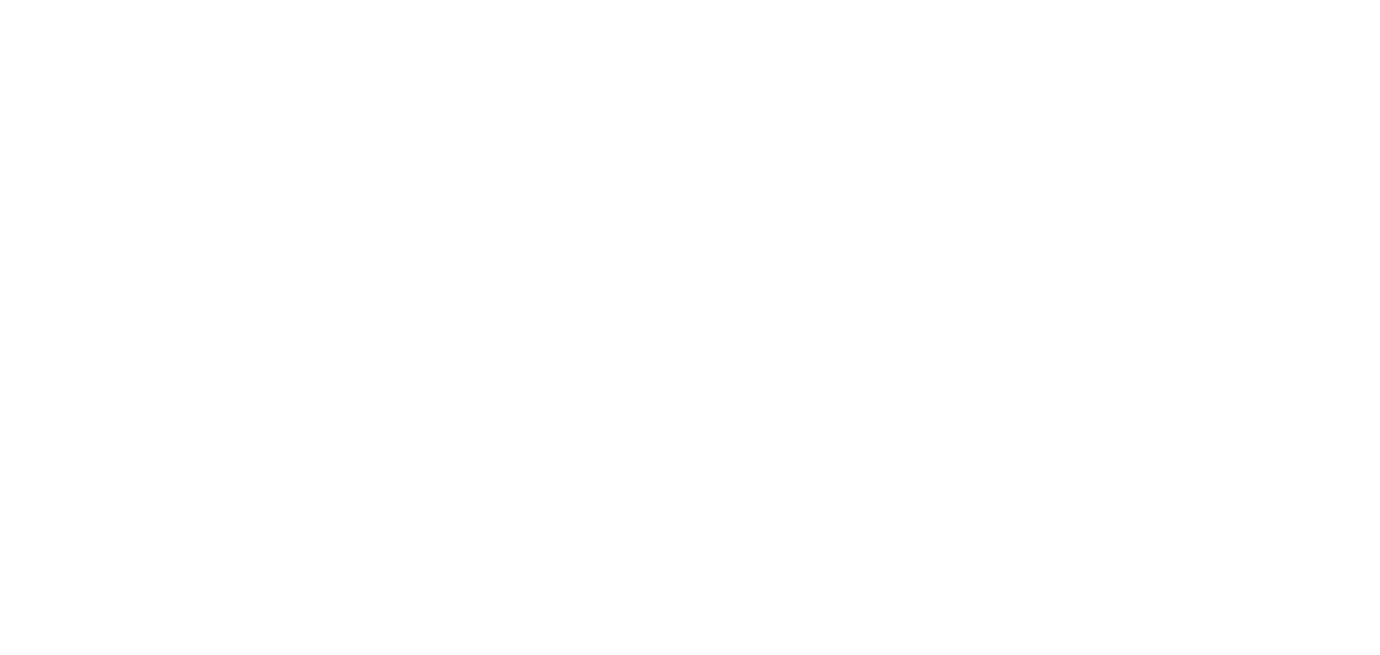
select select "US"
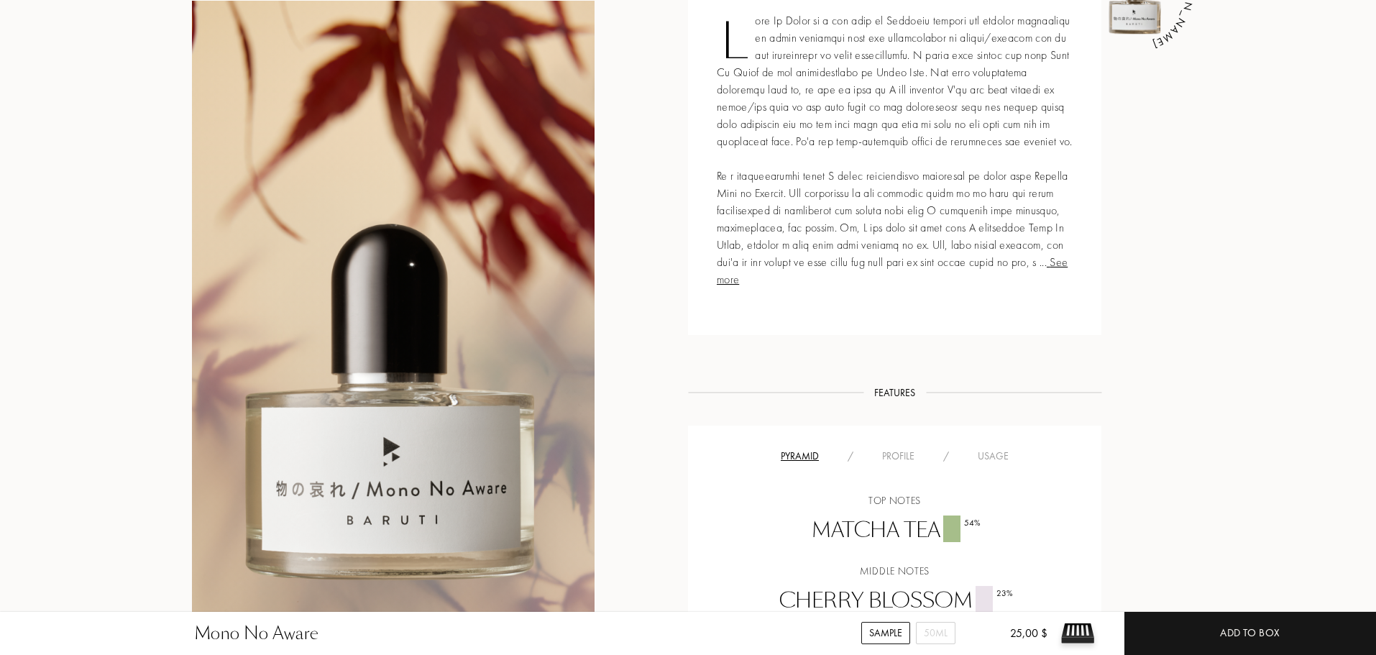
scroll to position [647, 0]
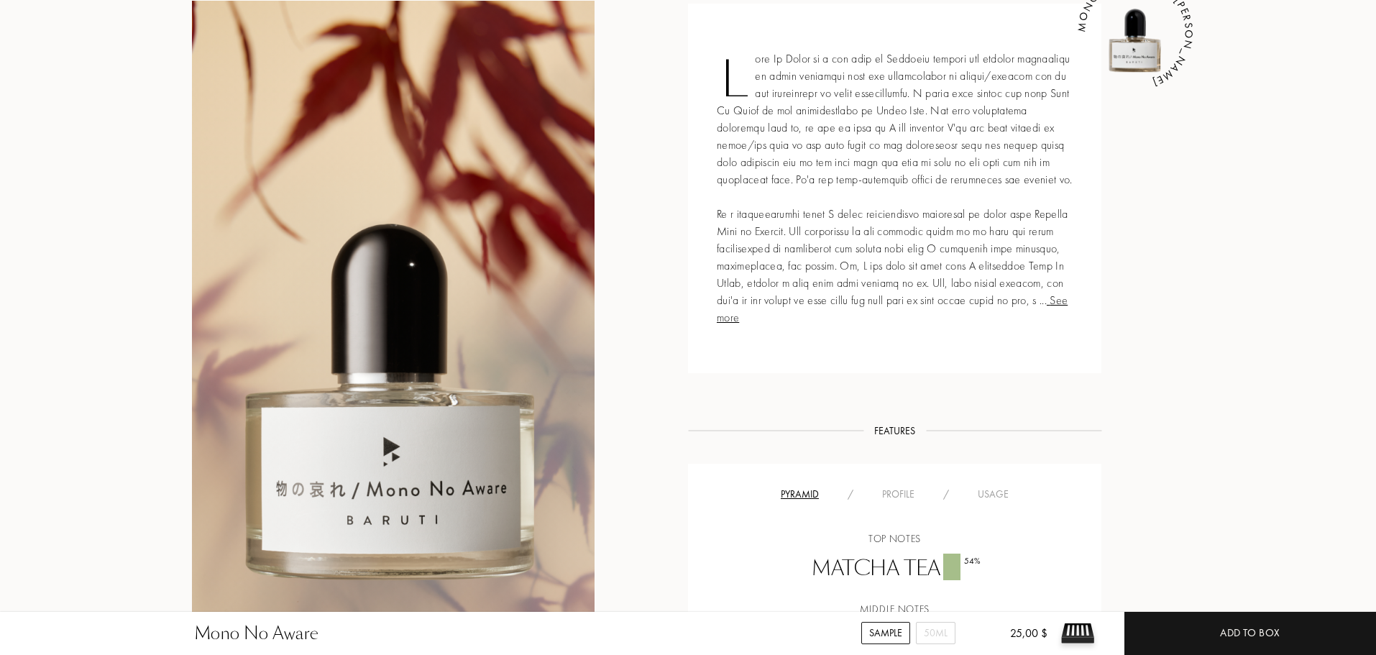
click at [898, 502] on div "Profile" at bounding box center [898, 494] width 61 height 15
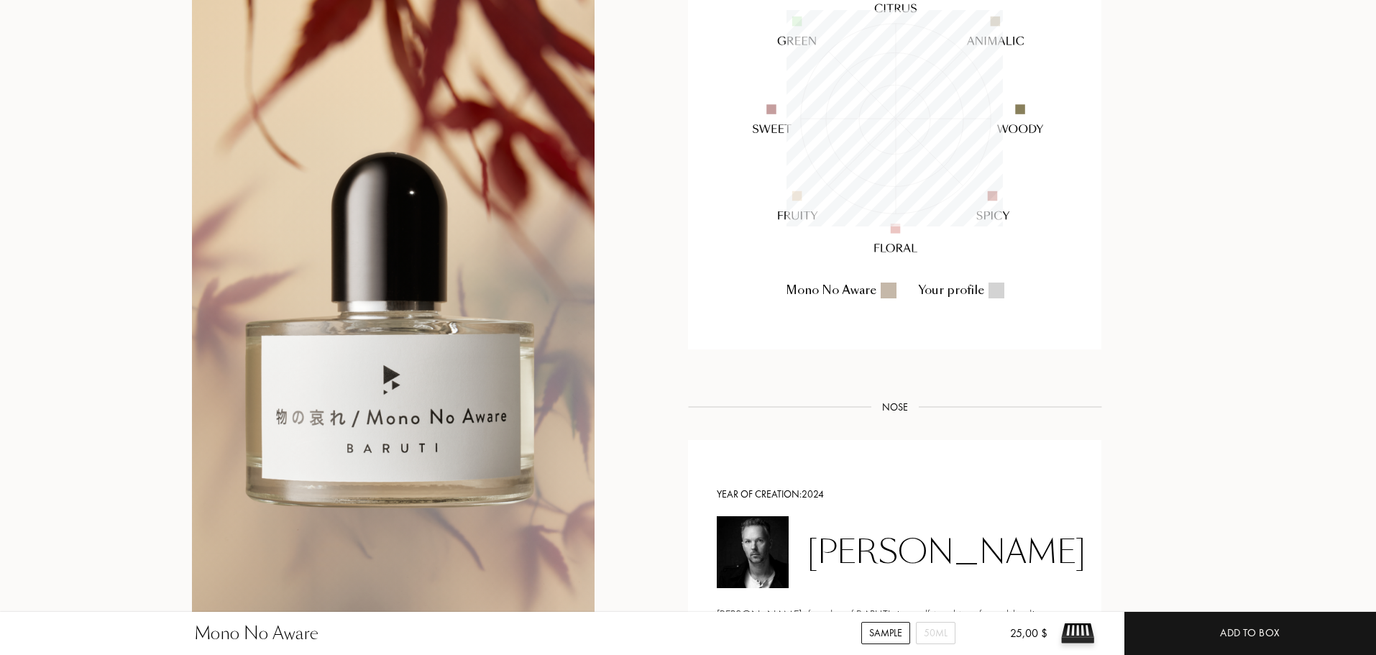
scroll to position [1078, 0]
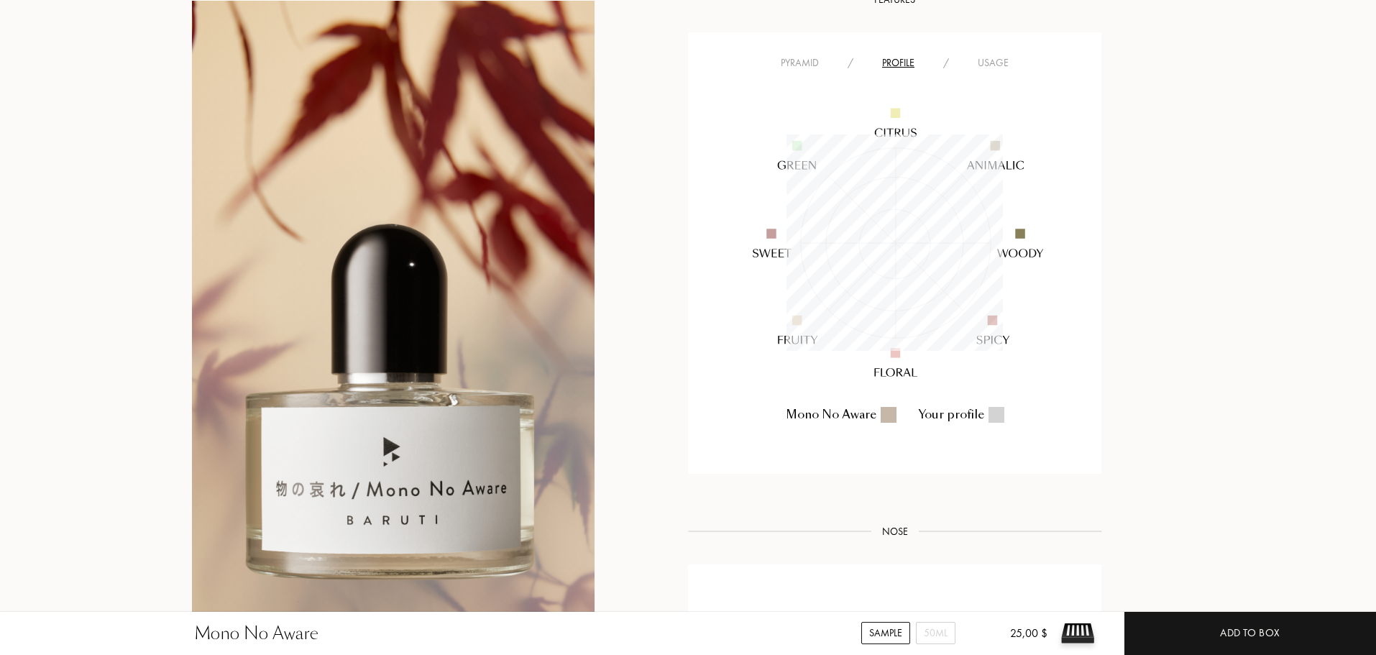
click at [986, 70] on div "Usage" at bounding box center [993, 62] width 60 height 15
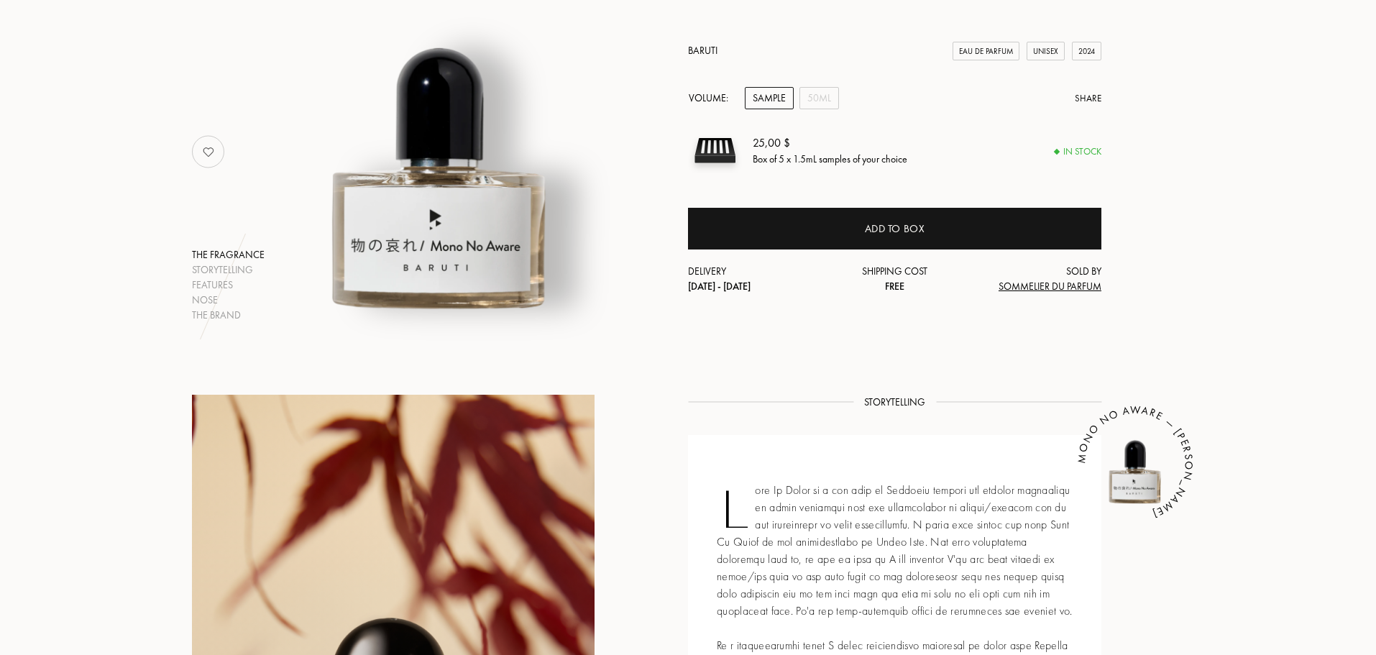
scroll to position [0, 0]
